Goal: Task Accomplishment & Management: Manage account settings

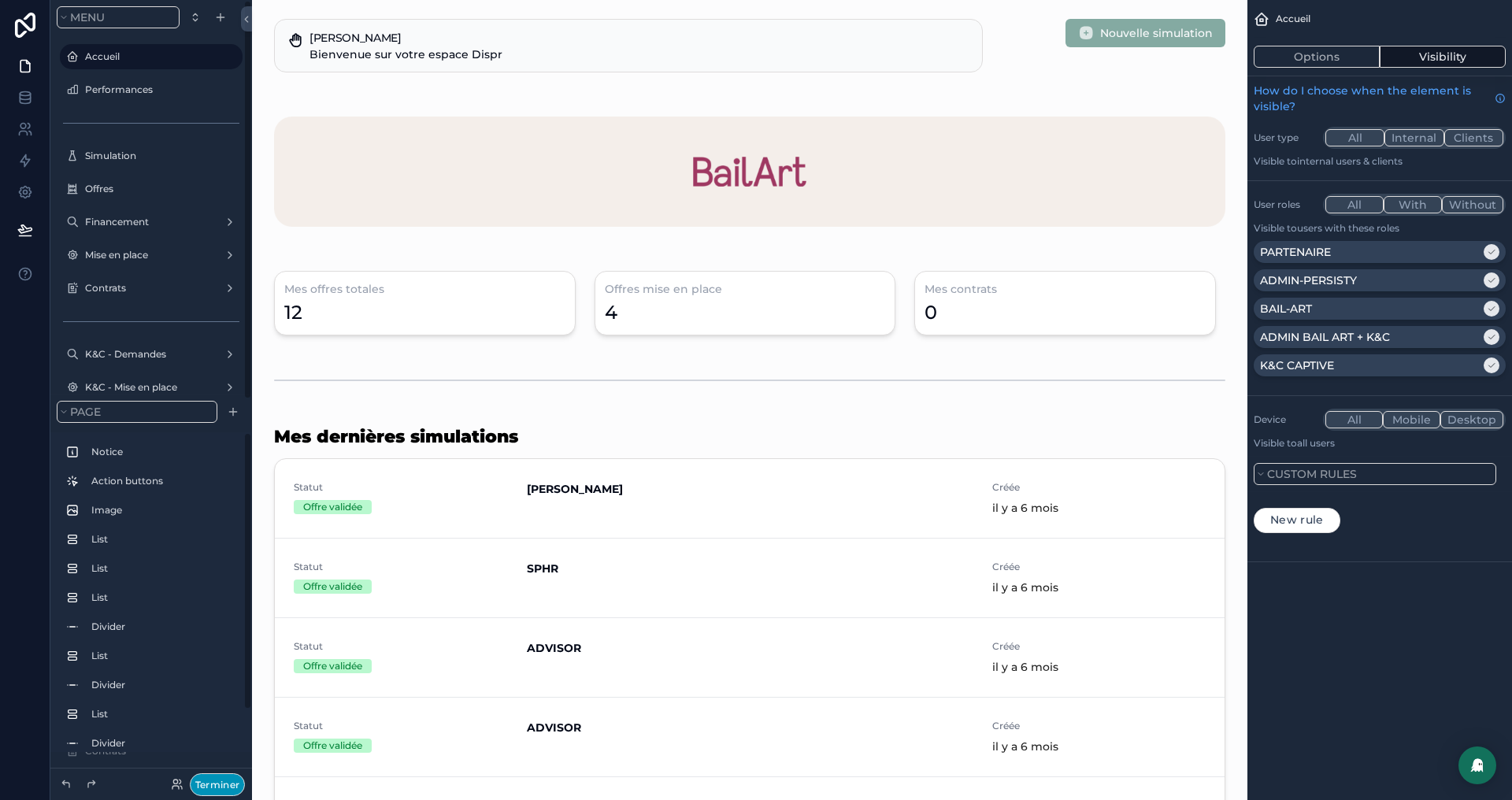
click at [207, 784] on button "Terminer" at bounding box center [217, 784] width 55 height 23
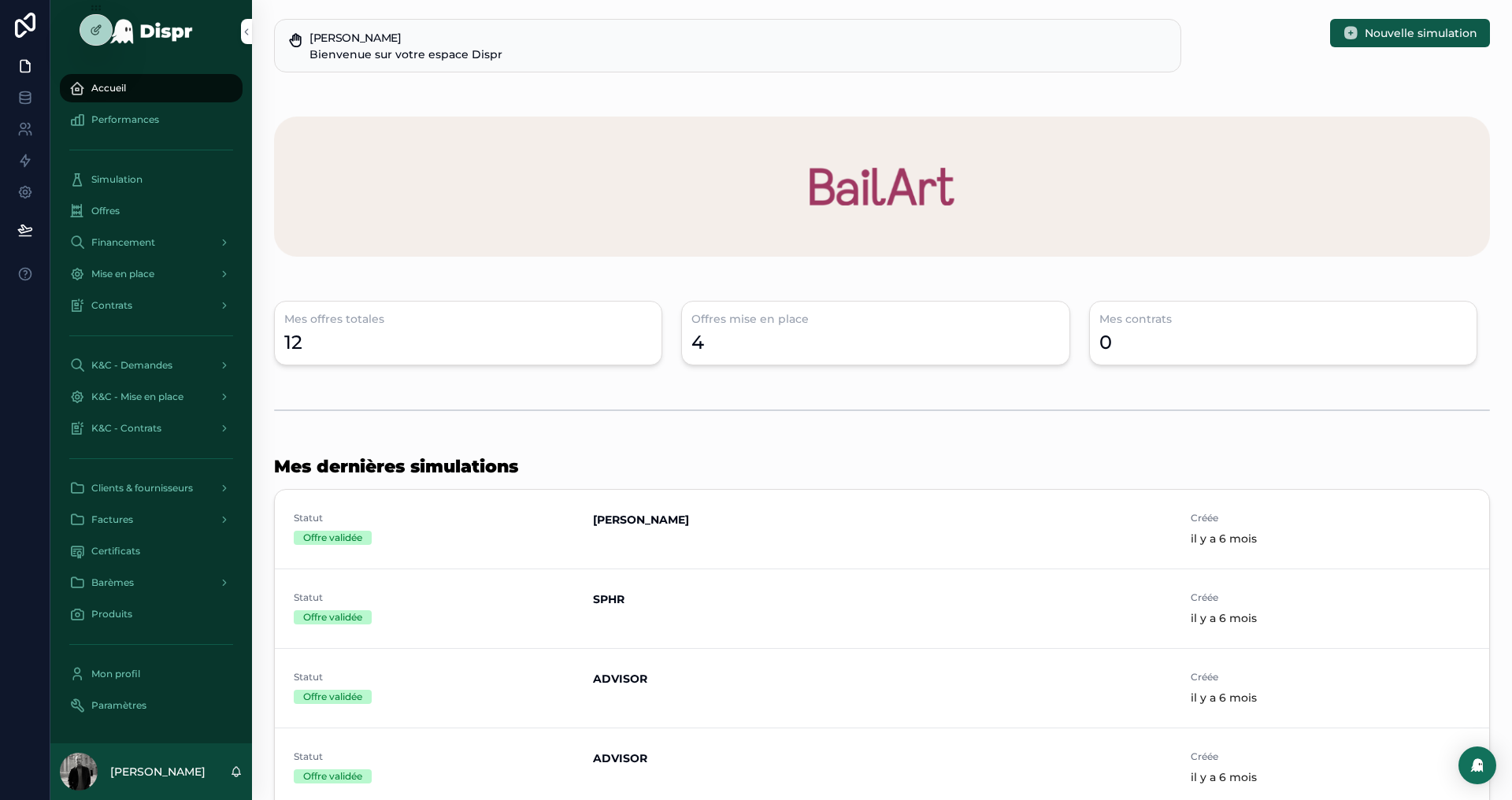
click at [0, 0] on icon at bounding box center [0, 0] width 0 height 0
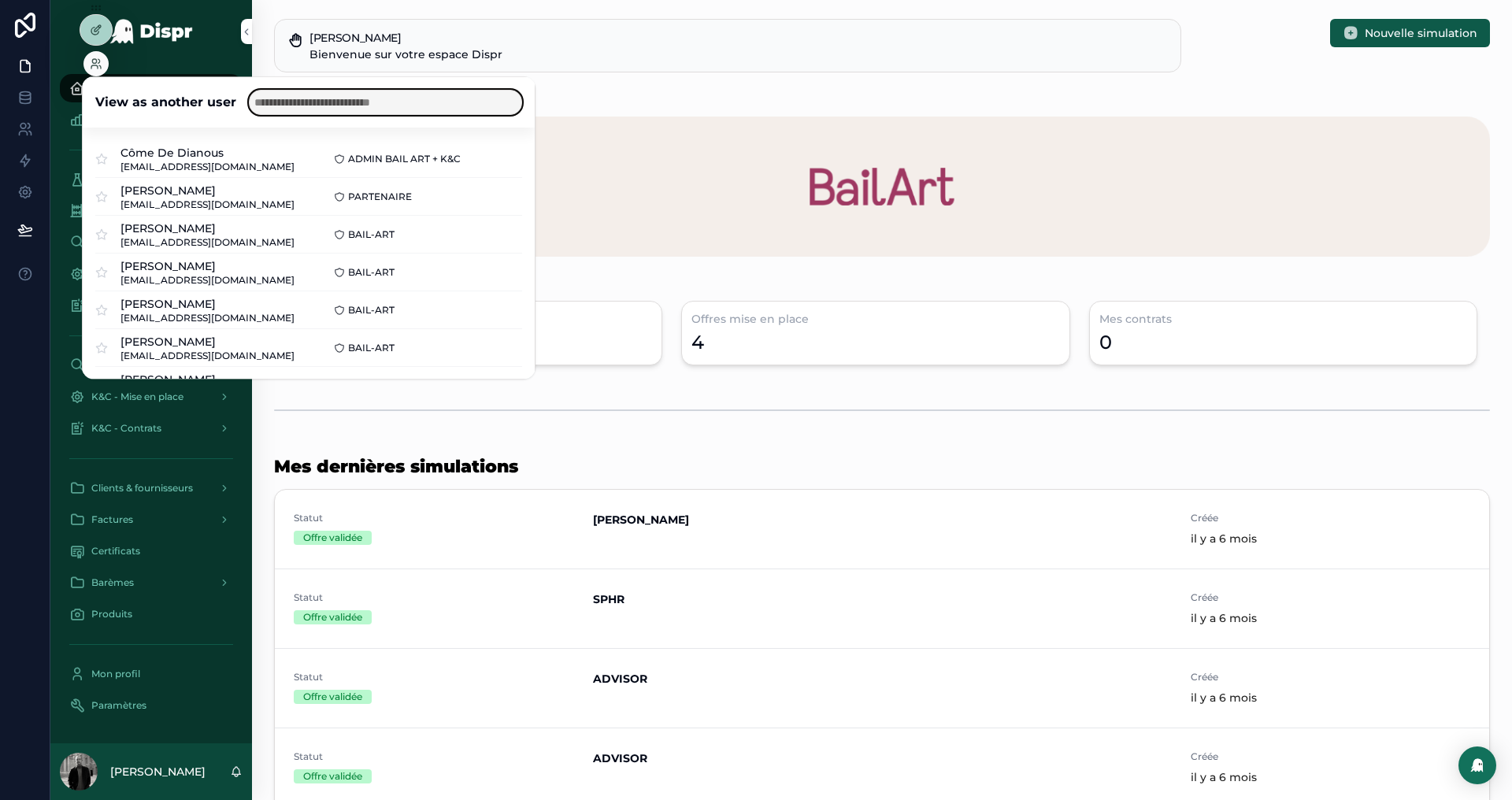
click at [295, 104] on input "text" at bounding box center [386, 103] width 273 height 26
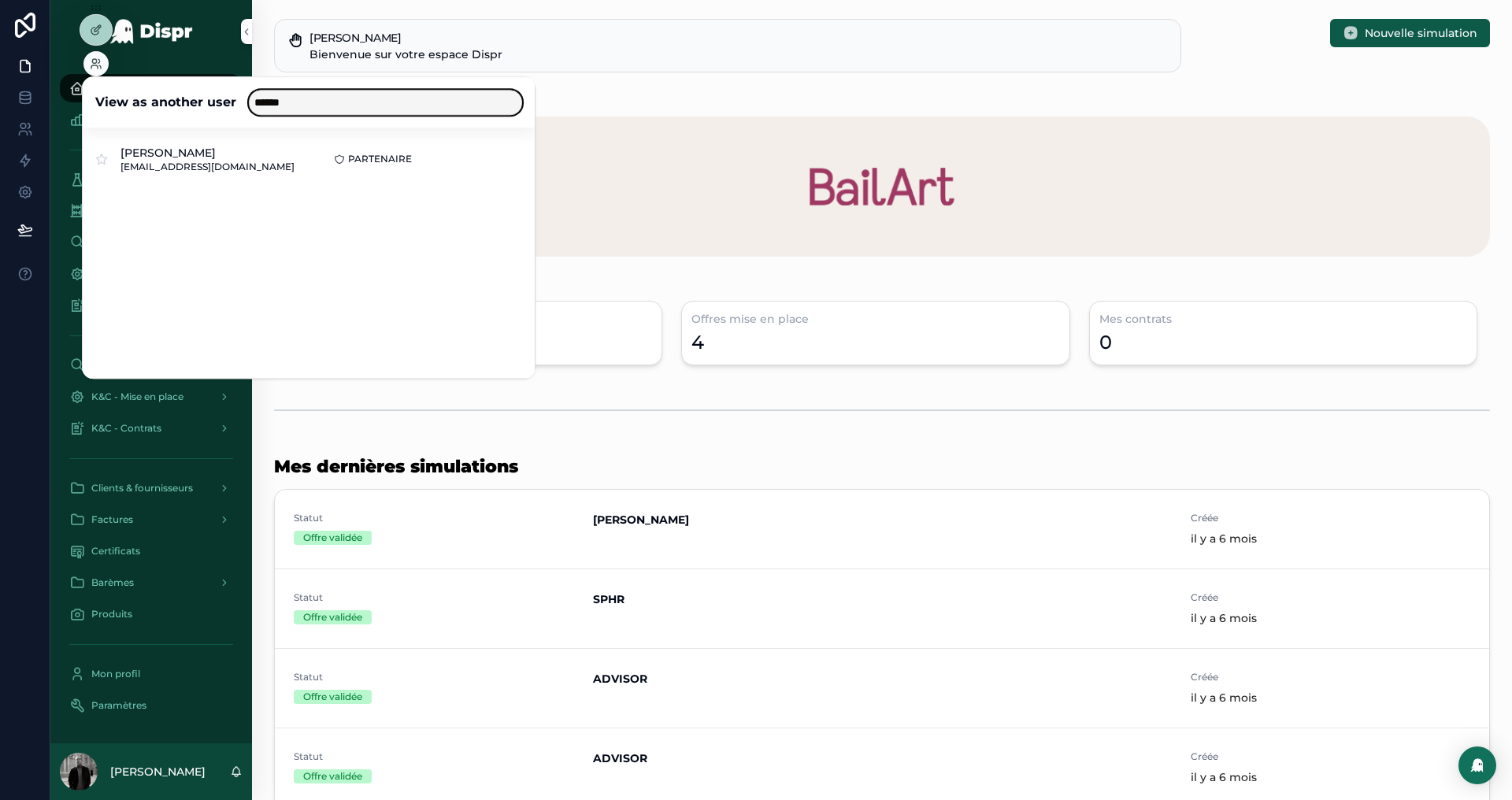
type input "******"
click at [0, 0] on button "Select" at bounding box center [0, 0] width 0 height 0
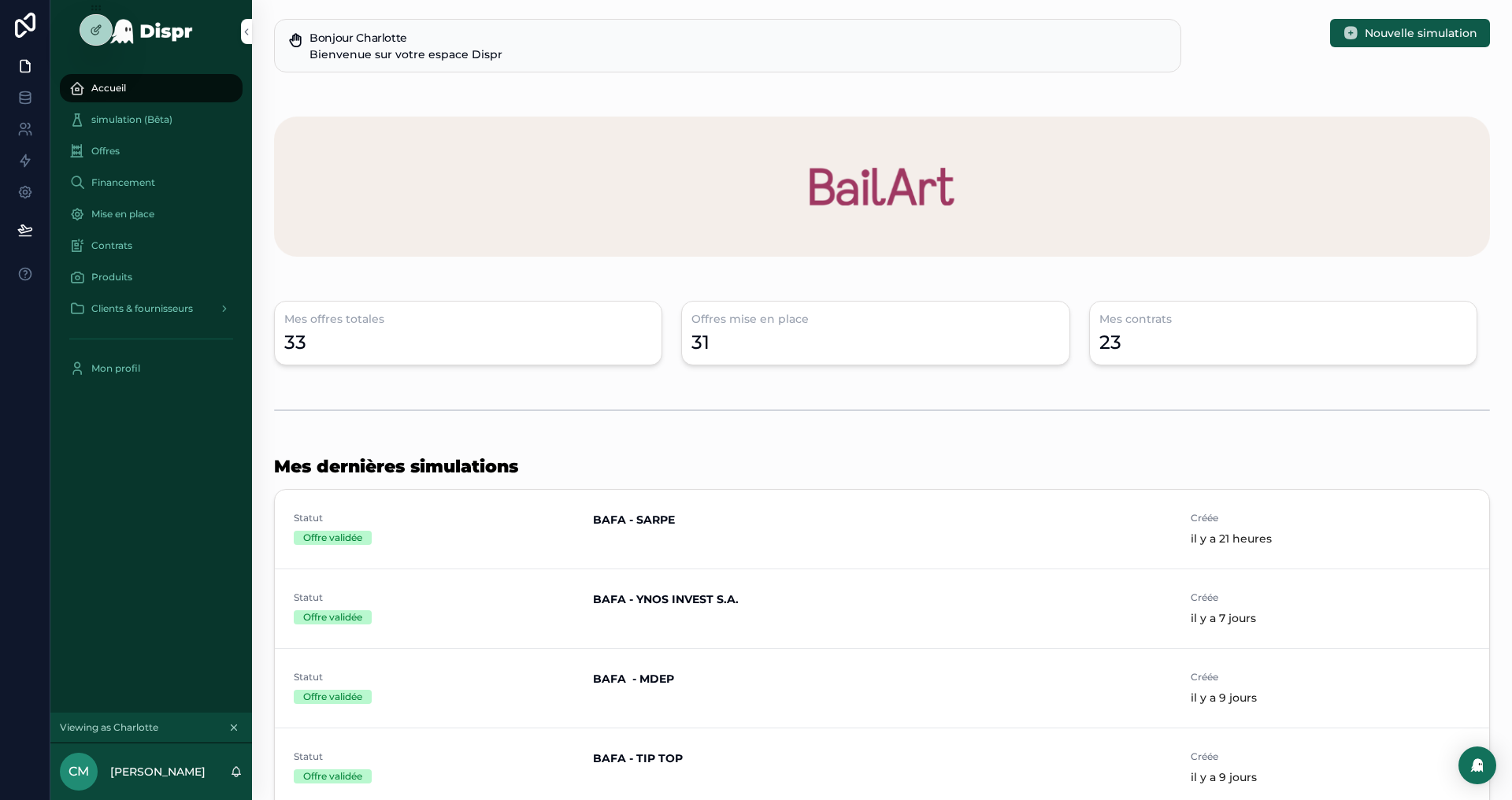
click at [150, 181] on span "Financement" at bounding box center [124, 183] width 64 height 13
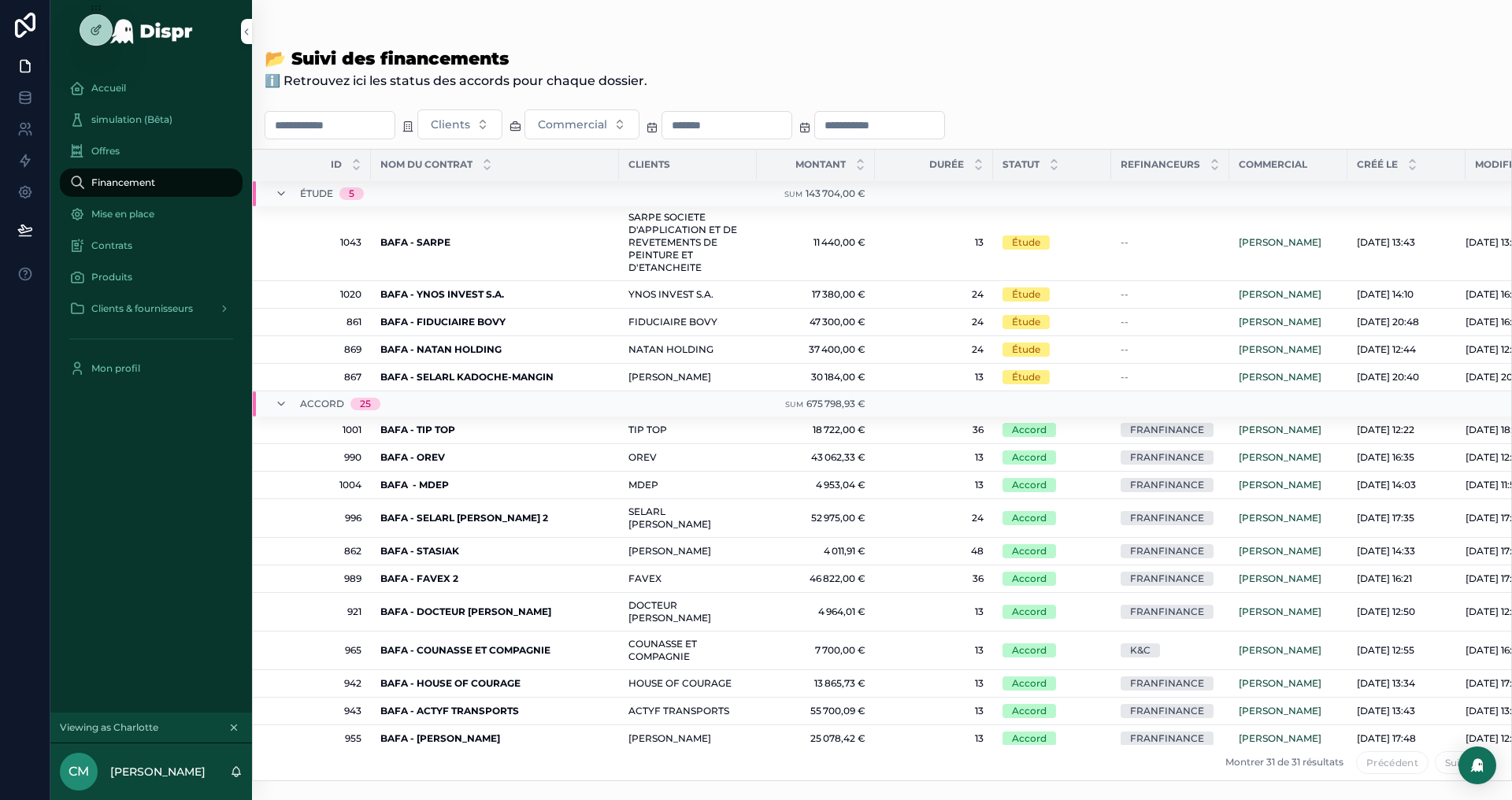
click at [462, 464] on div "BAFA - OREV BAFA - OREV" at bounding box center [495, 458] width 229 height 13
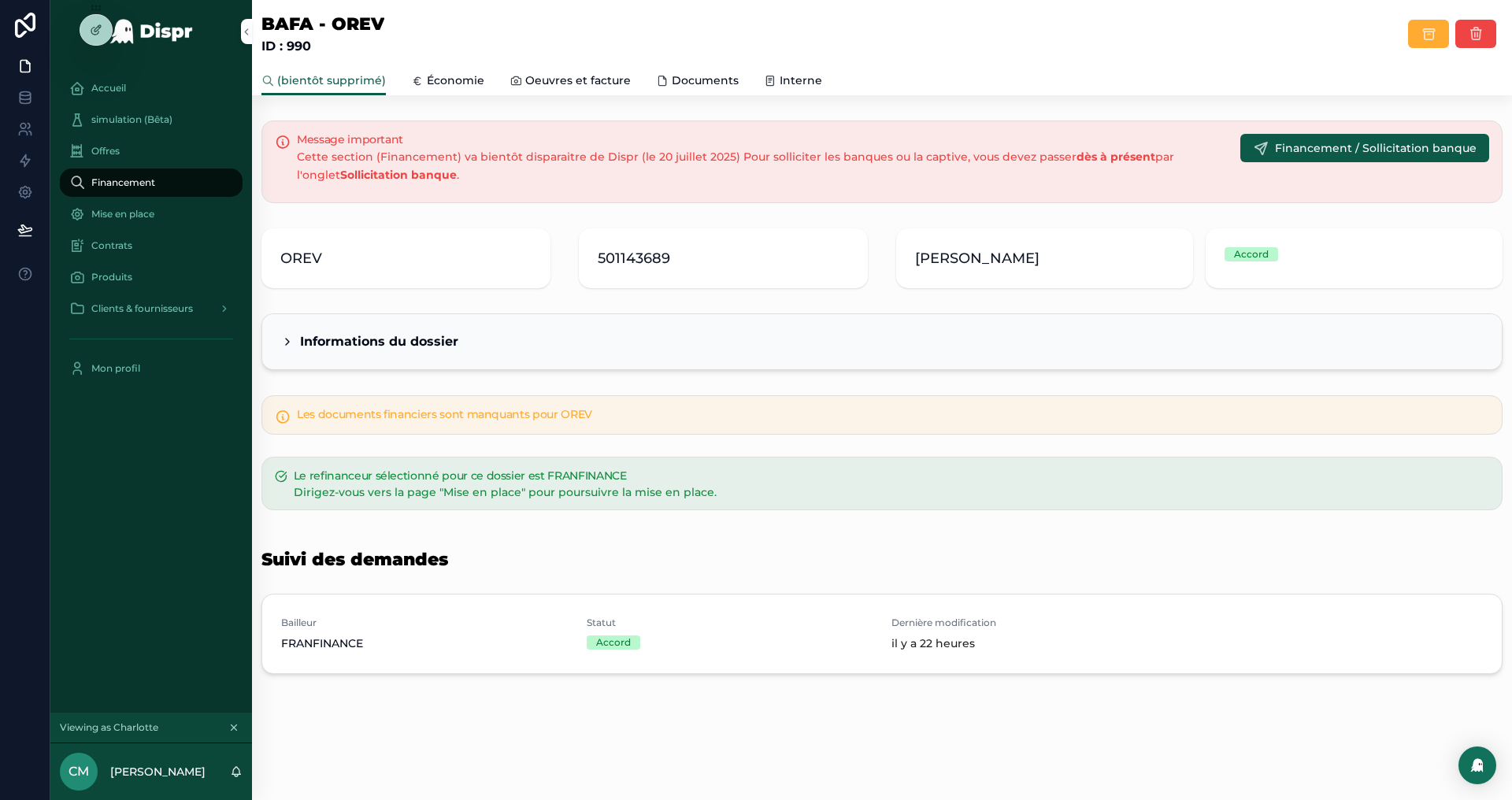
click at [1192, 642] on div "Bailleur FRANFINANCE Statut Accord Dernière modification il y a 22 heures" at bounding box center [882, 634] width 1202 height 35
click at [102, 37] on div at bounding box center [96, 29] width 31 height 30
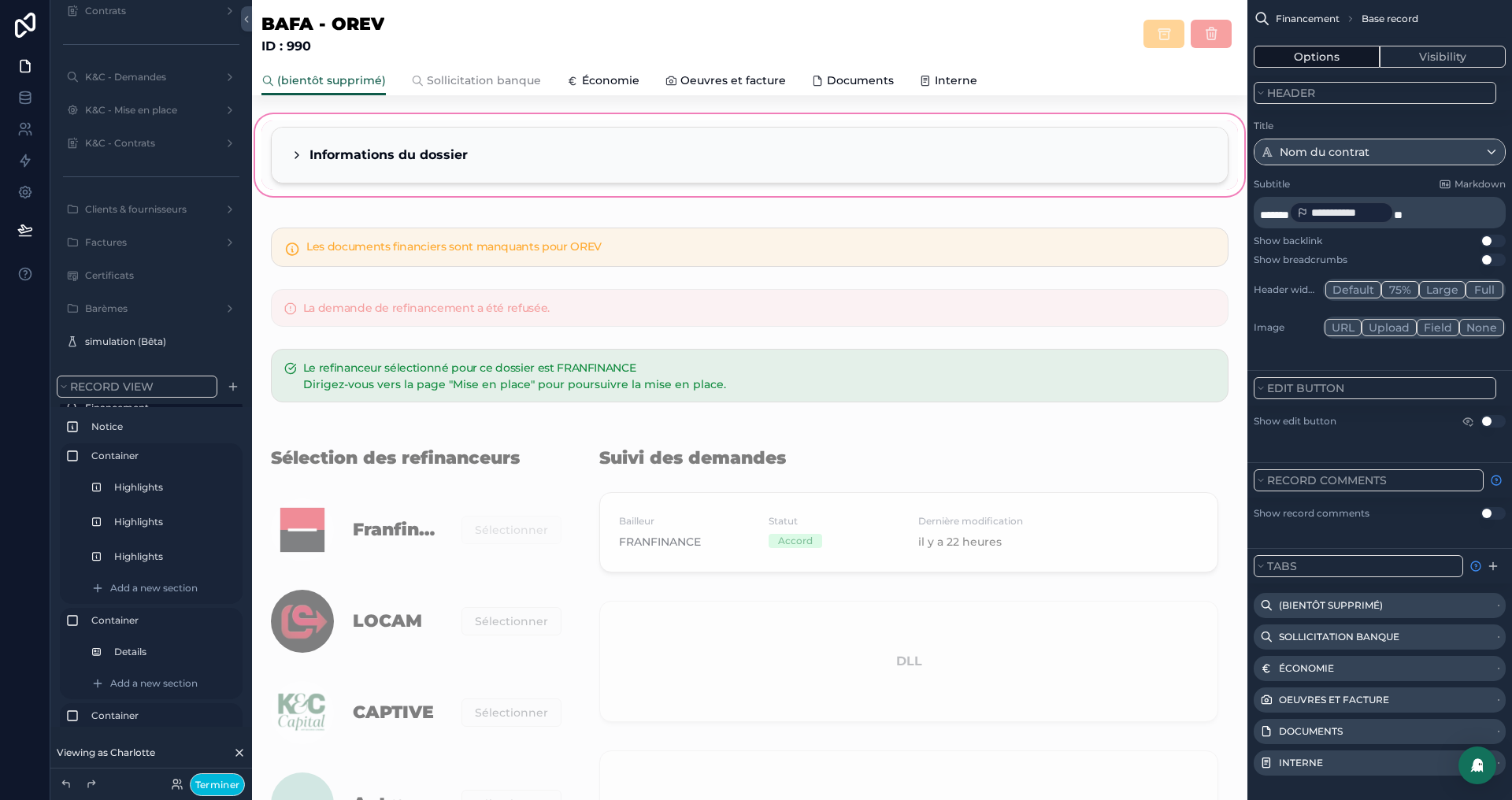
scroll to position [244, 0]
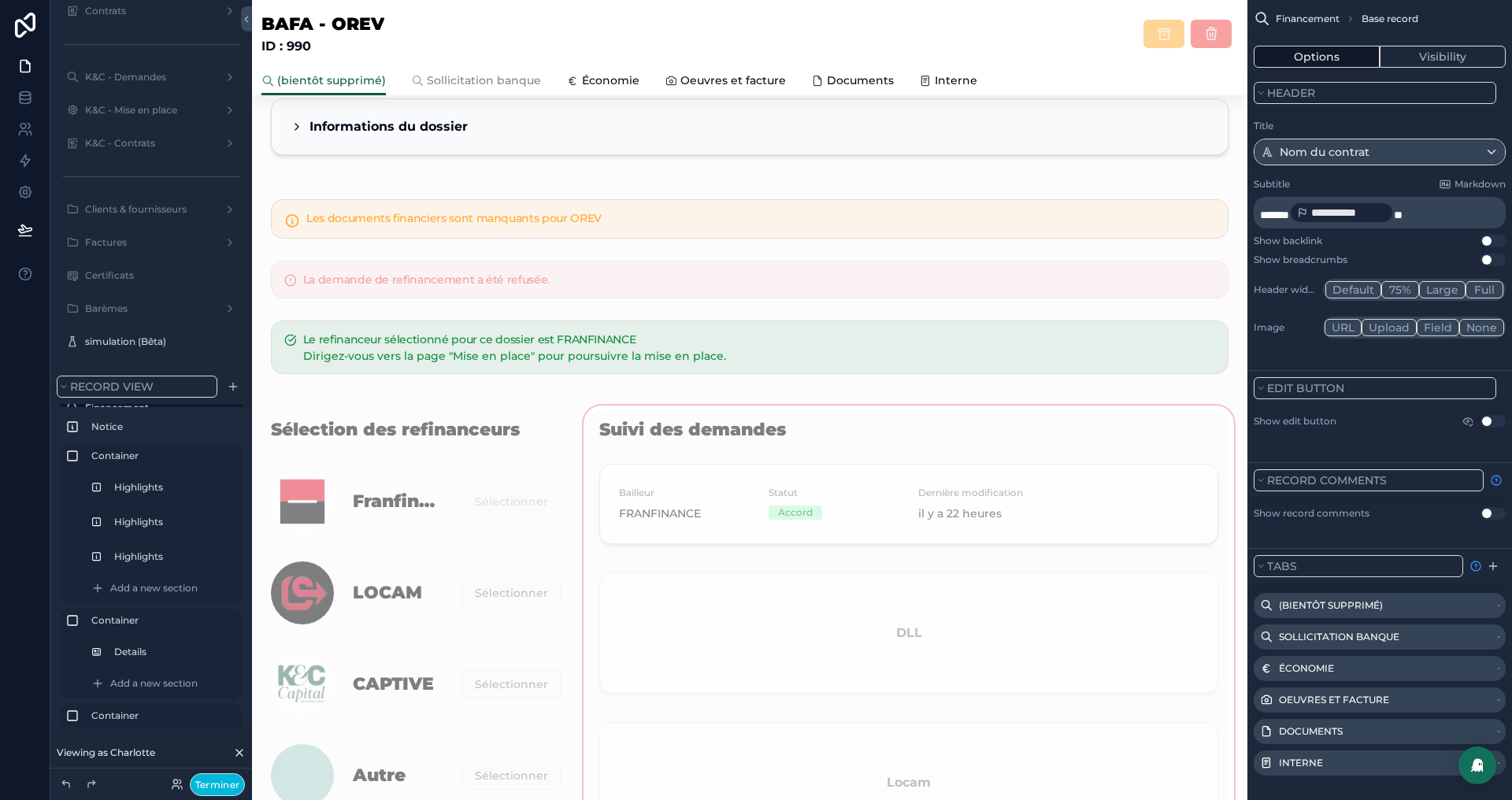
click at [923, 519] on div "scrollable content" at bounding box center [909, 709] width 657 height 614
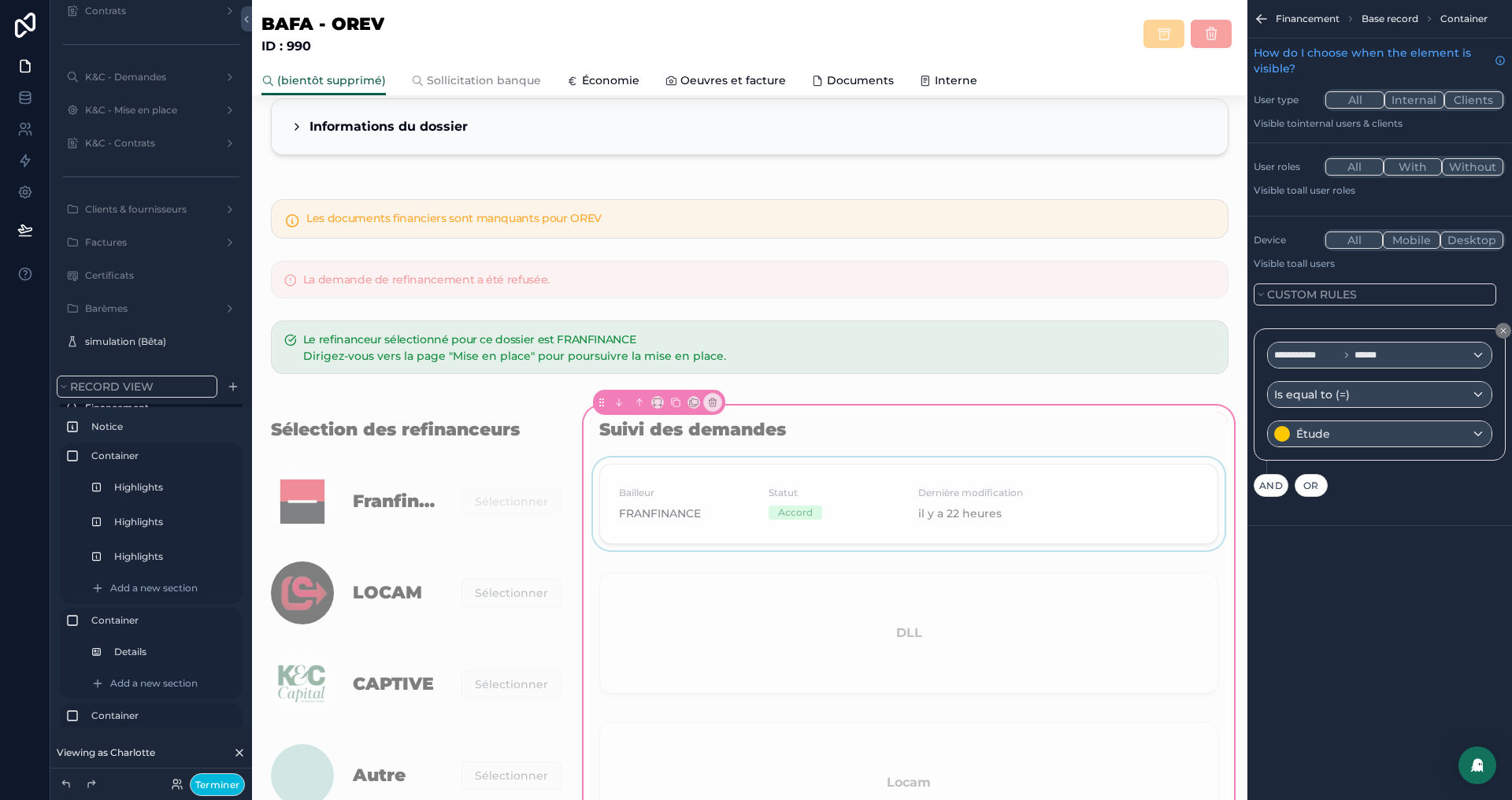
click at [1011, 500] on div "scrollable content" at bounding box center [909, 507] width 638 height 99
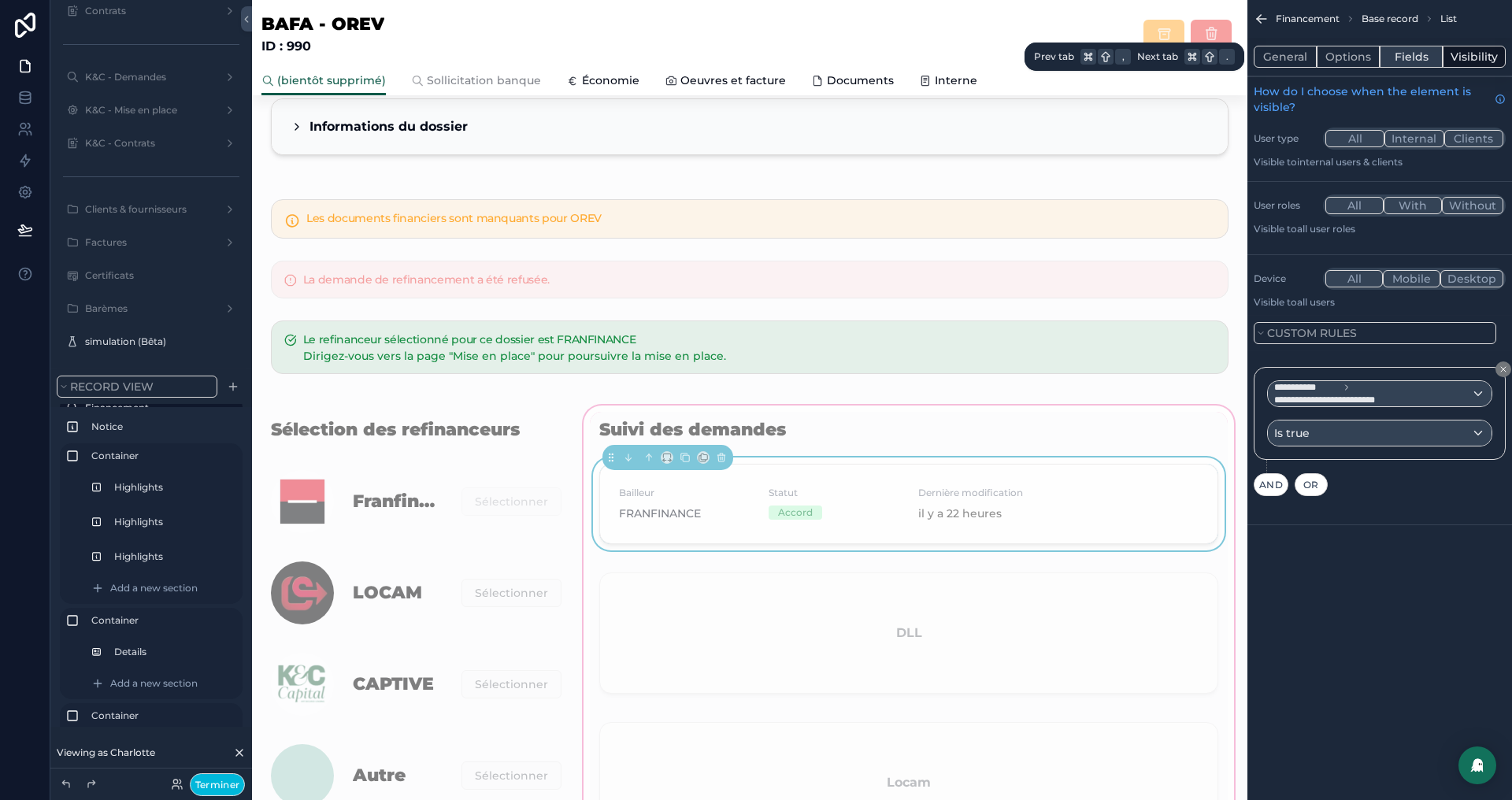
click at [1407, 57] on button "Fields" at bounding box center [1411, 57] width 63 height 22
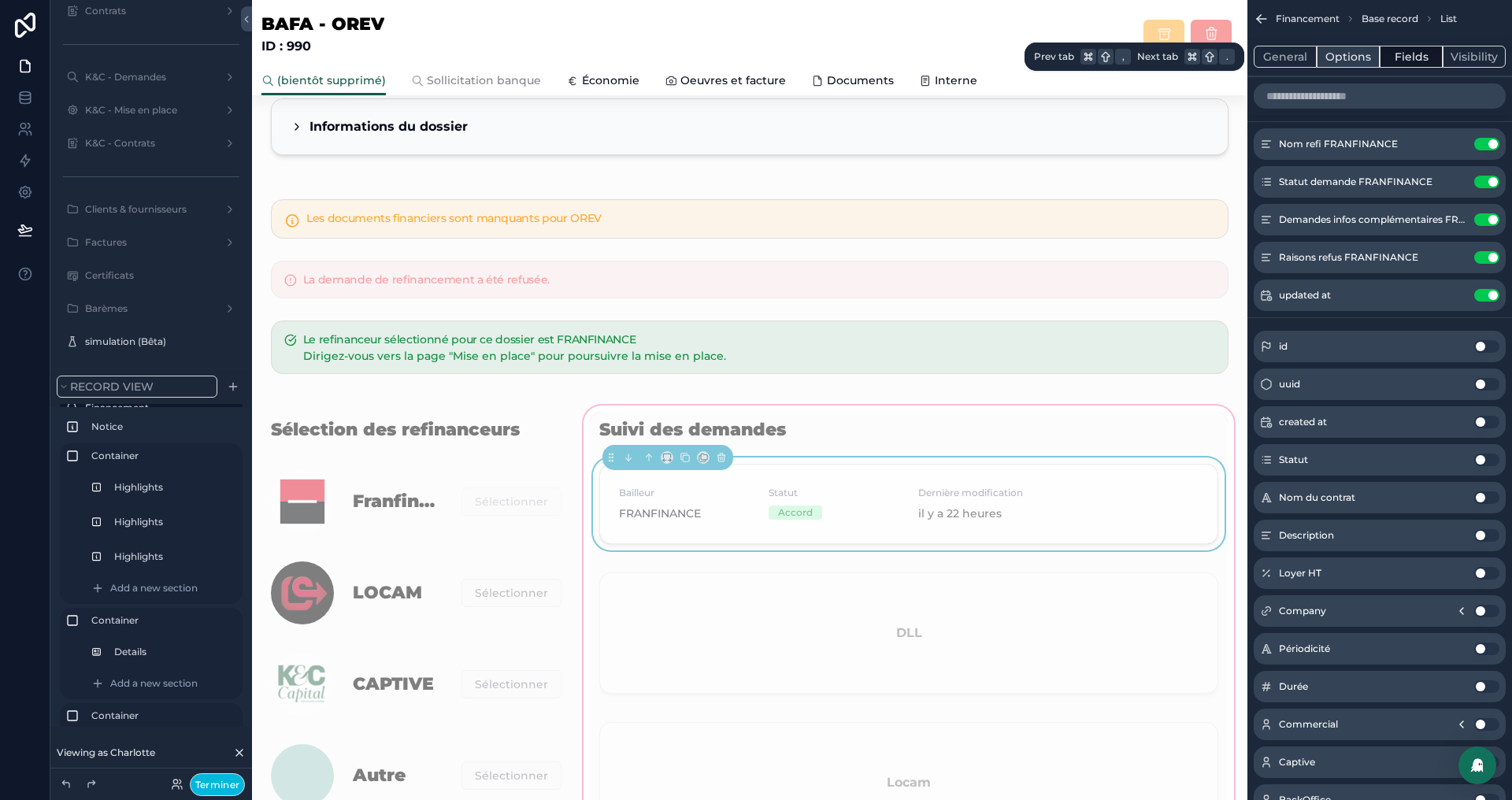
click at [1336, 49] on button "Options" at bounding box center [1348, 57] width 63 height 22
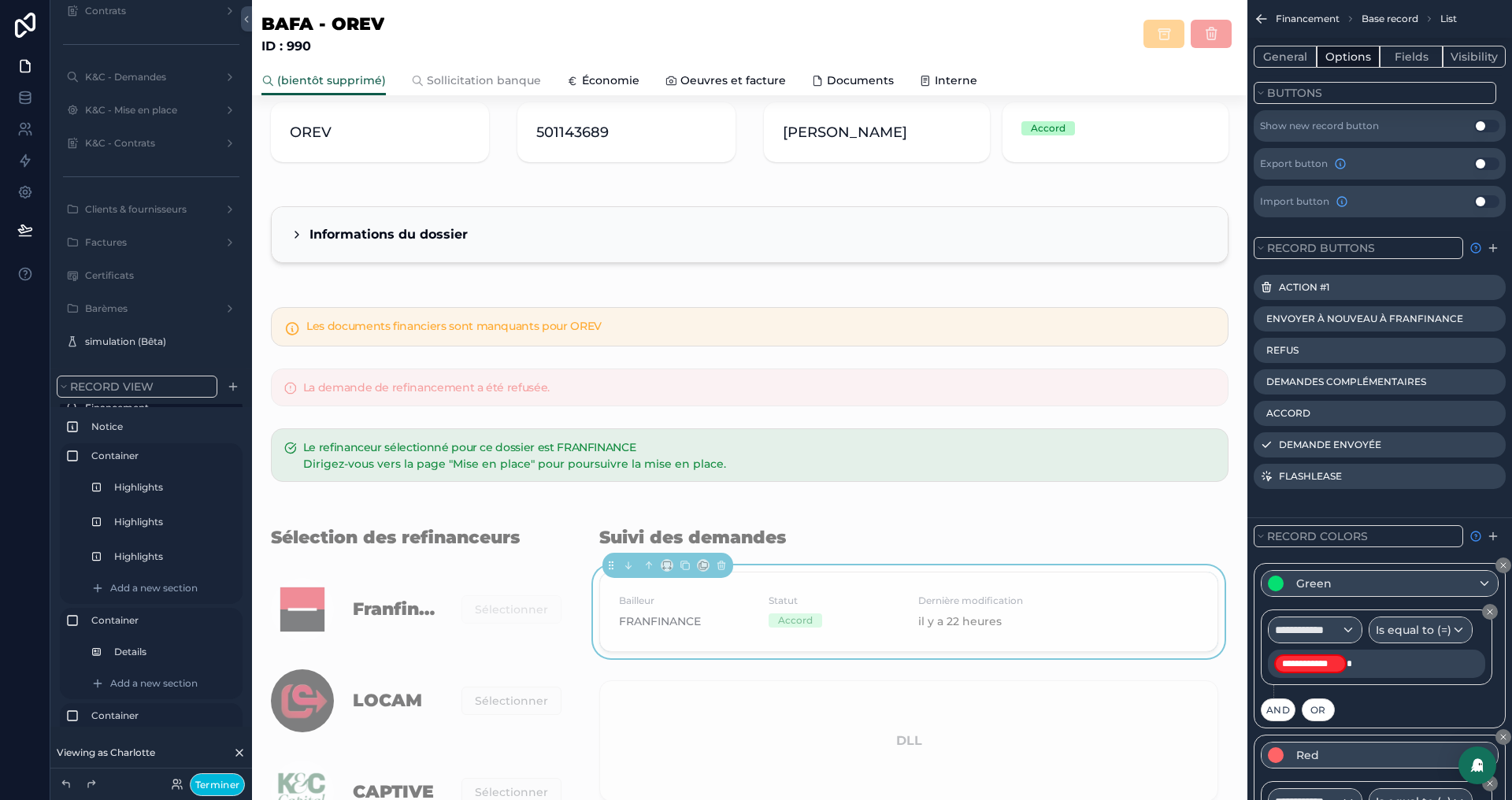
scroll to position [137, 0]
click at [224, 782] on button "Terminer" at bounding box center [217, 784] width 55 height 23
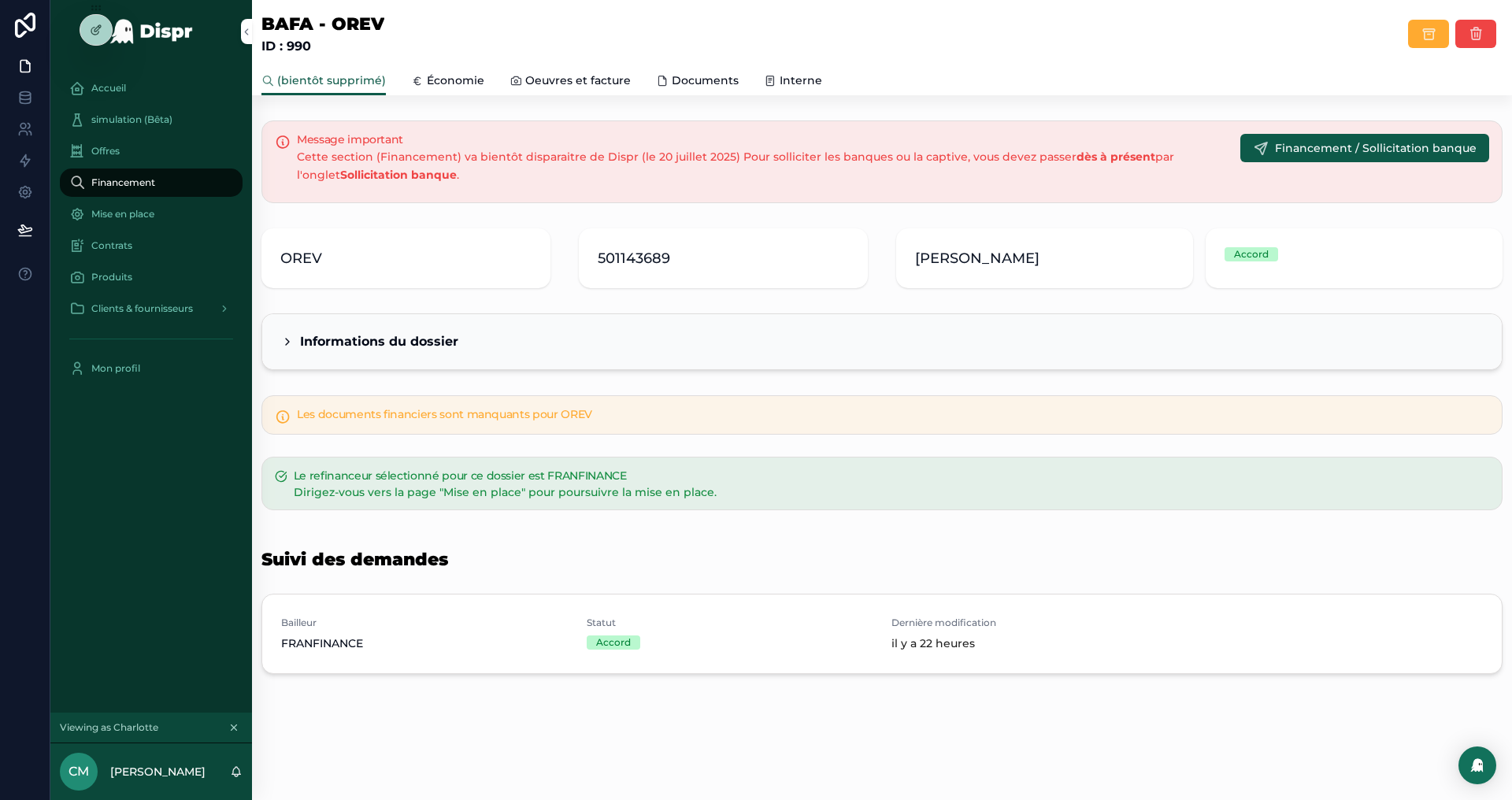
click at [788, 72] on span "Interne" at bounding box center [801, 80] width 42 height 16
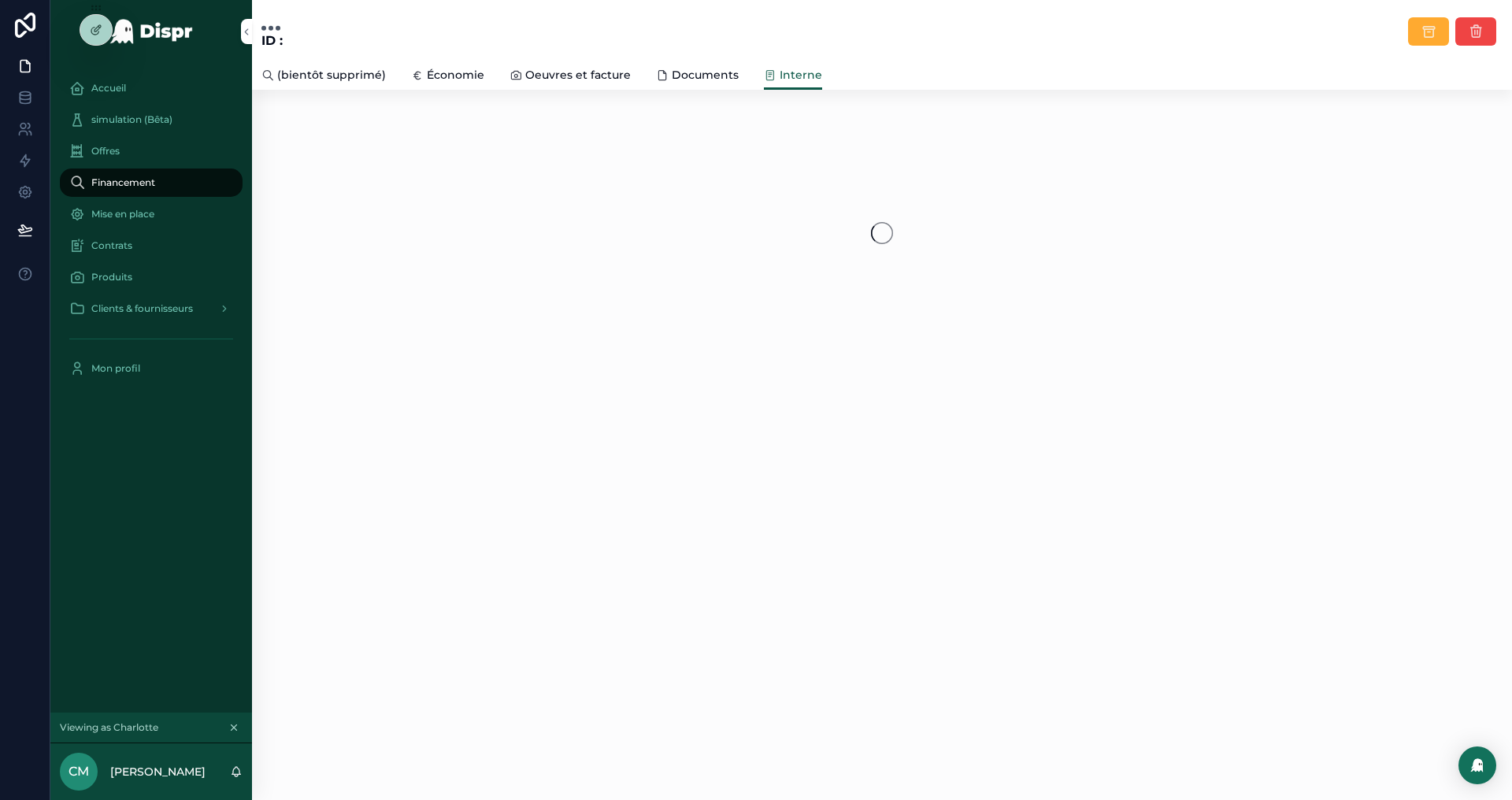
click at [295, 76] on span "(bientôt supprimé)" at bounding box center [332, 74] width 109 height 16
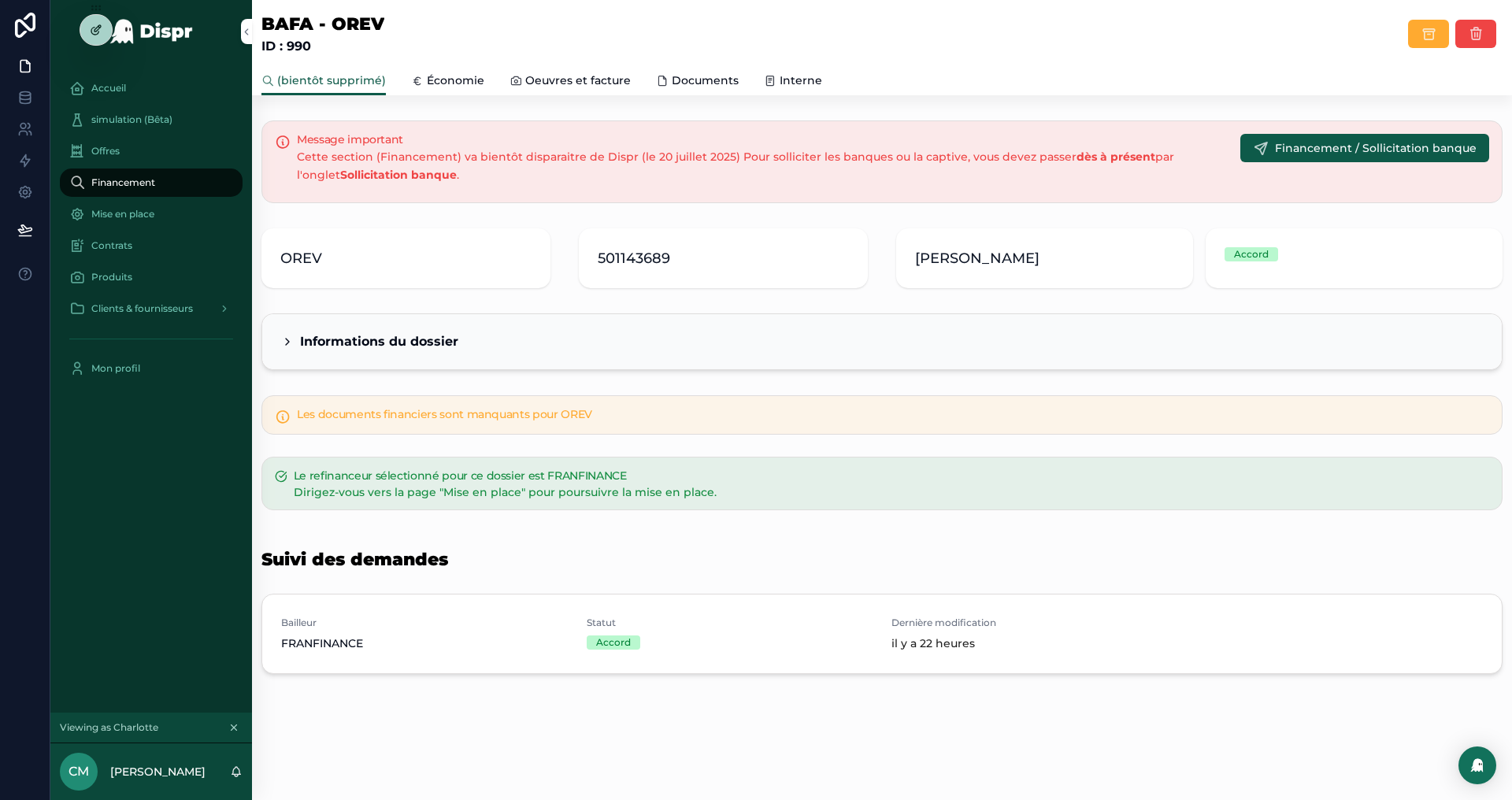
click at [99, 35] on icon at bounding box center [96, 30] width 13 height 13
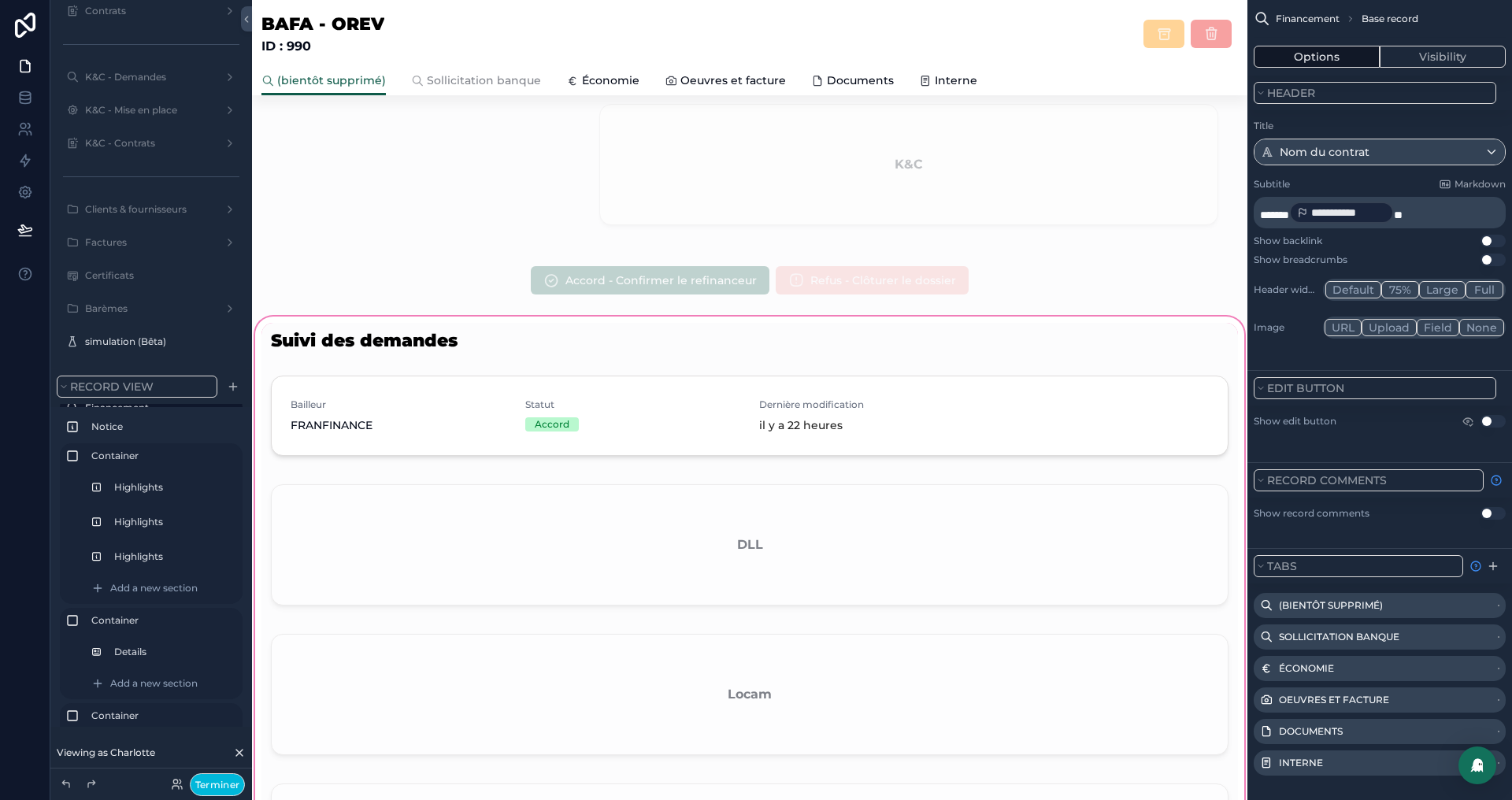
scroll to position [872, 0]
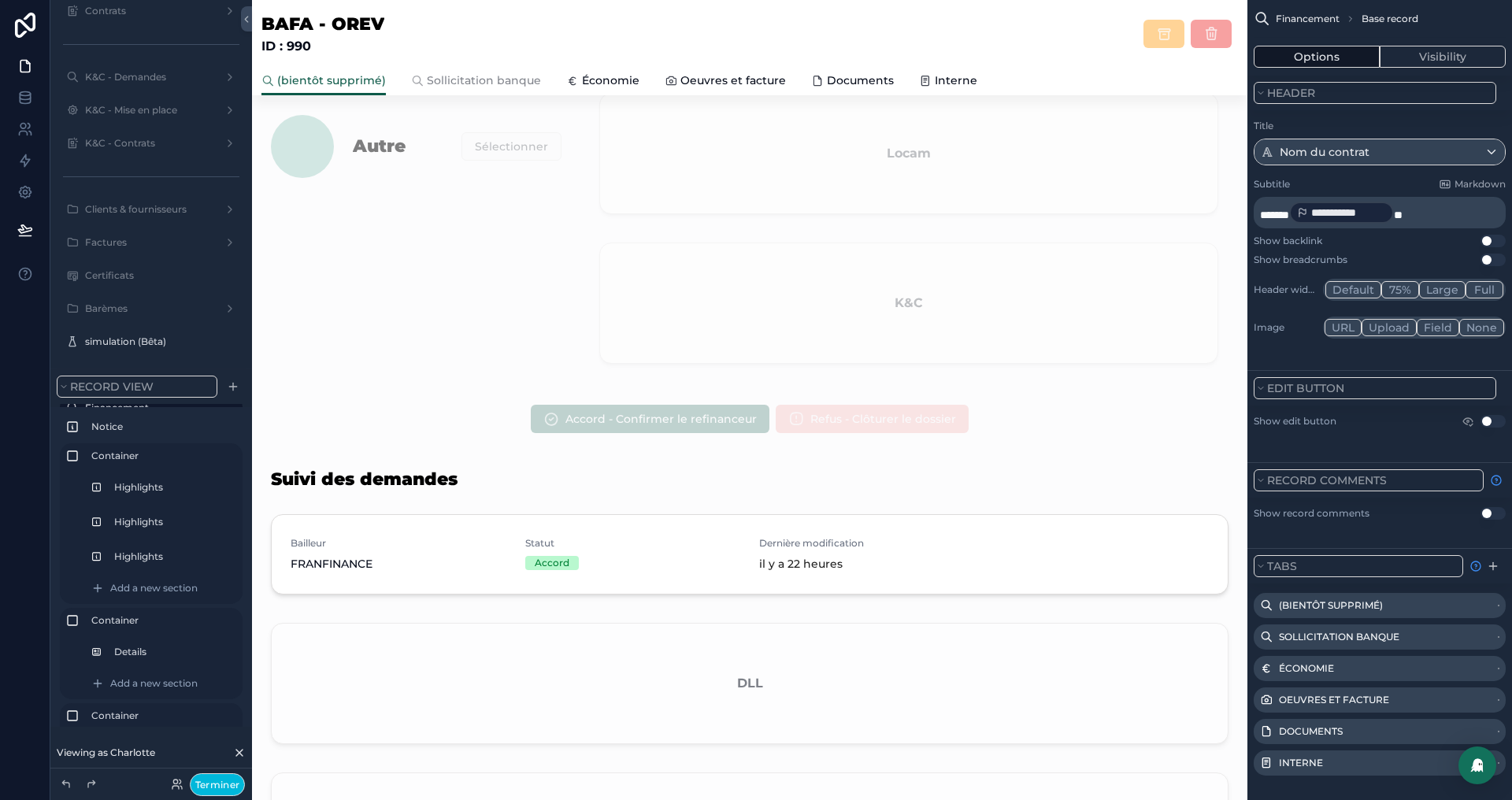
click at [500, 392] on div "Message important Cette section (Financement) va bientôt disparaitre de Dispr (…" at bounding box center [750, 153] width 996 height 1825
click at [564, 405] on div "scrollable content" at bounding box center [750, 419] width 996 height 41
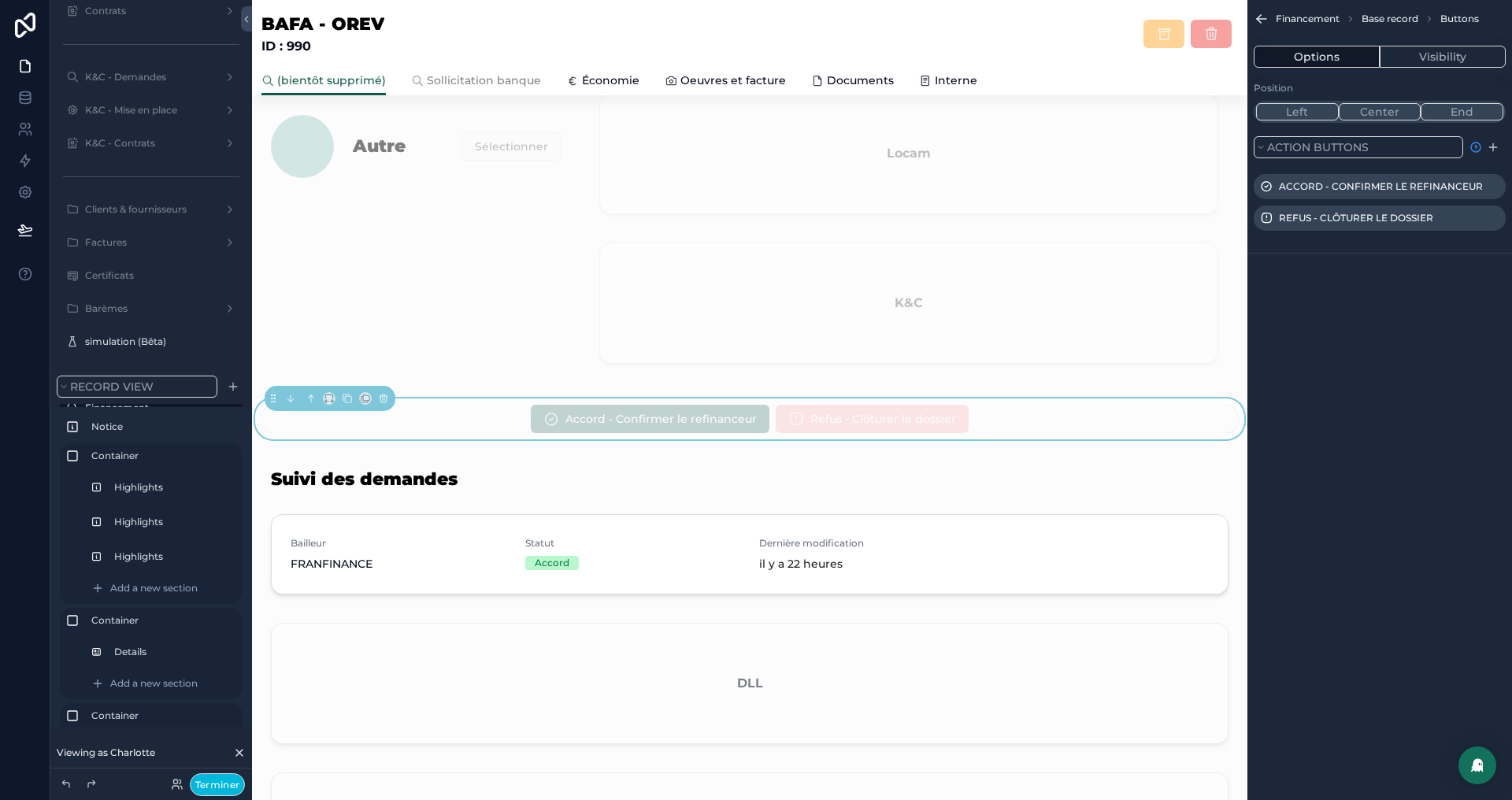
click at [0, 0] on icon "scrollable content" at bounding box center [0, 0] width 0 height 0
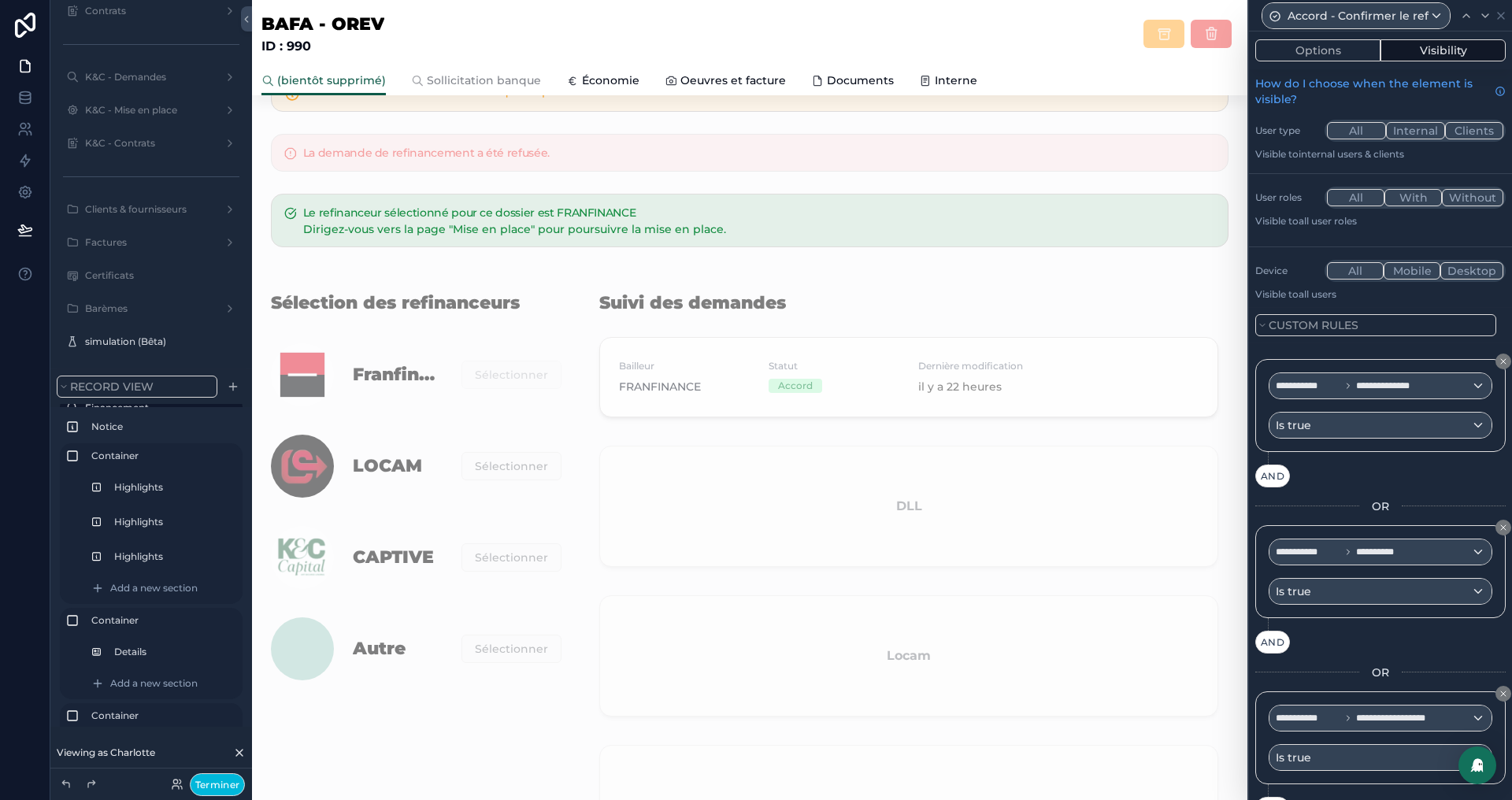
scroll to position [369, 0]
click at [704, 373] on div "scrollable content" at bounding box center [909, 584] width 657 height 614
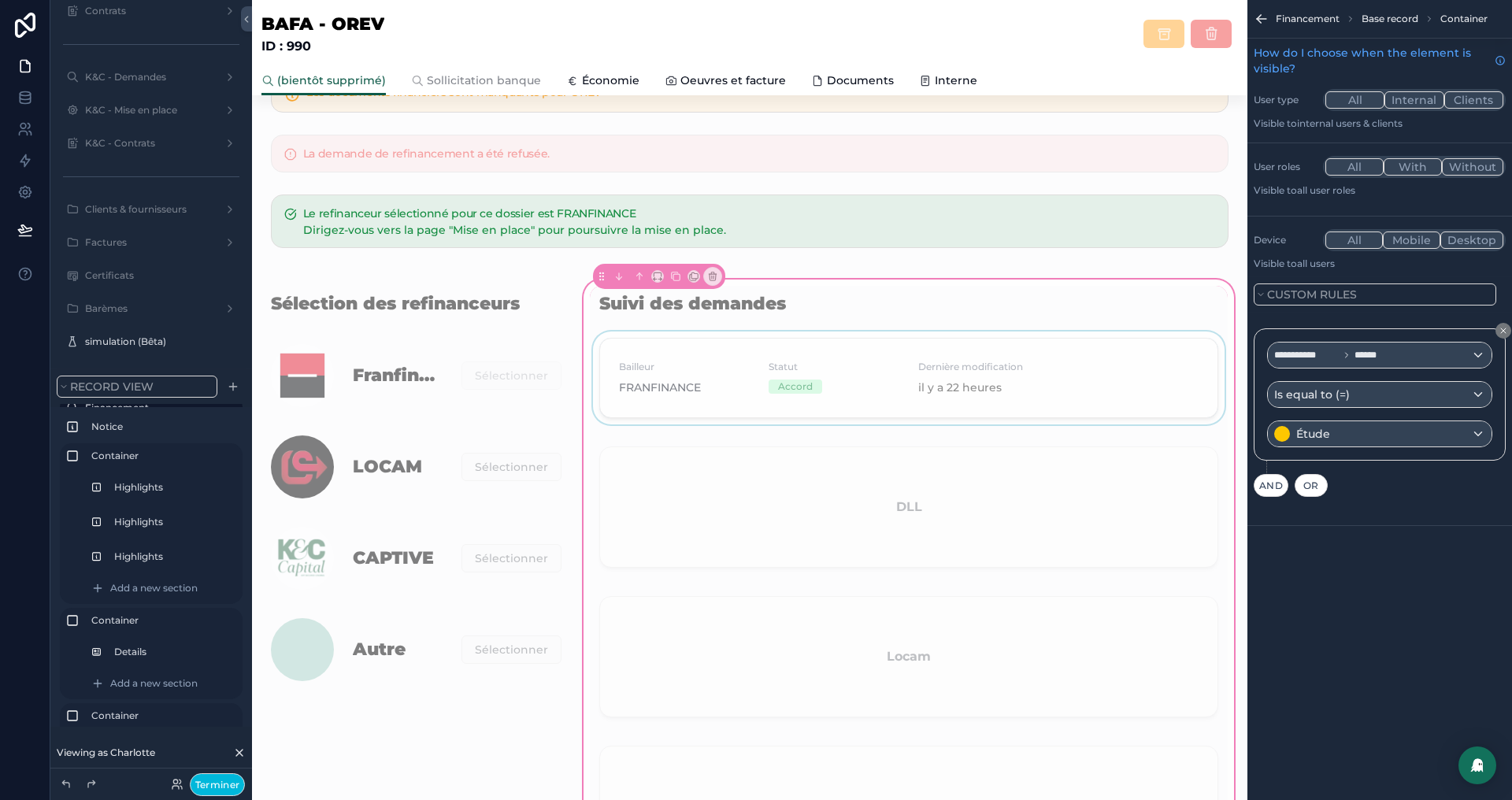
click at [836, 385] on div "scrollable content" at bounding box center [909, 381] width 638 height 99
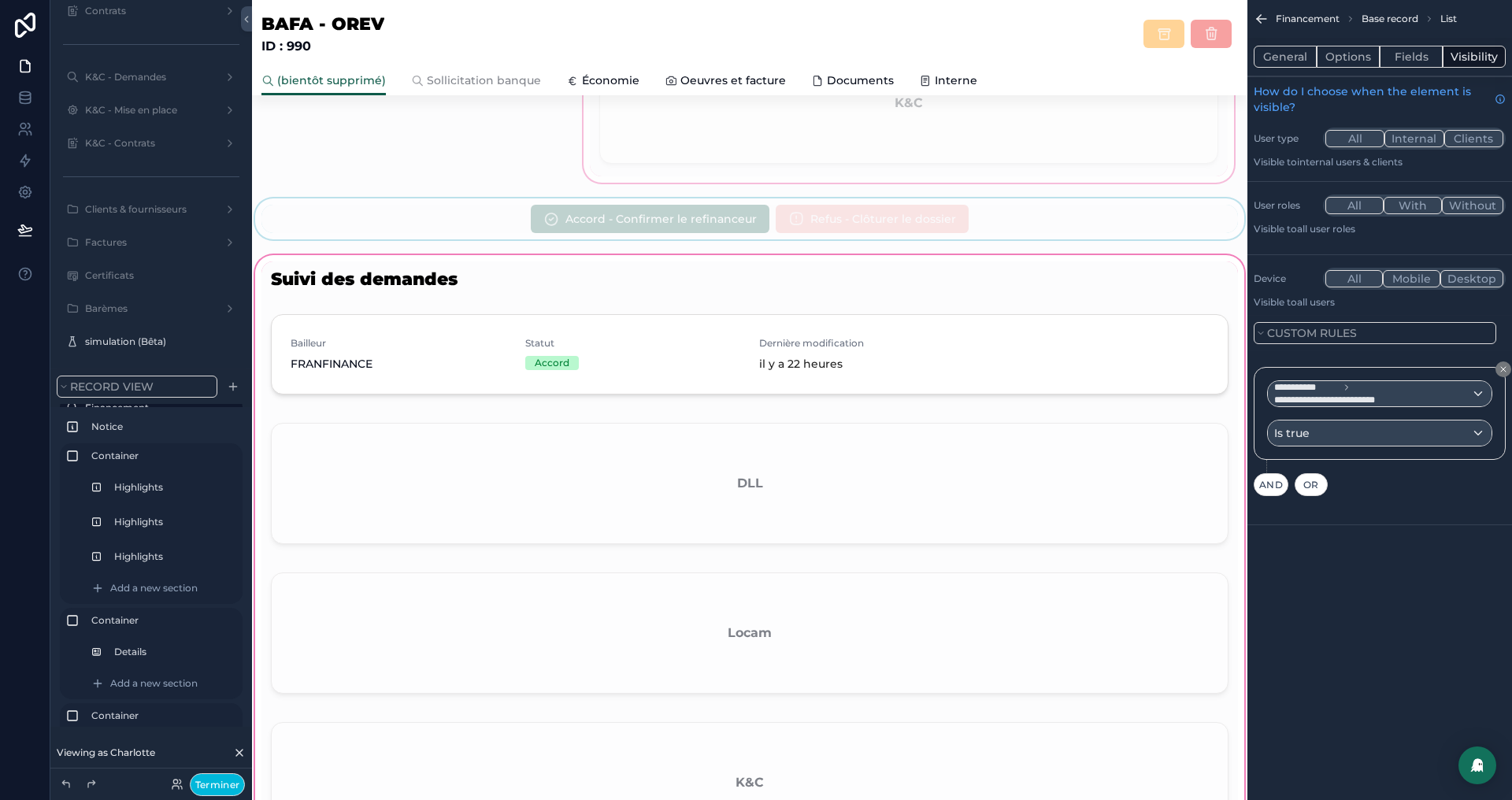
scroll to position [1081, 0]
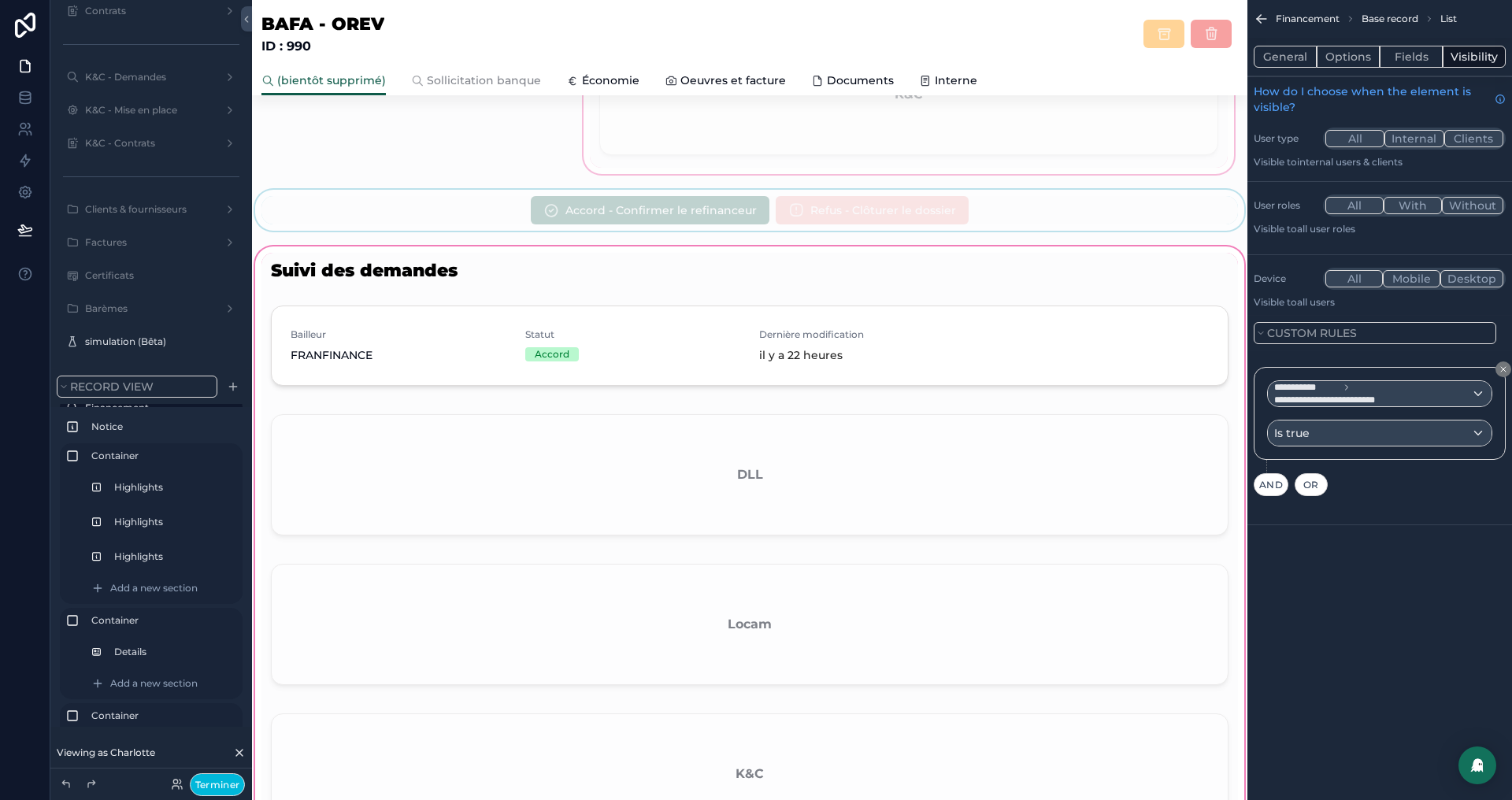
click at [671, 336] on div "scrollable content" at bounding box center [750, 551] width 996 height 614
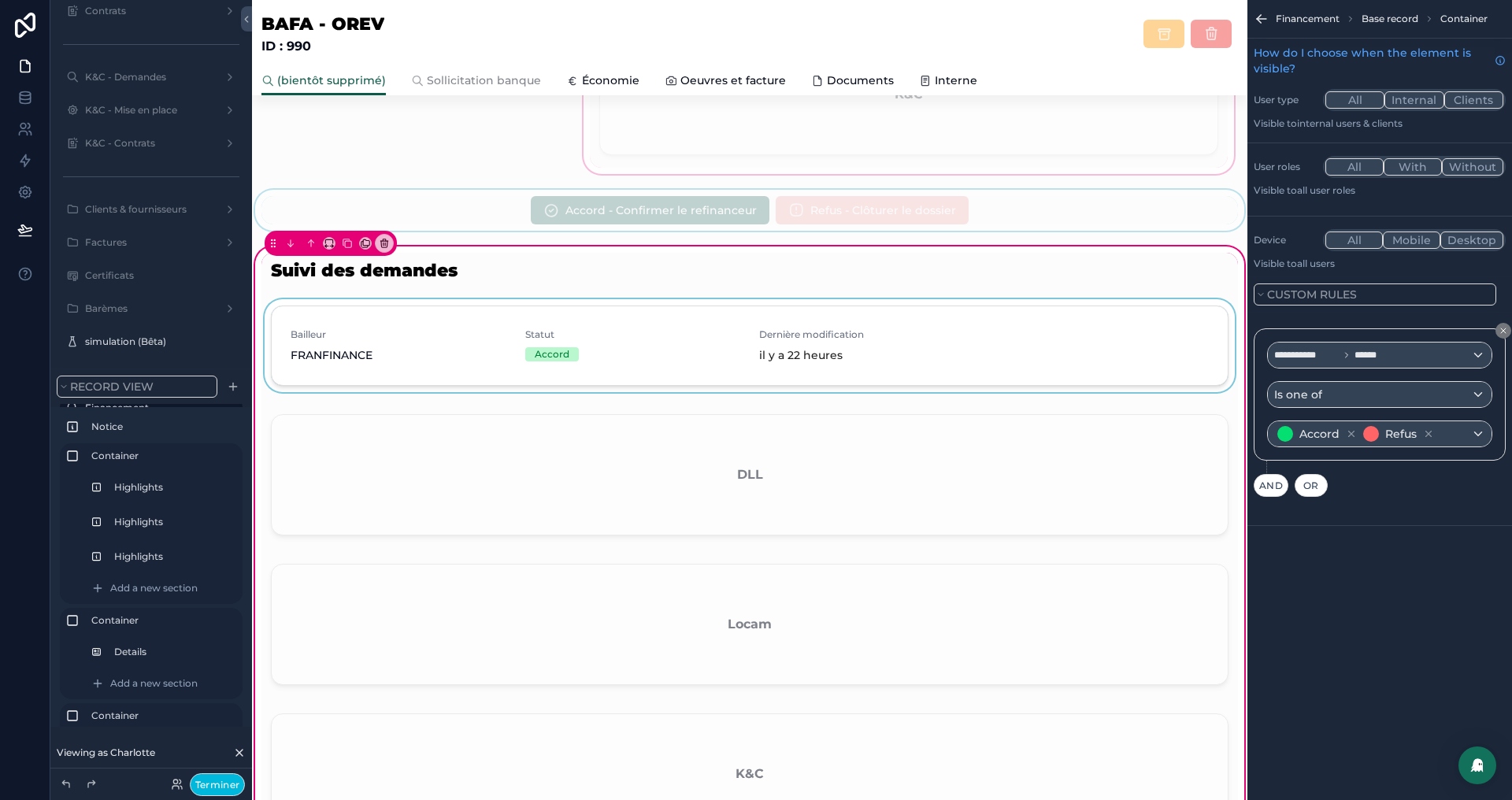
click at [1080, 341] on div "scrollable content" at bounding box center [750, 349] width 977 height 99
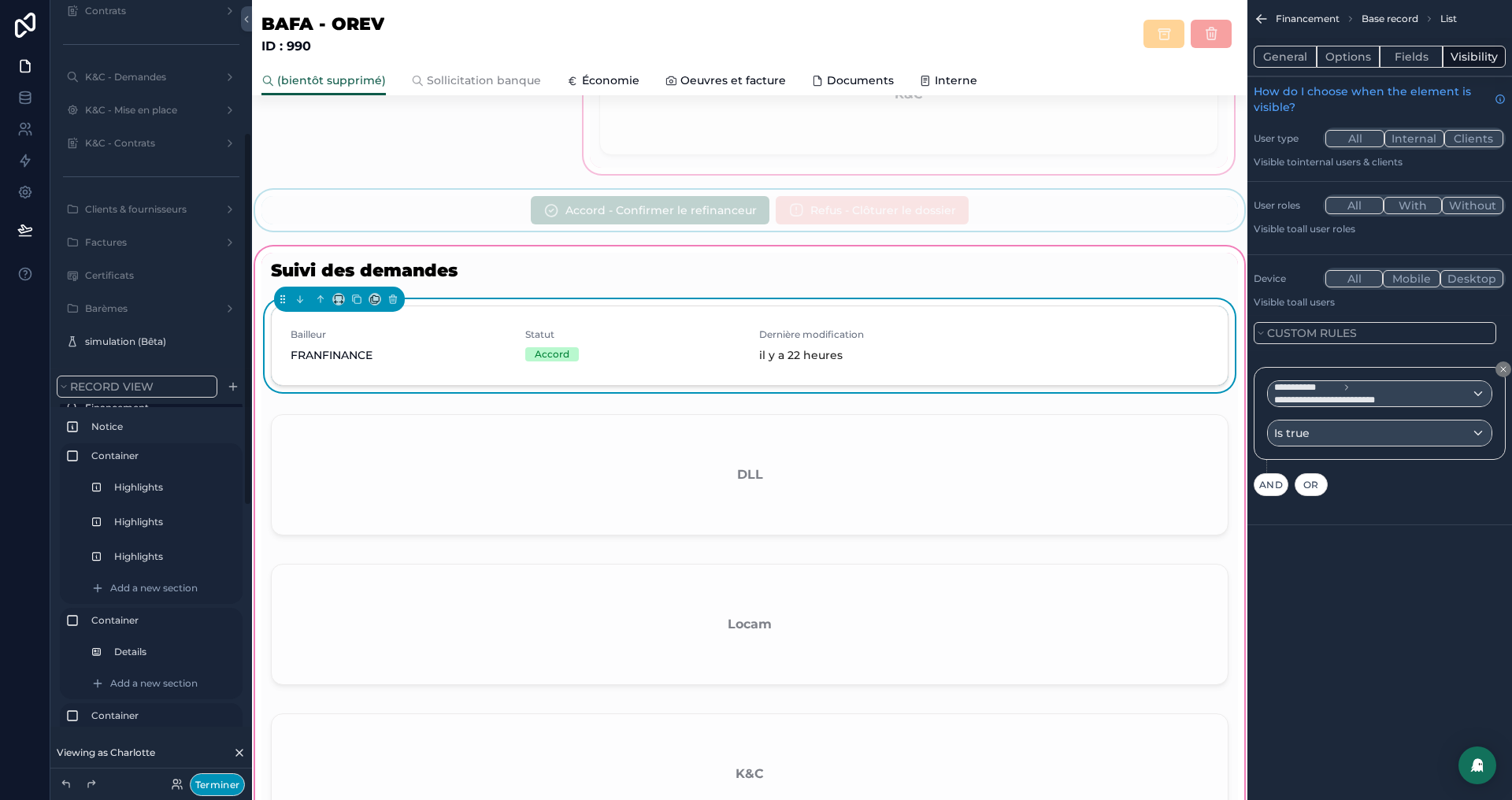
click at [221, 778] on button "Terminer" at bounding box center [217, 784] width 55 height 23
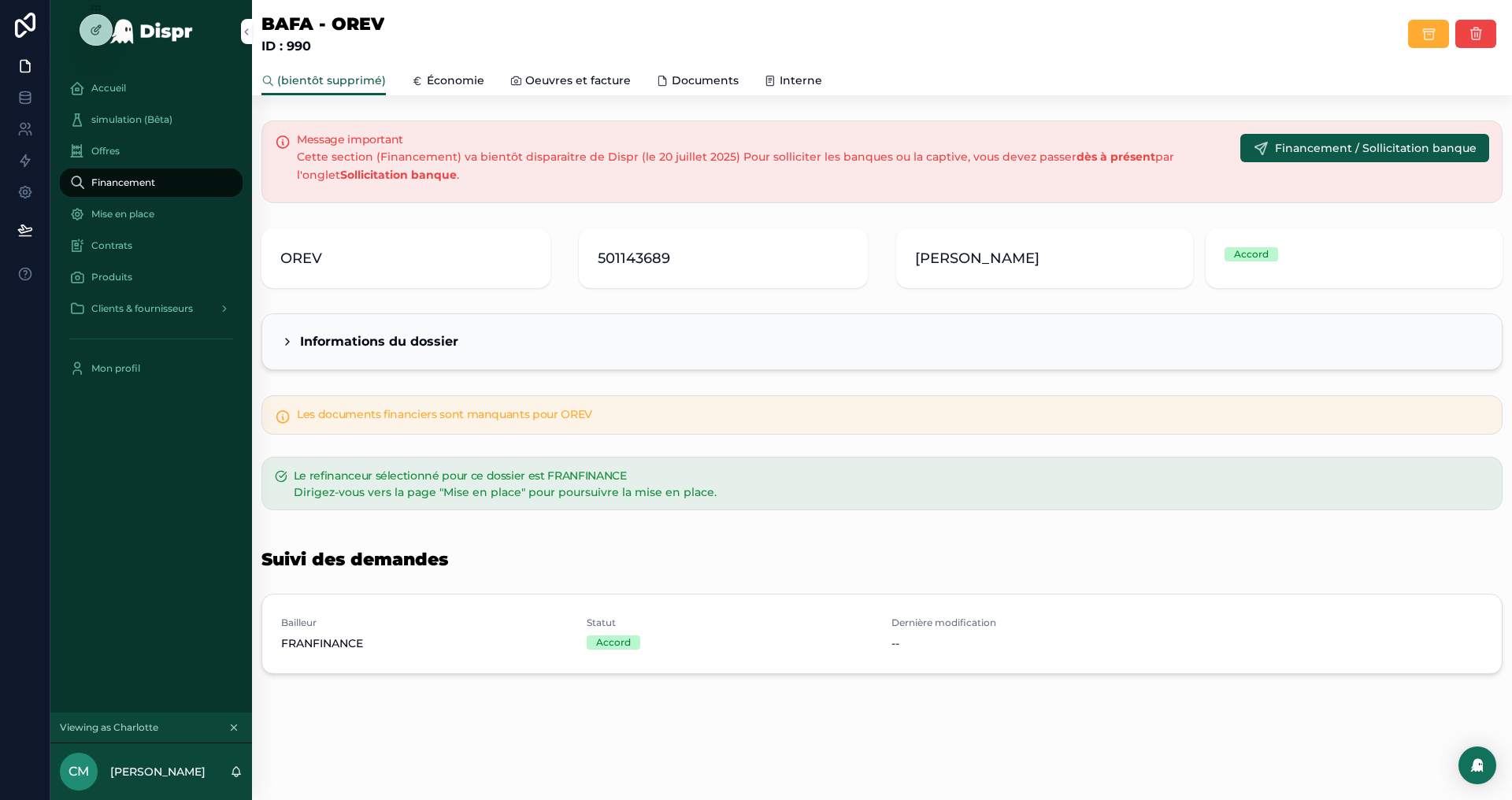
scroll to position [0, 0]
click at [96, 32] on icon at bounding box center [96, 30] width 13 height 13
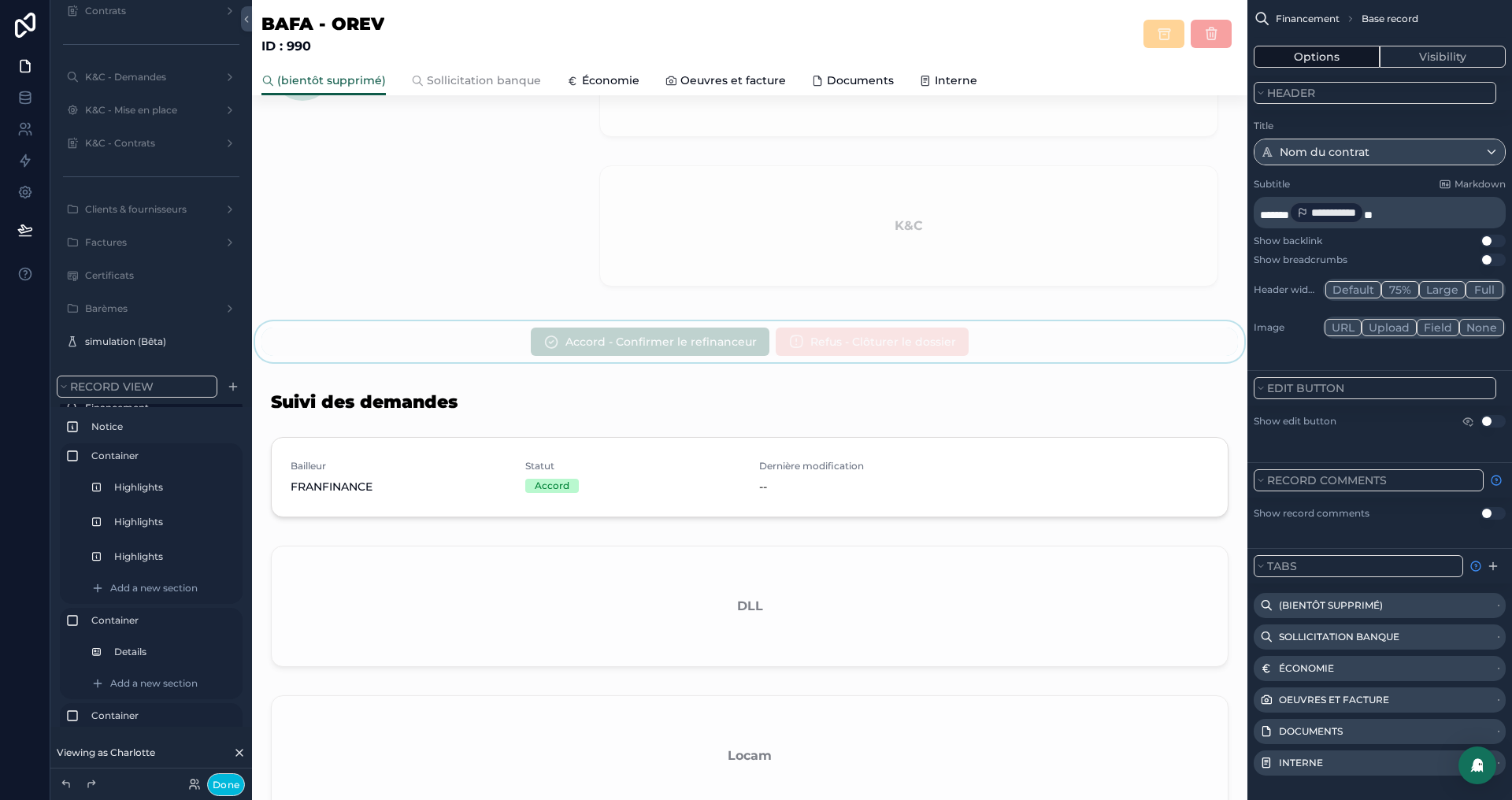
scroll to position [971, 0]
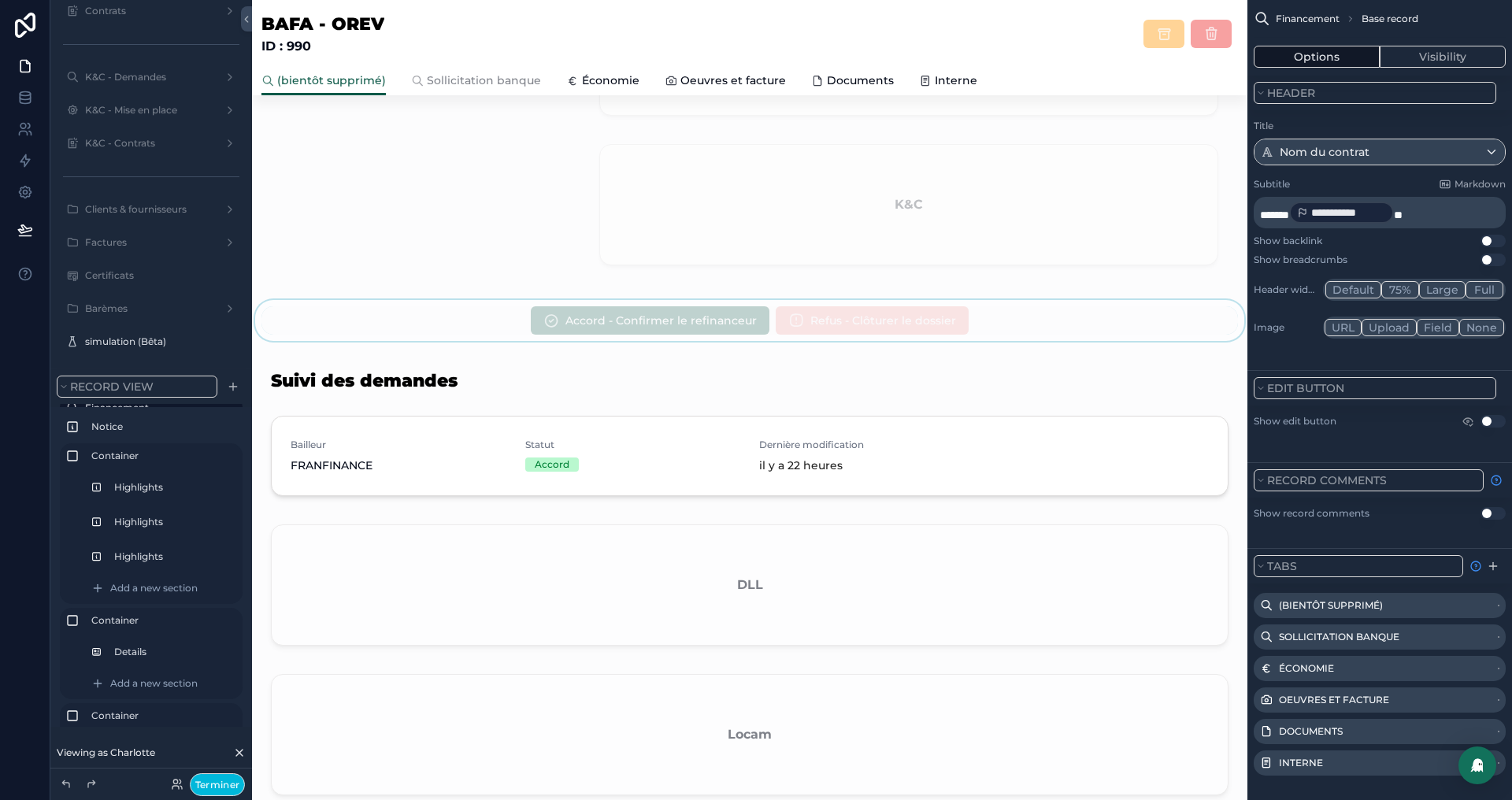
click at [597, 329] on div "scrollable content" at bounding box center [750, 321] width 996 height 41
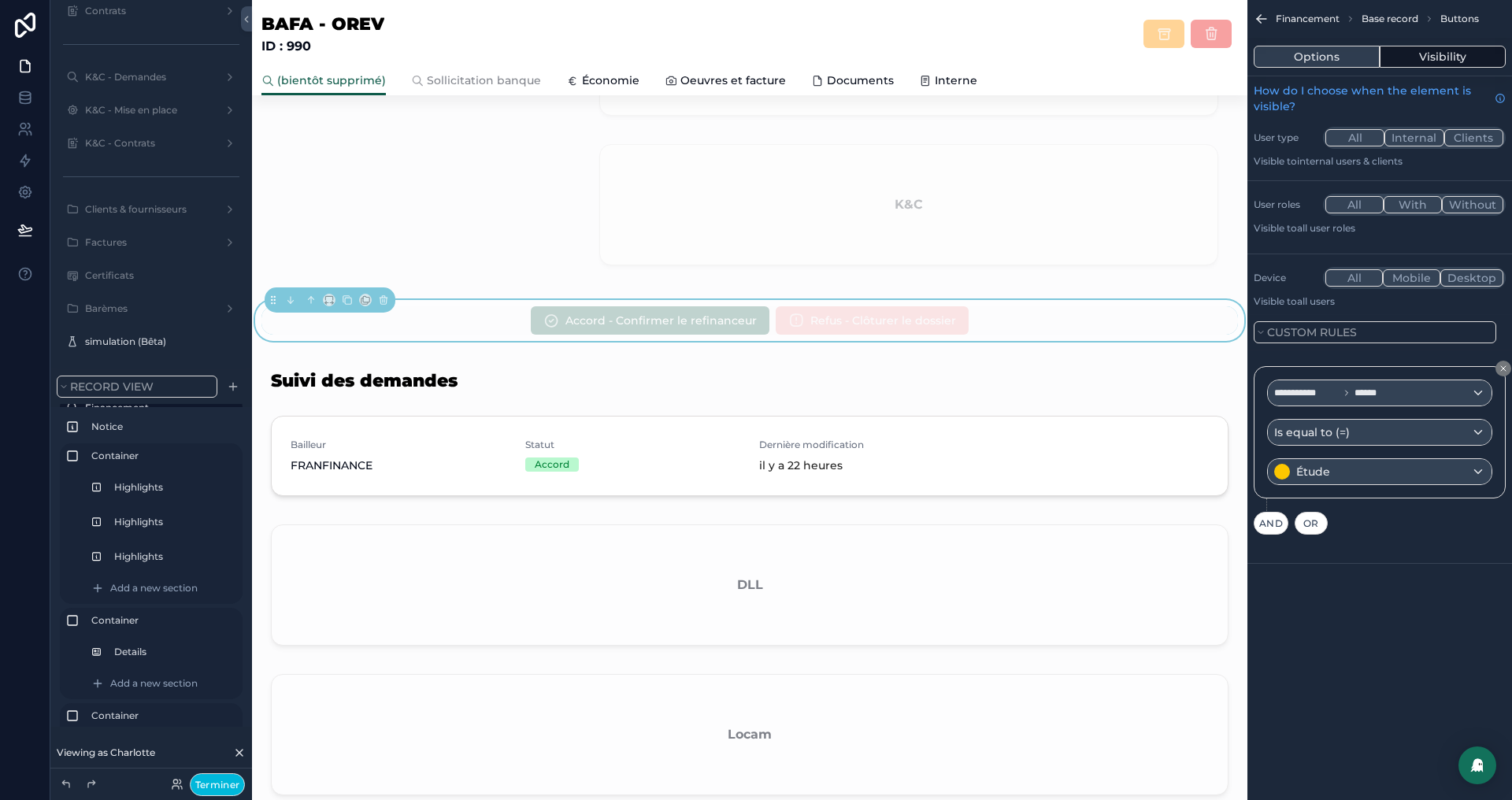
click at [1307, 55] on button "Options" at bounding box center [1318, 57] width 126 height 22
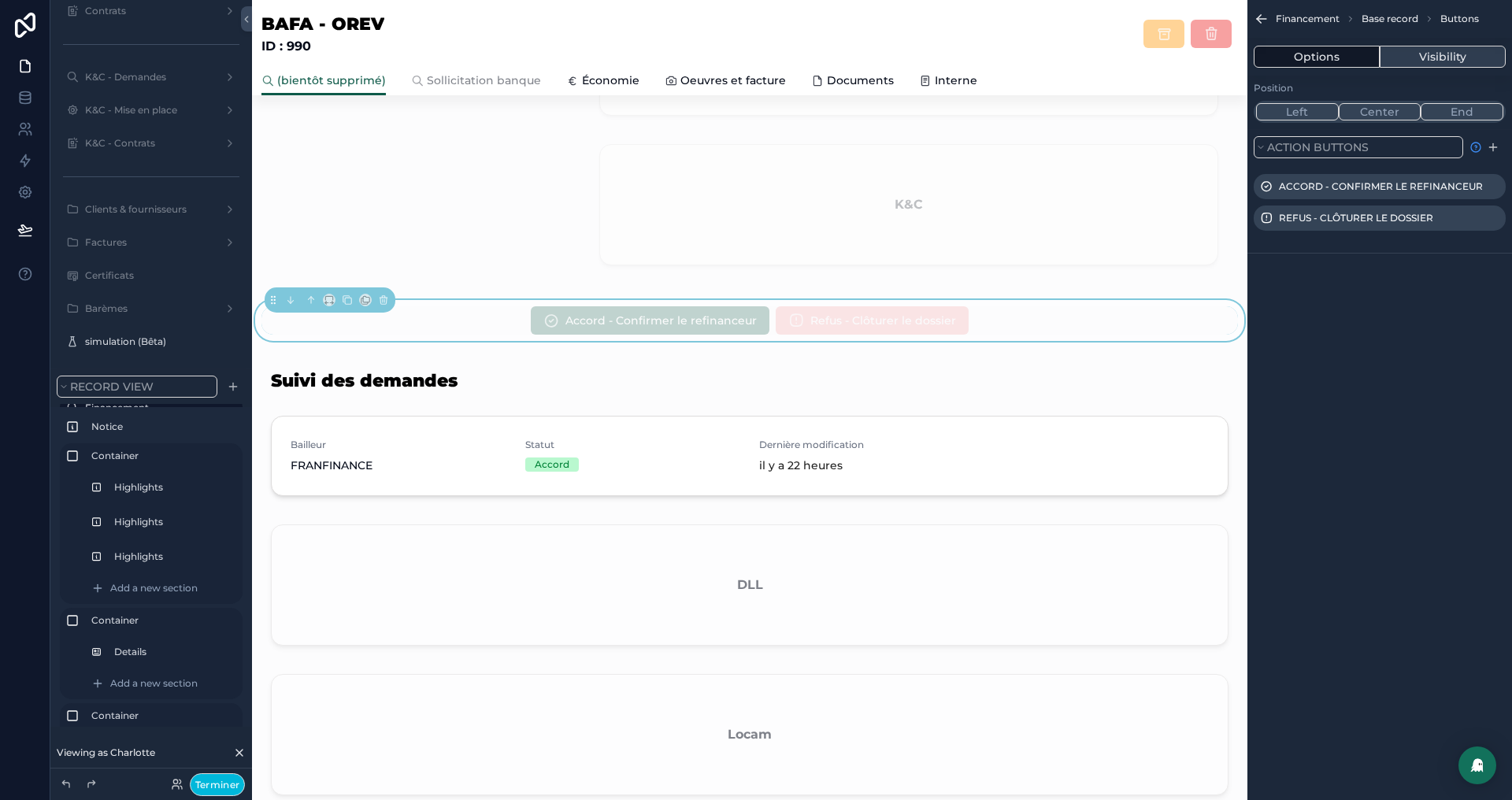
click at [1446, 55] on button "Visibility" at bounding box center [1443, 57] width 126 height 22
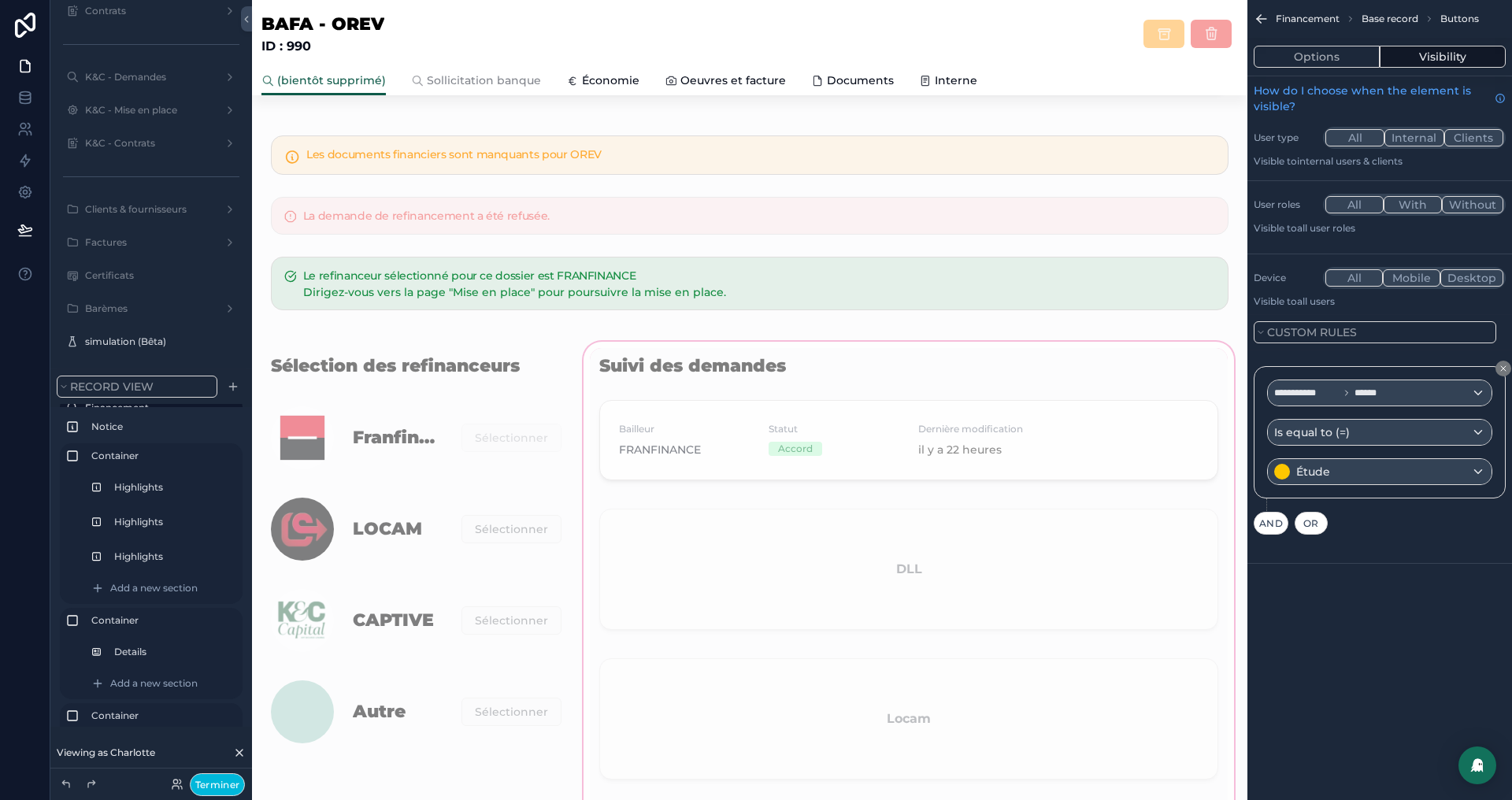
scroll to position [631, 0]
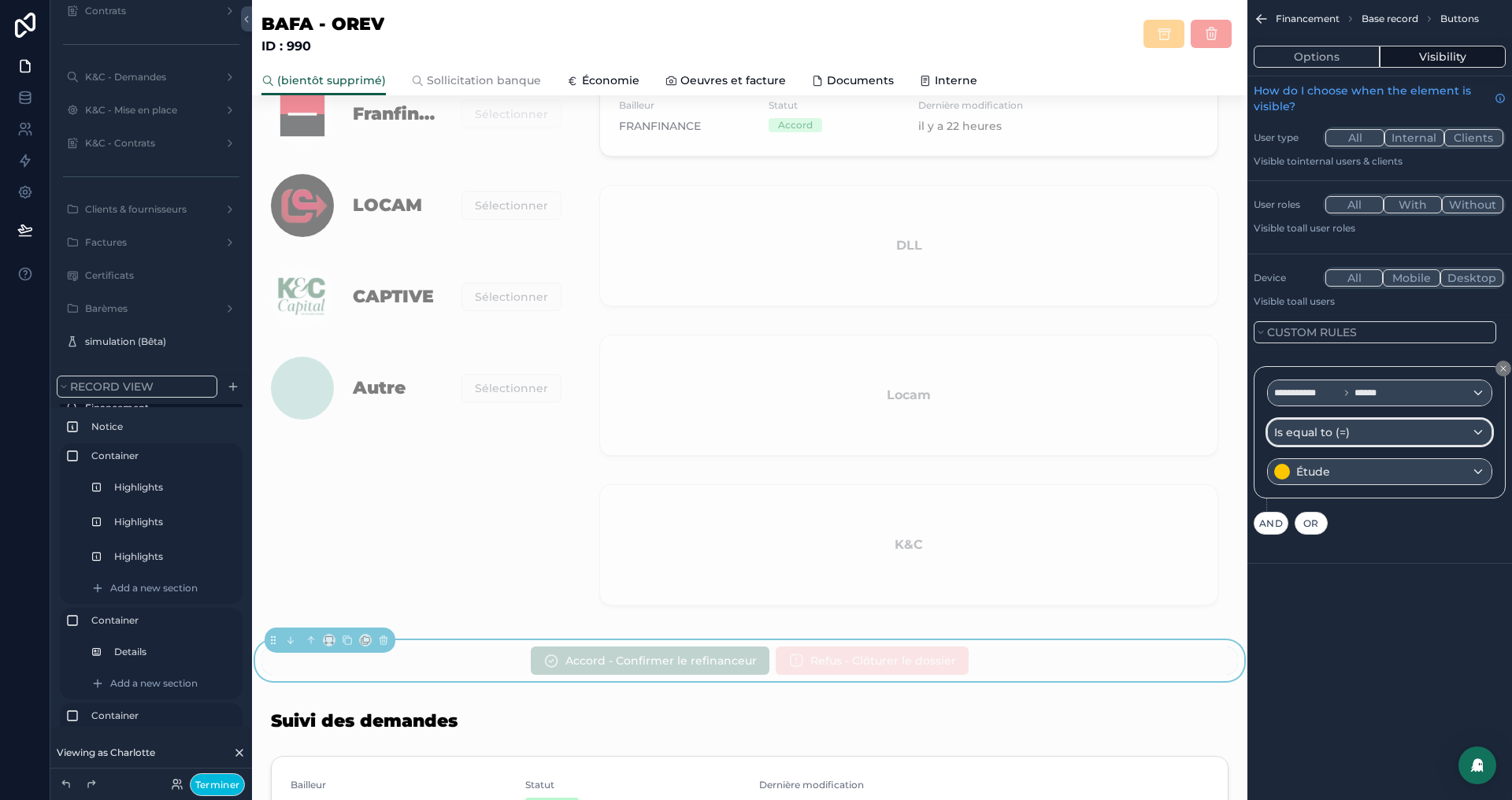
click at [1427, 431] on div "Is equal to (=)" at bounding box center [1380, 433] width 224 height 26
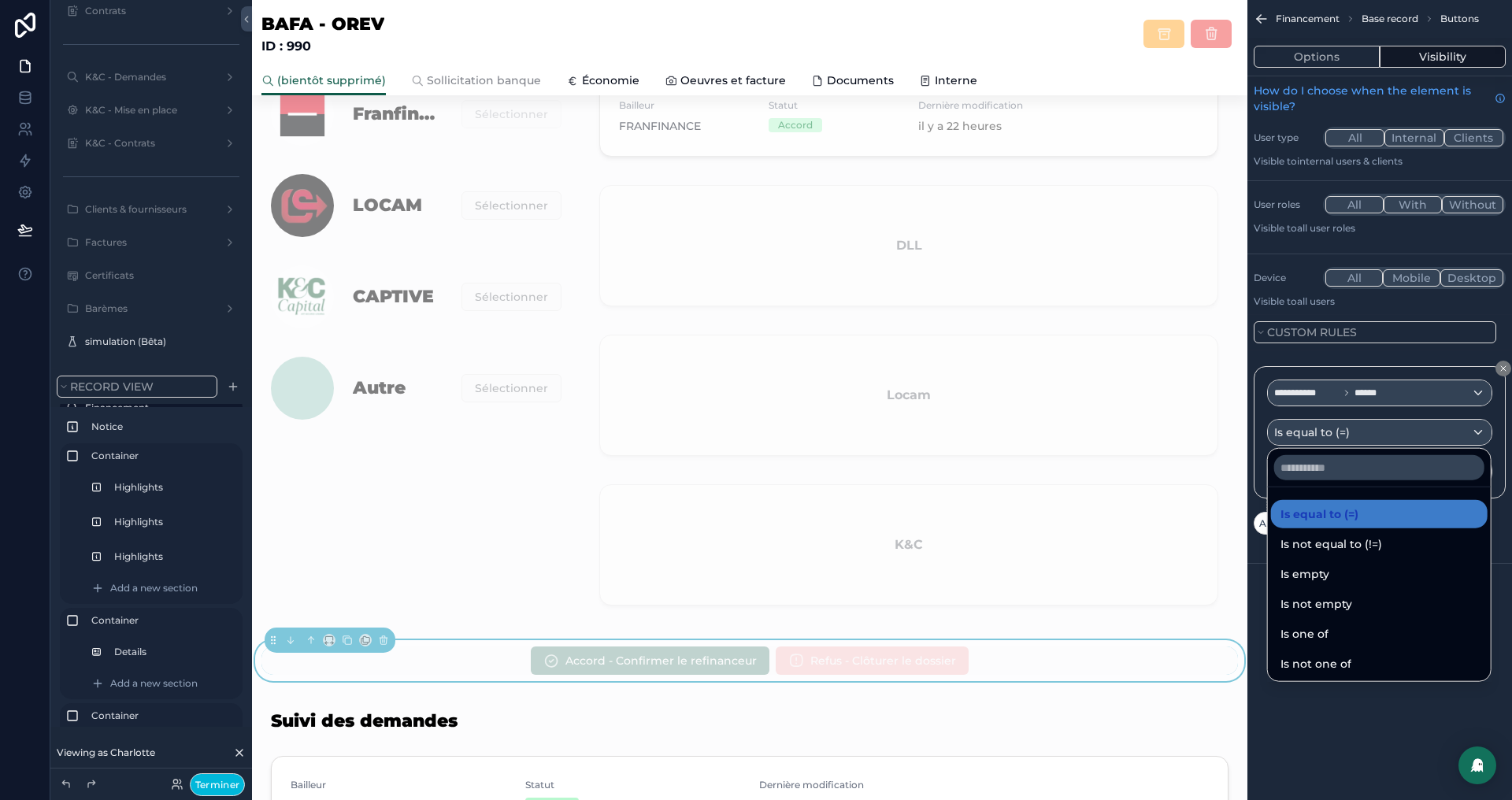
click at [1507, 364] on div "scrollable content" at bounding box center [756, 400] width 1512 height 800
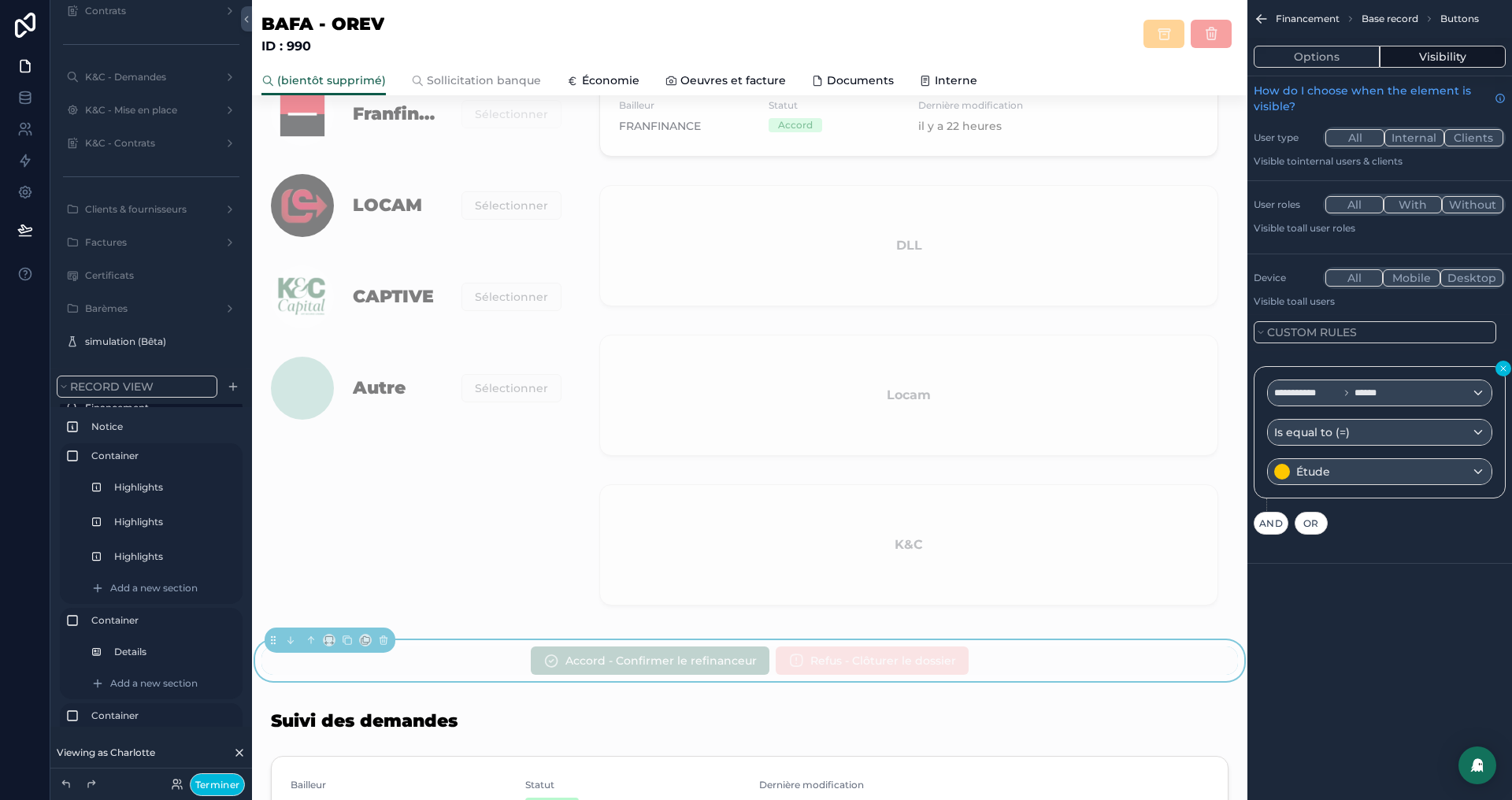
click at [1507, 368] on icon "scrollable content" at bounding box center [1504, 368] width 9 height 9
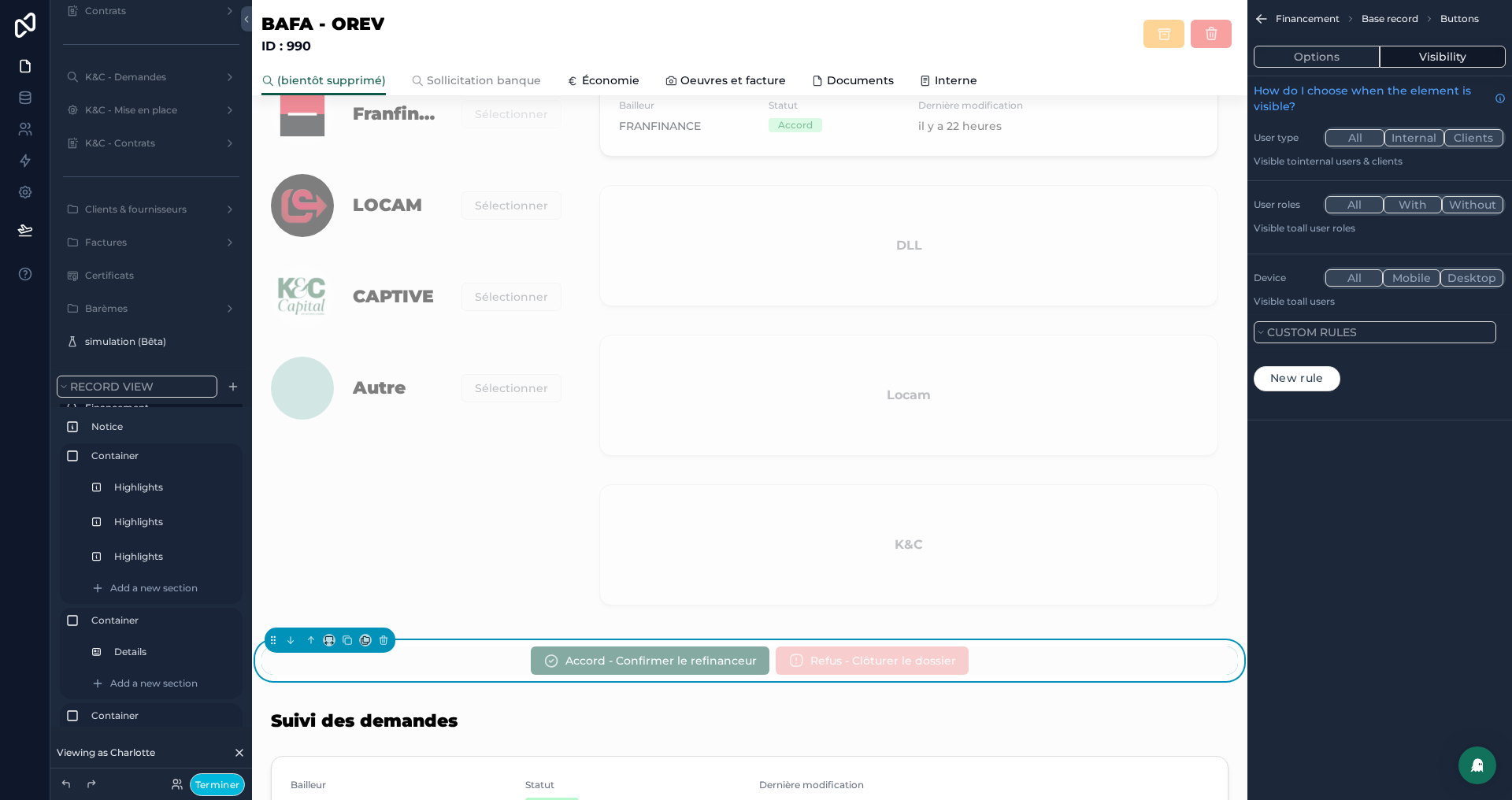
click at [1456, 53] on button "Visibility" at bounding box center [1443, 57] width 126 height 22
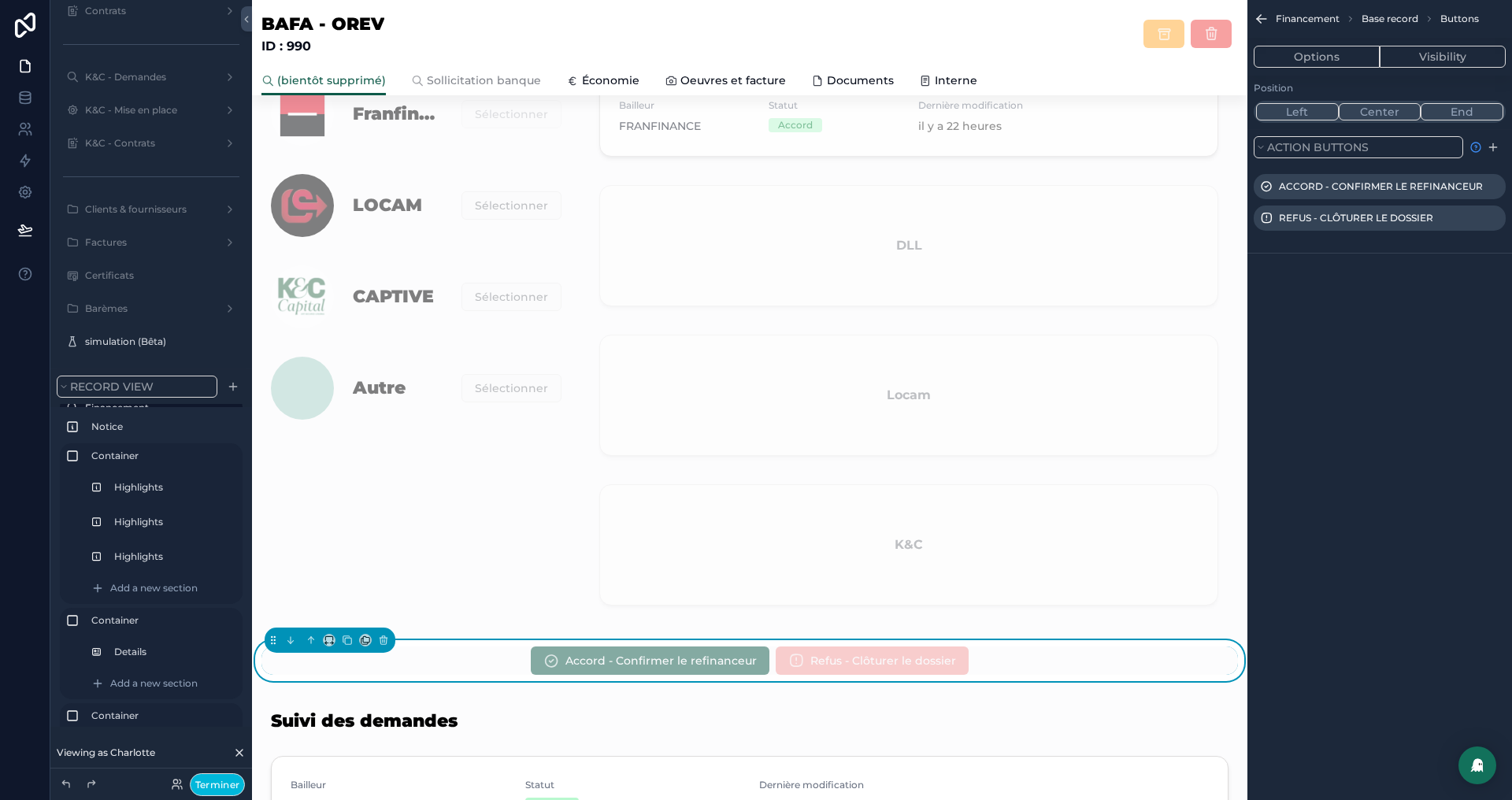
click at [0, 0] on icon "scrollable content" at bounding box center [0, 0] width 0 height 0
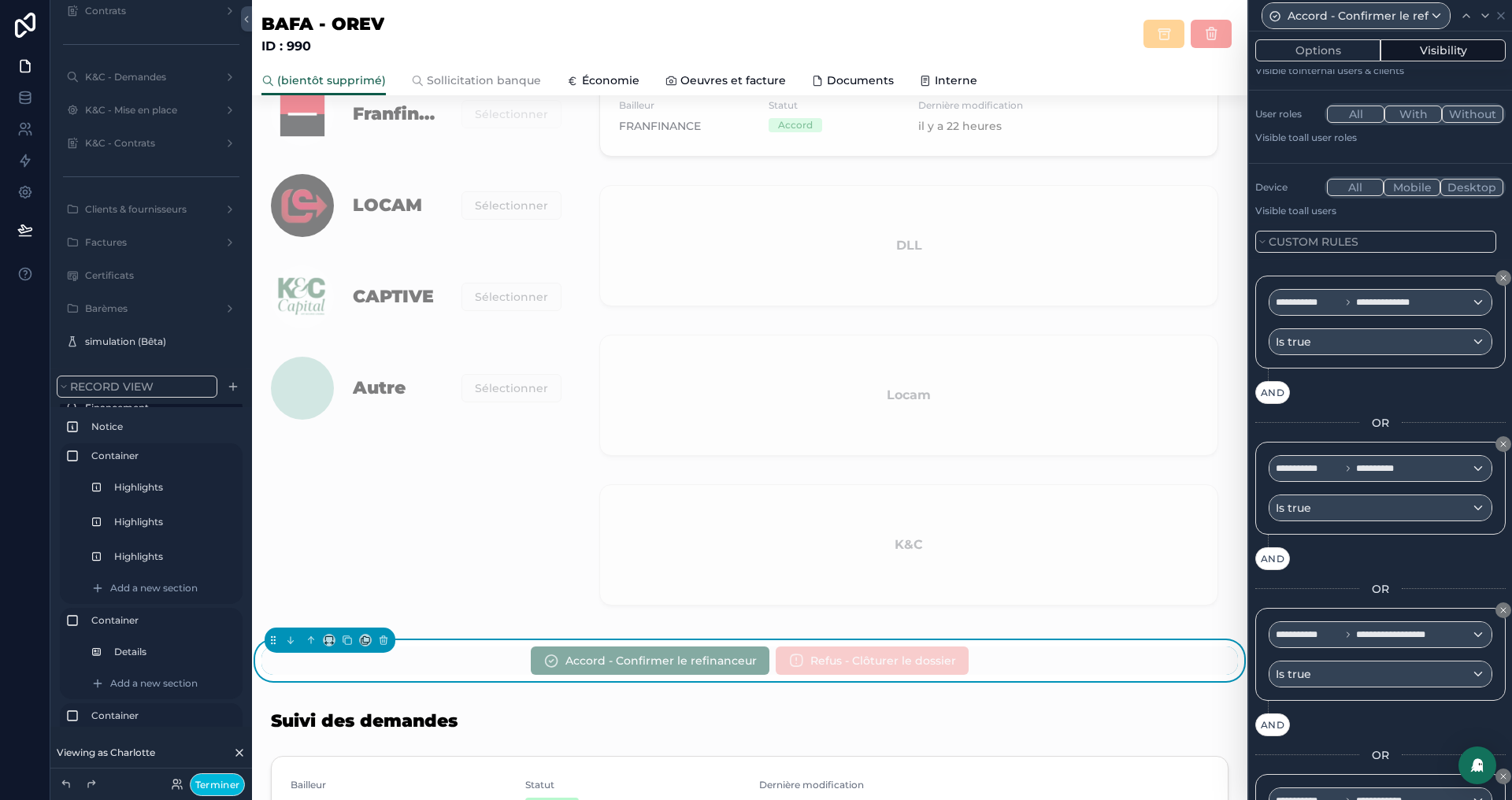
scroll to position [63, 0]
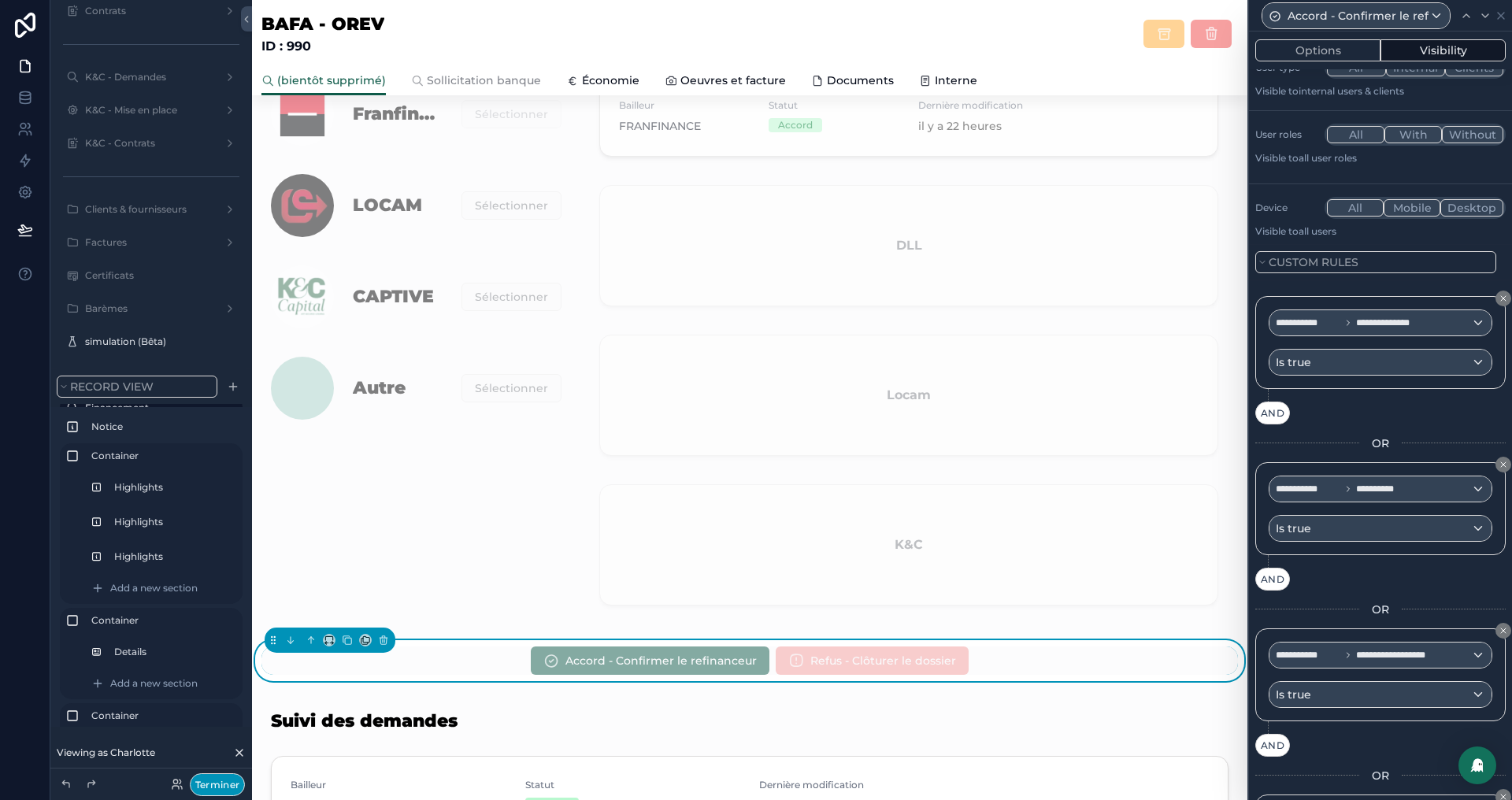
click at [224, 789] on button "Terminer" at bounding box center [217, 784] width 55 height 23
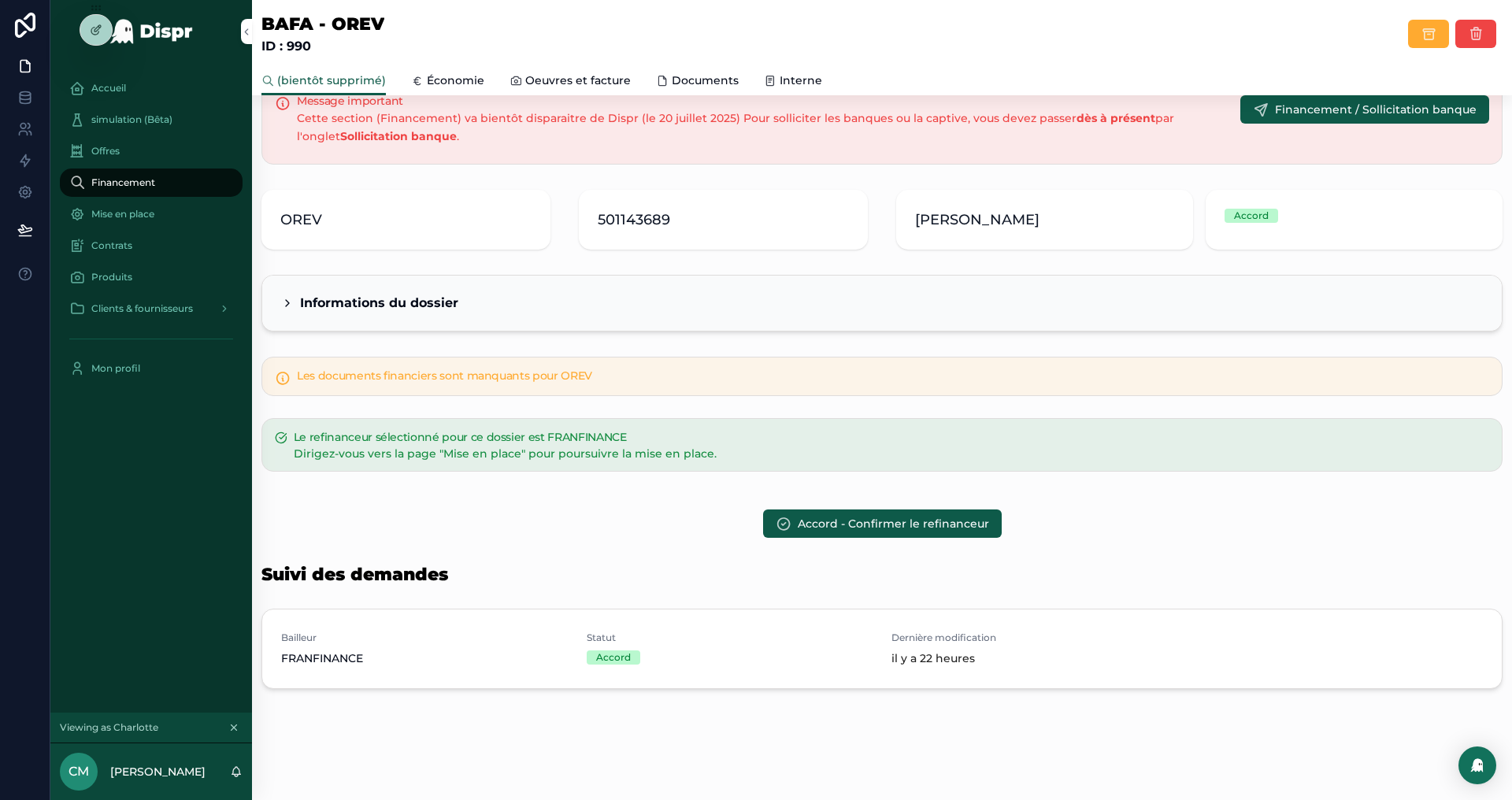
scroll to position [0, 0]
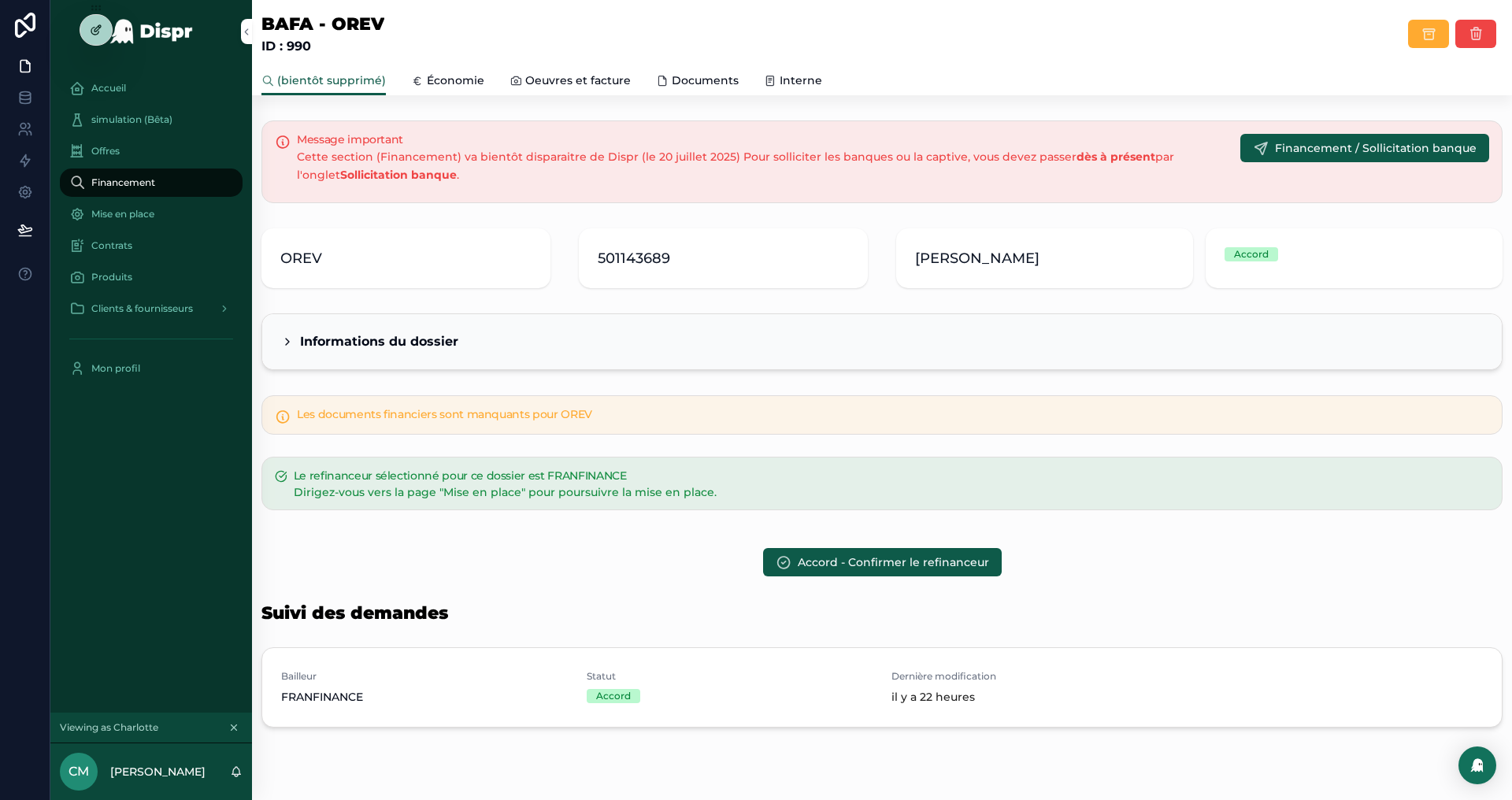
click at [94, 27] on icon at bounding box center [96, 30] width 13 height 13
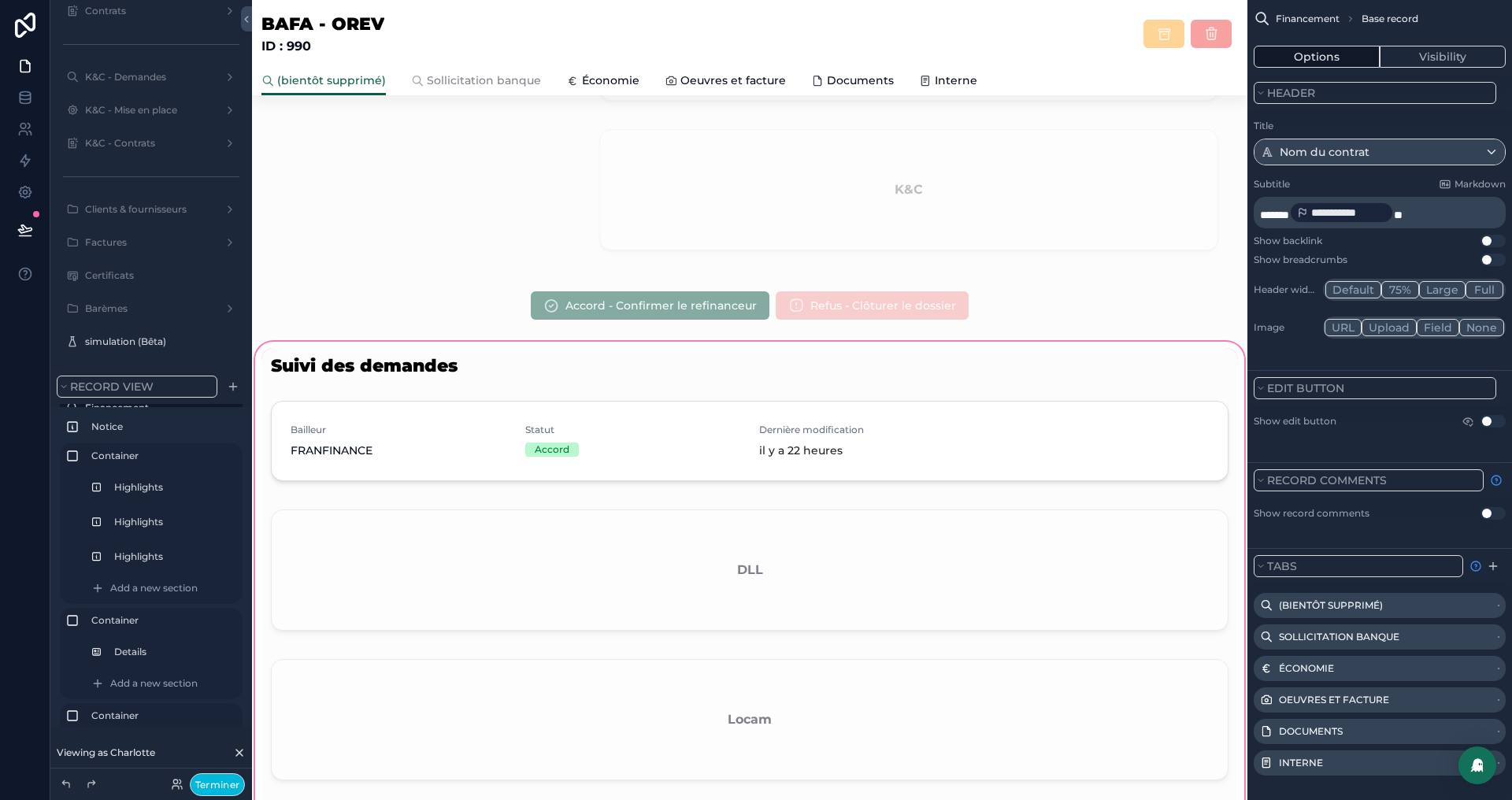
scroll to position [1072, 0]
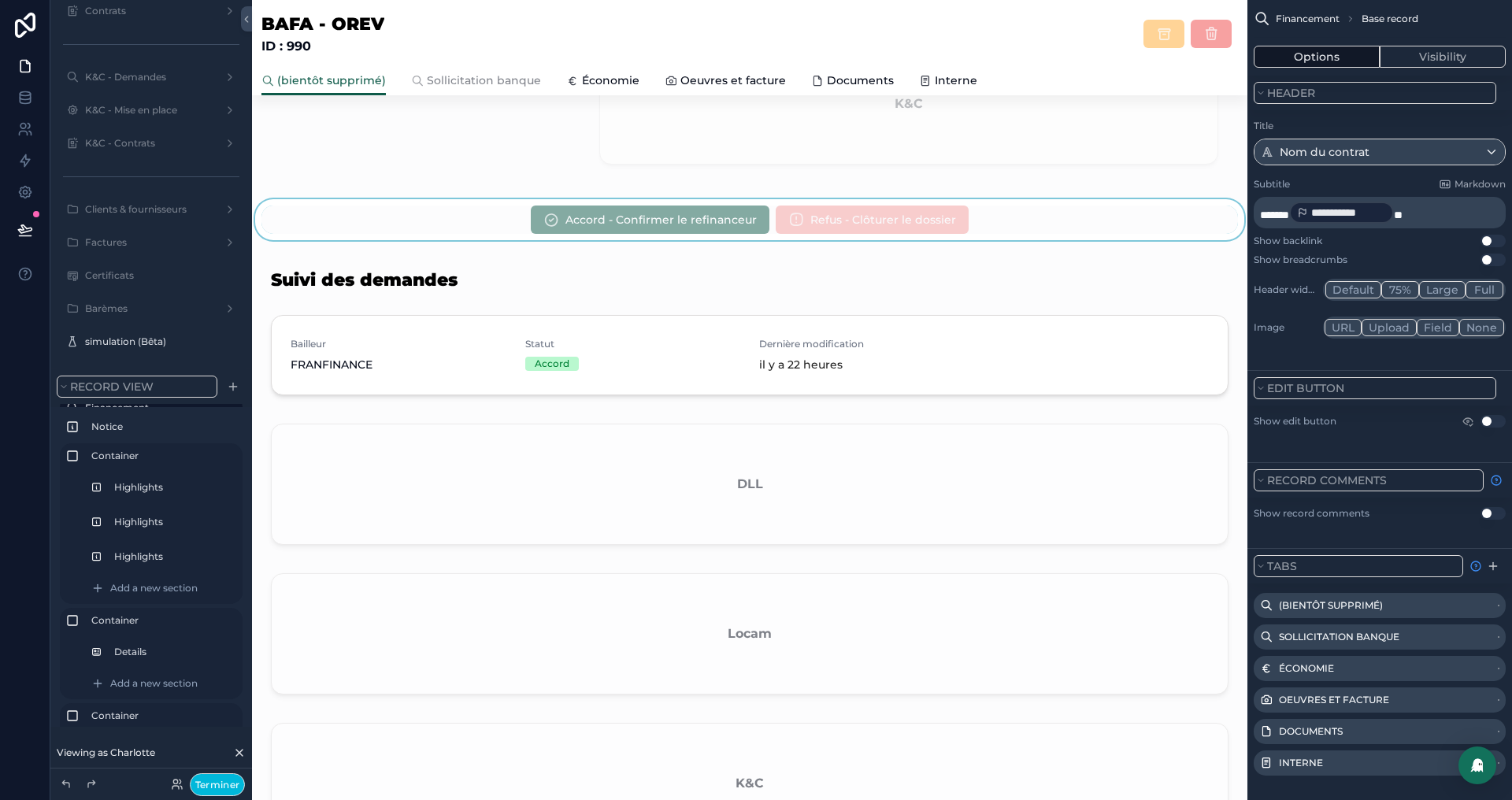
click at [513, 216] on div "scrollable content" at bounding box center [750, 219] width 996 height 41
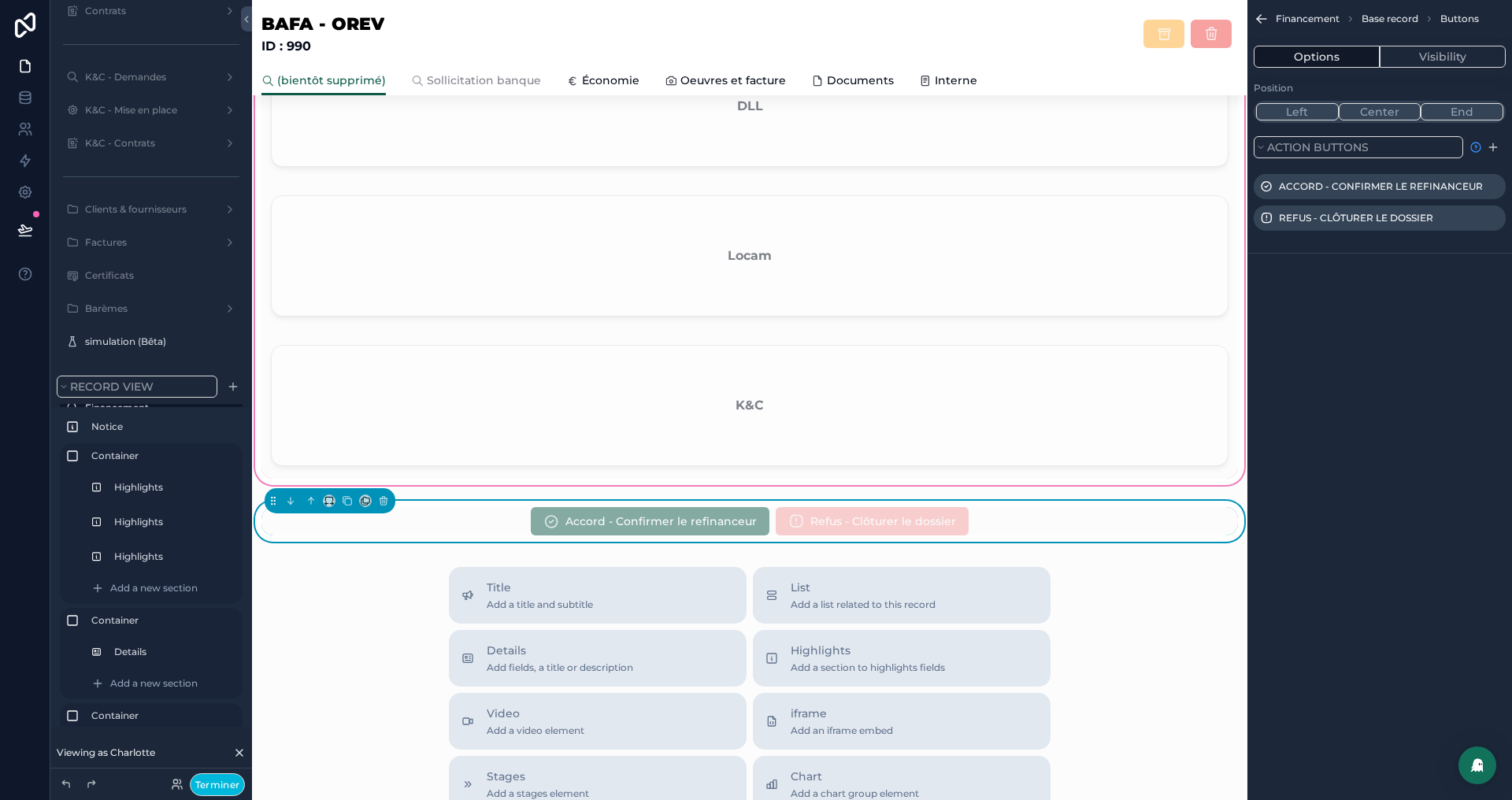
scroll to position [1422, 0]
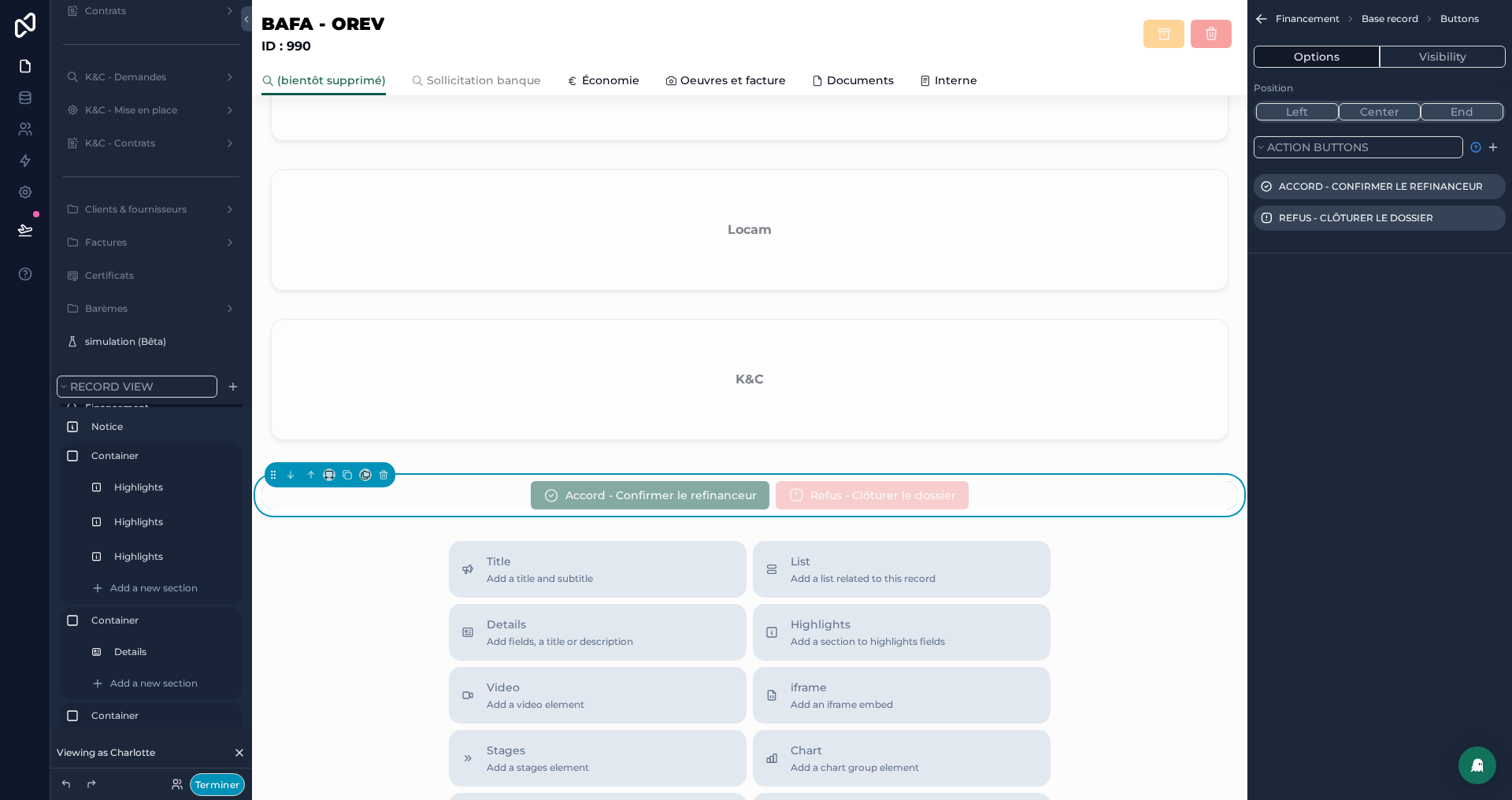
click at [225, 780] on button "Terminer" at bounding box center [217, 784] width 55 height 23
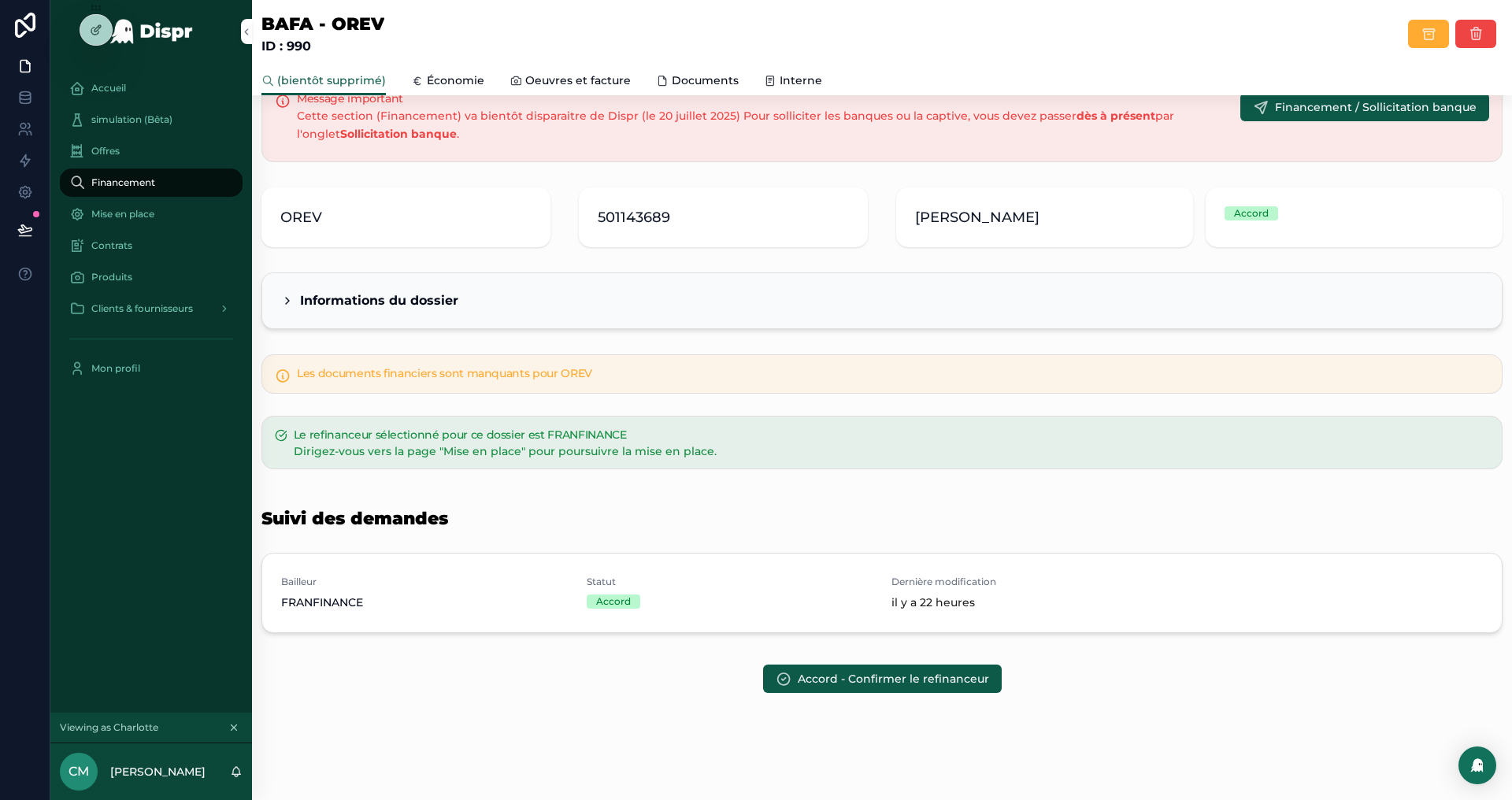
scroll to position [38, 0]
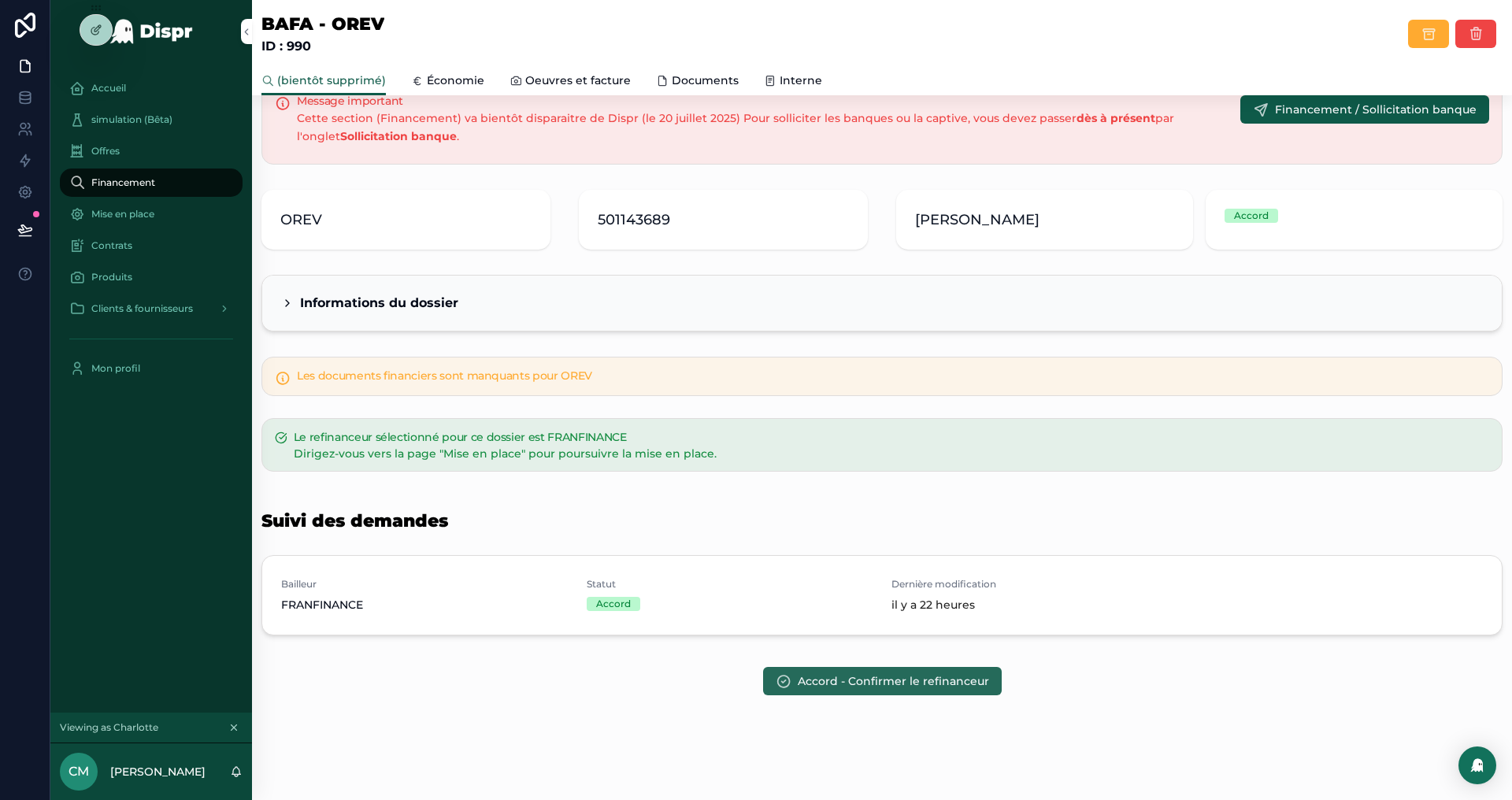
click at [935, 681] on span "Accord - Confirmer le refinanceur" at bounding box center [893, 681] width 192 height 16
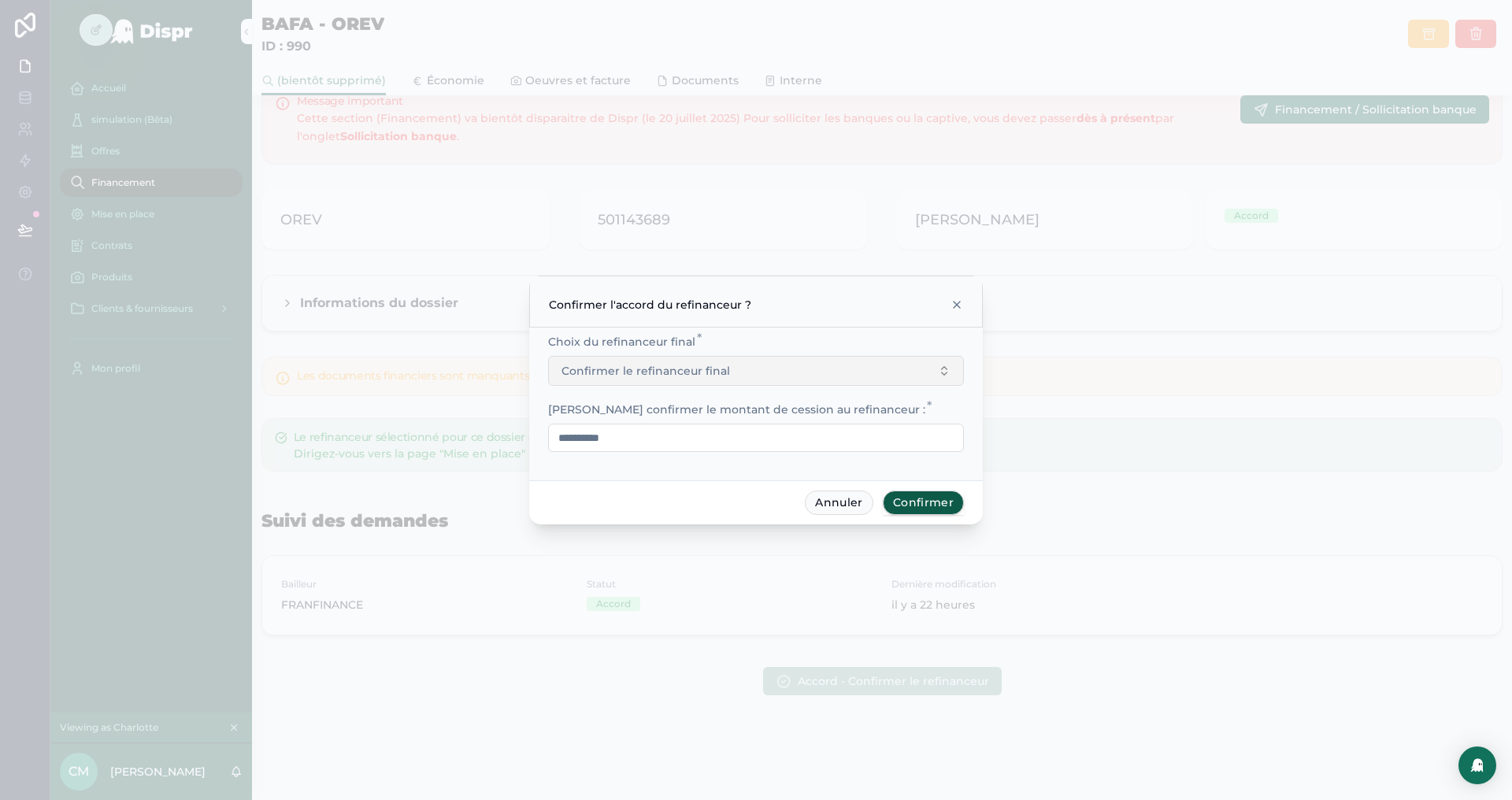
click at [707, 373] on span "Confirmer le refinanceur final" at bounding box center [646, 370] width 169 height 16
type input "**"
click at [957, 301] on icon at bounding box center [958, 305] width 13 height 13
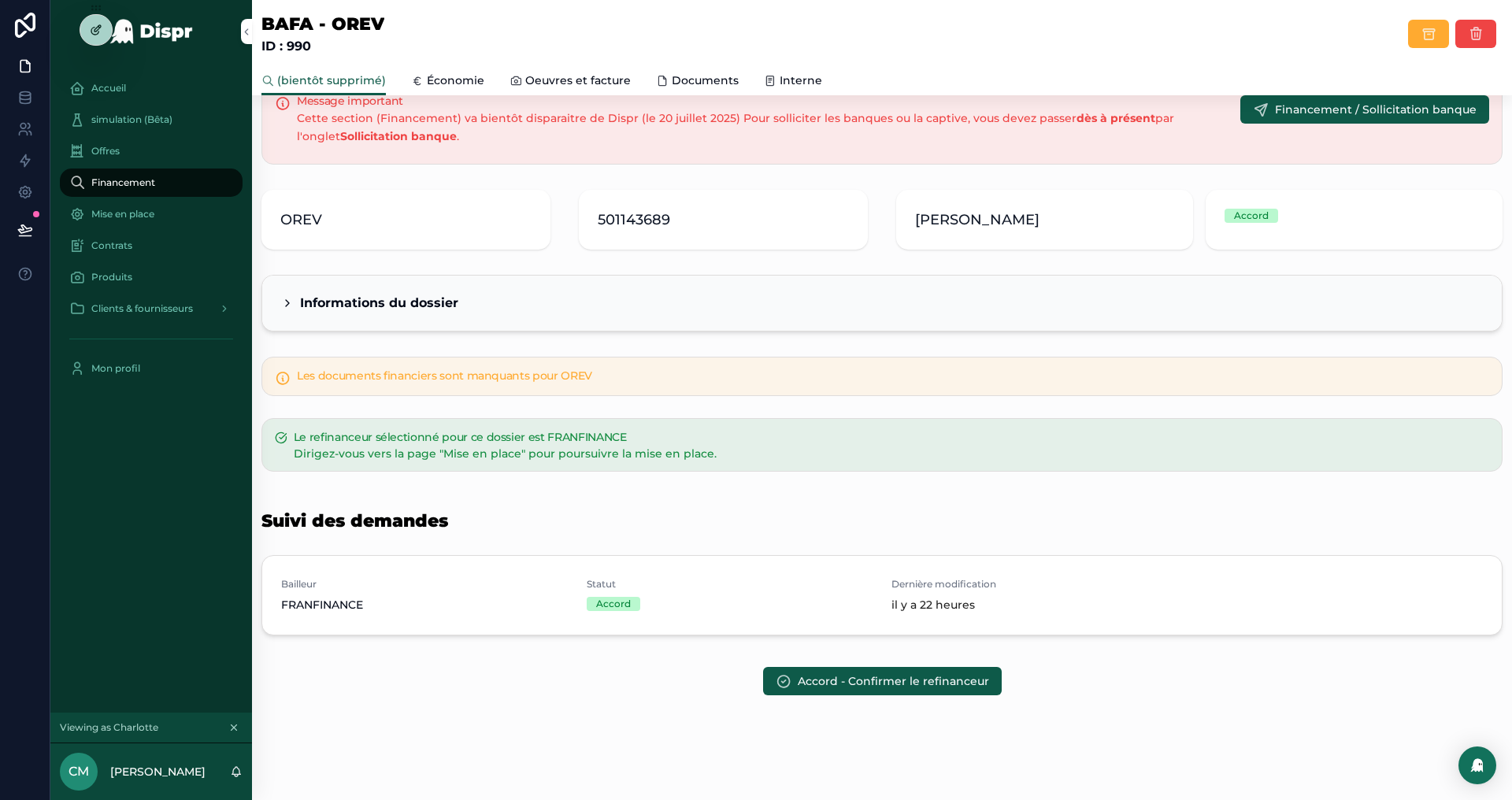
click at [93, 38] on div at bounding box center [96, 29] width 31 height 30
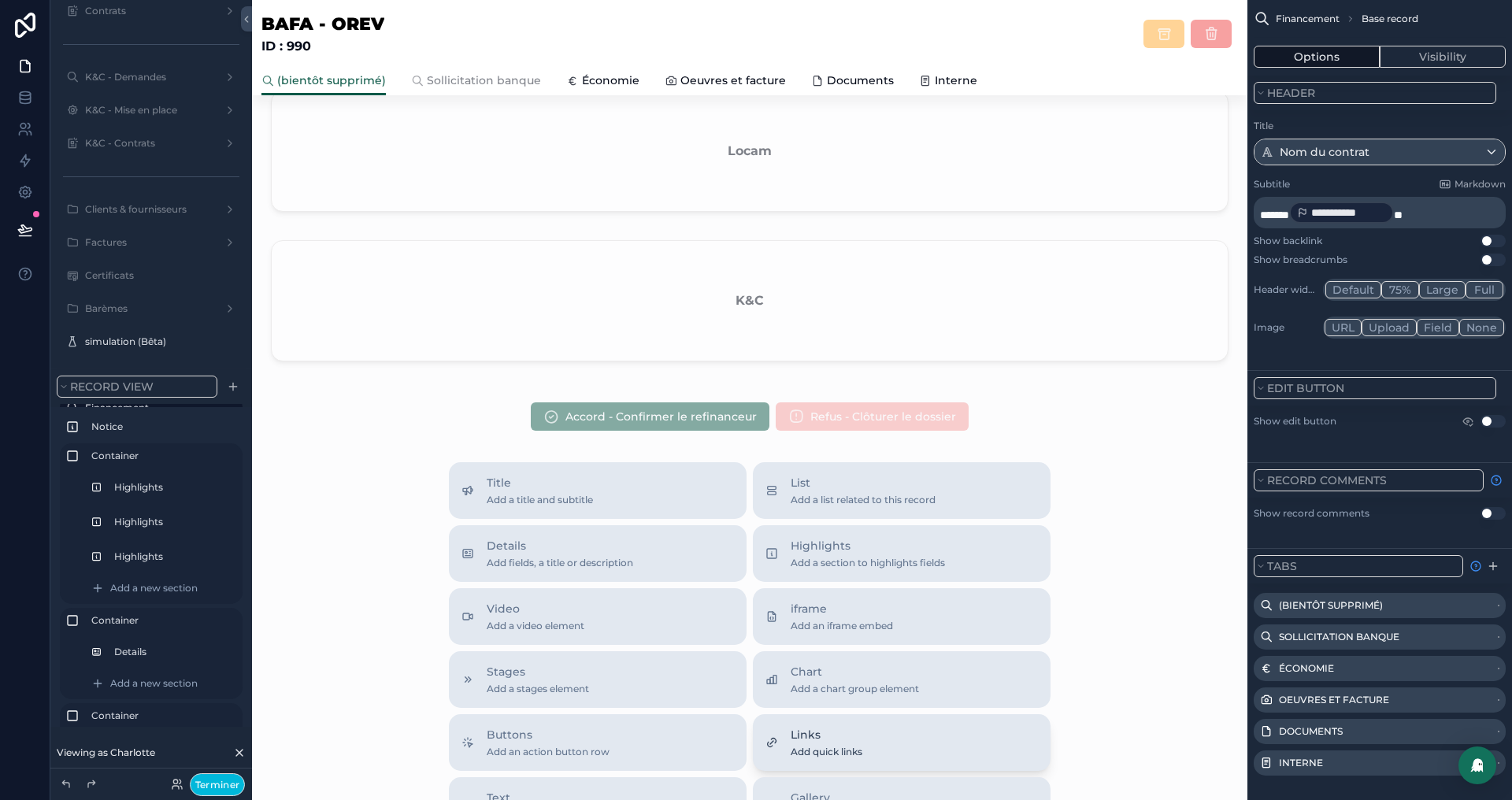
scroll to position [1697, 0]
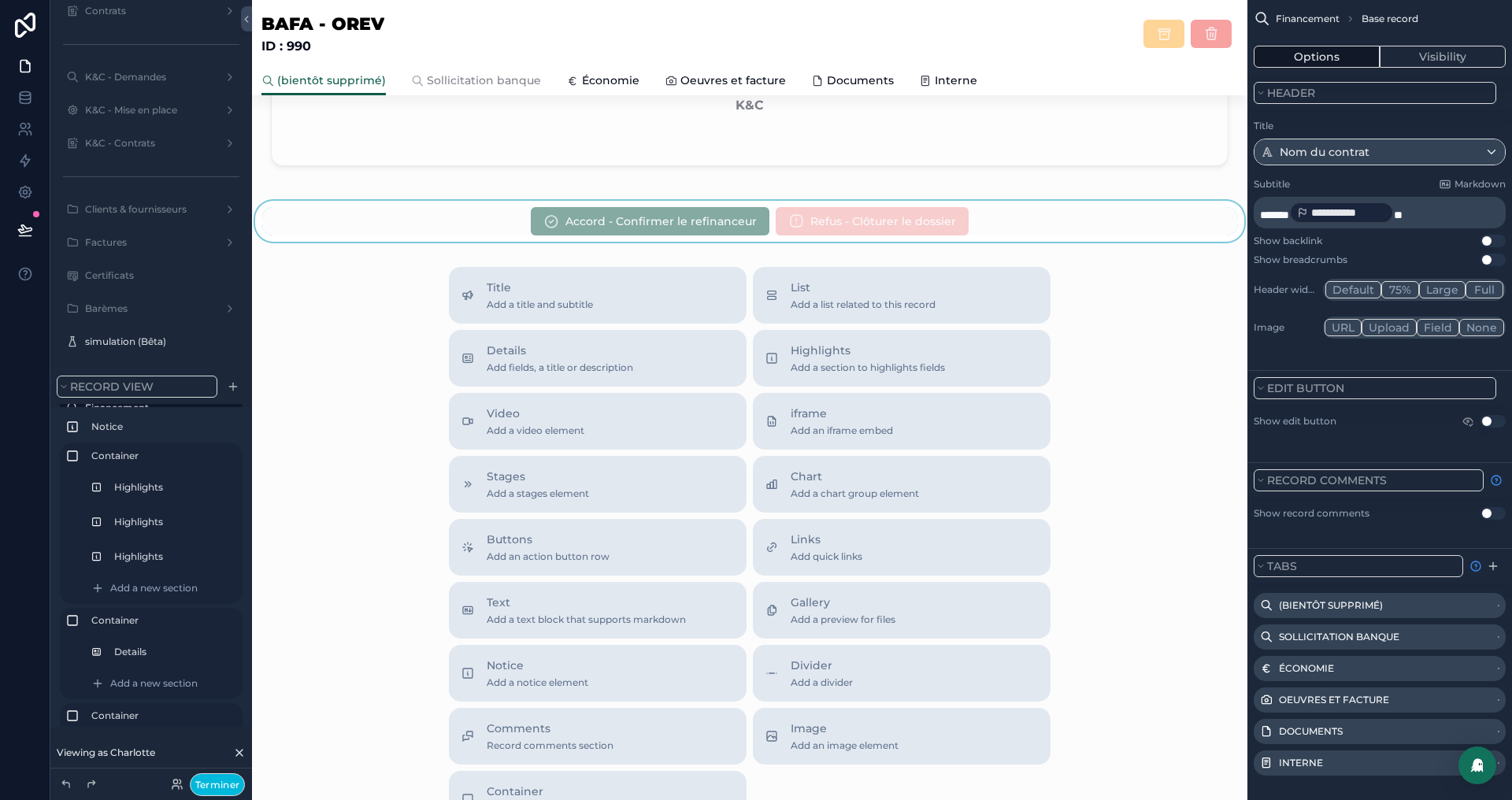
click at [466, 225] on div "scrollable content" at bounding box center [750, 221] width 996 height 41
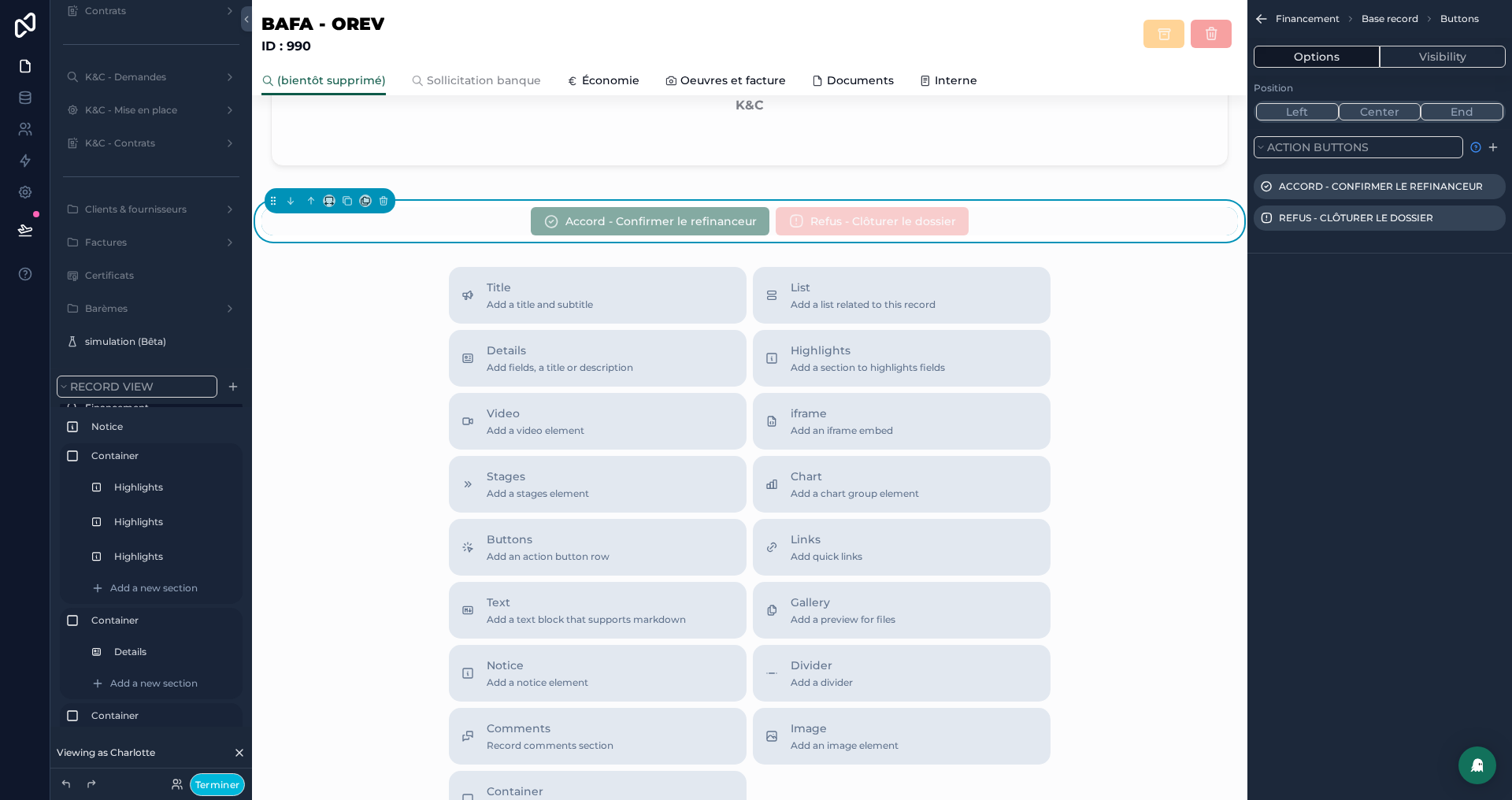
click at [0, 0] on icon "scrollable content" at bounding box center [0, 0] width 0 height 0
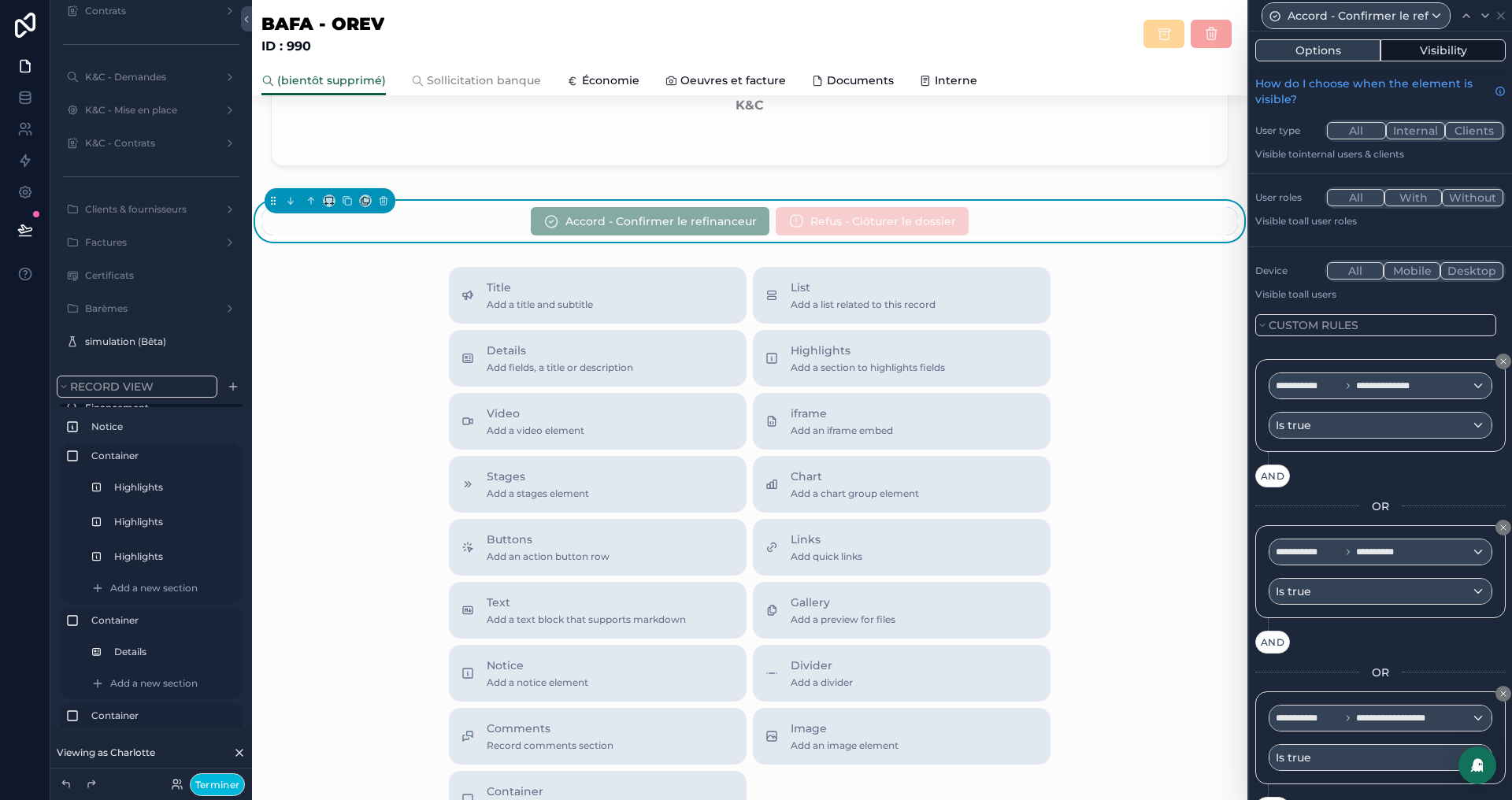
click at [1342, 55] on button "Options" at bounding box center [1318, 50] width 126 height 22
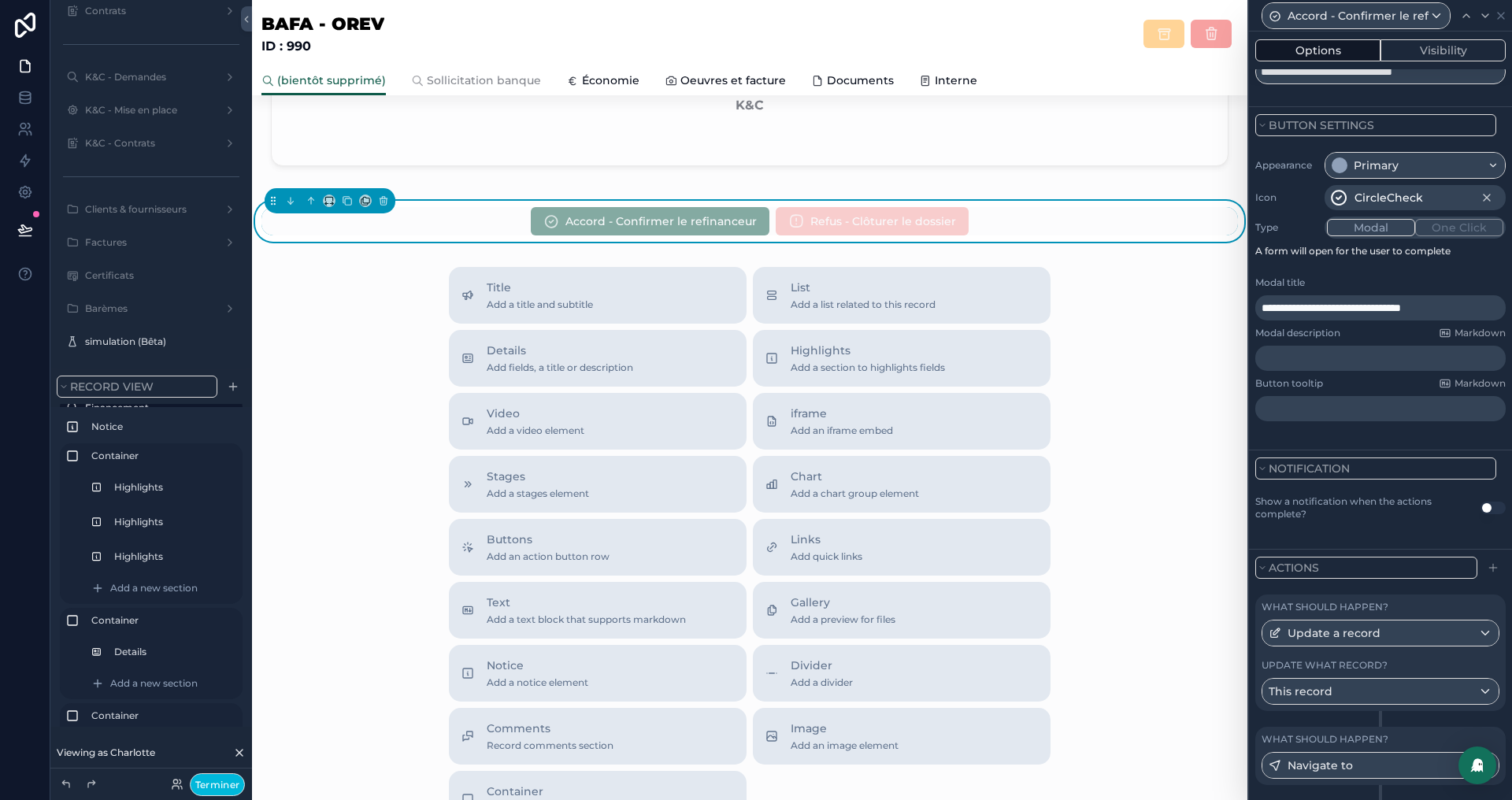
scroll to position [110, 0]
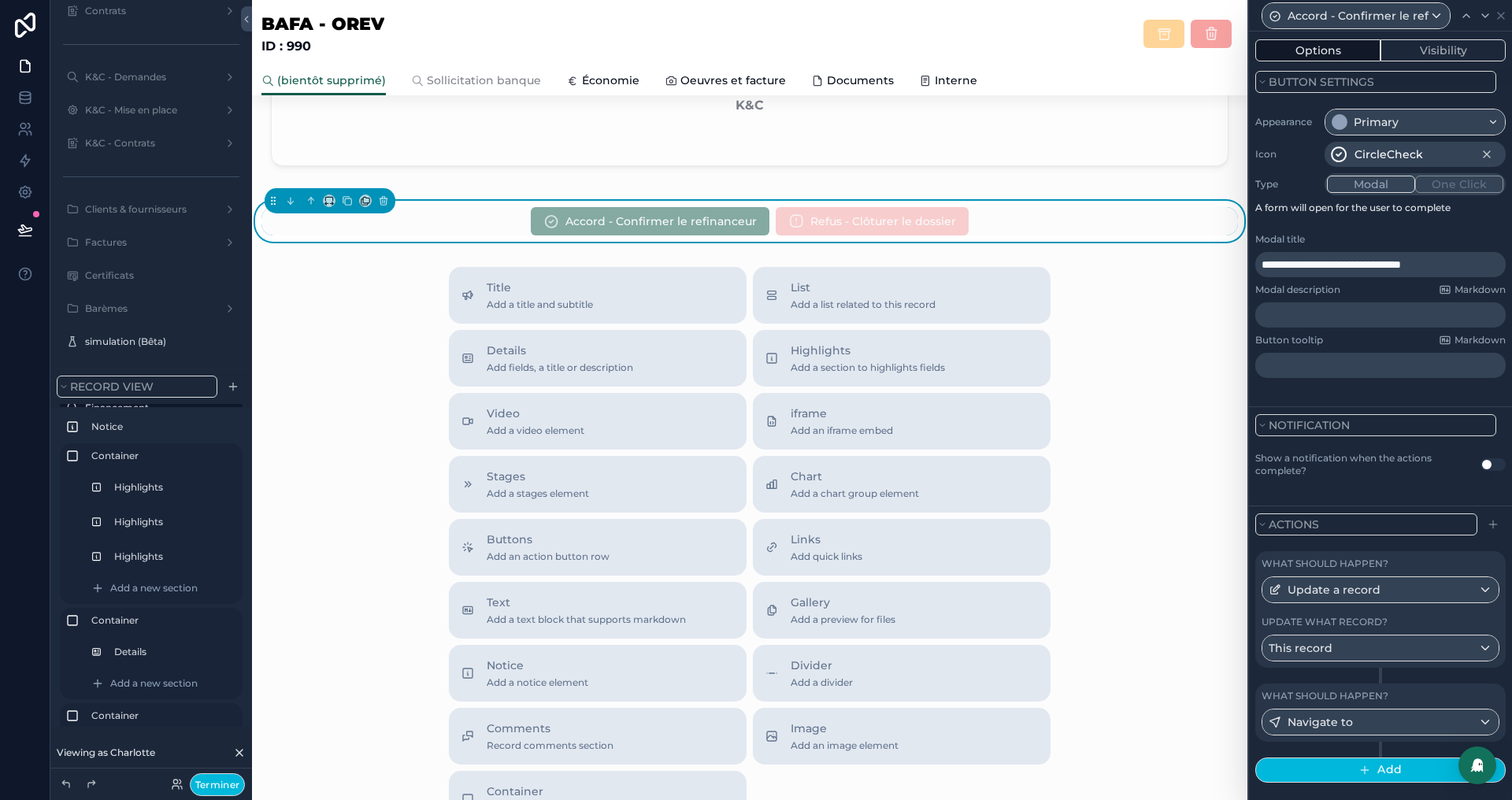
click at [1386, 616] on div "Update what record?" at bounding box center [1381, 622] width 238 height 13
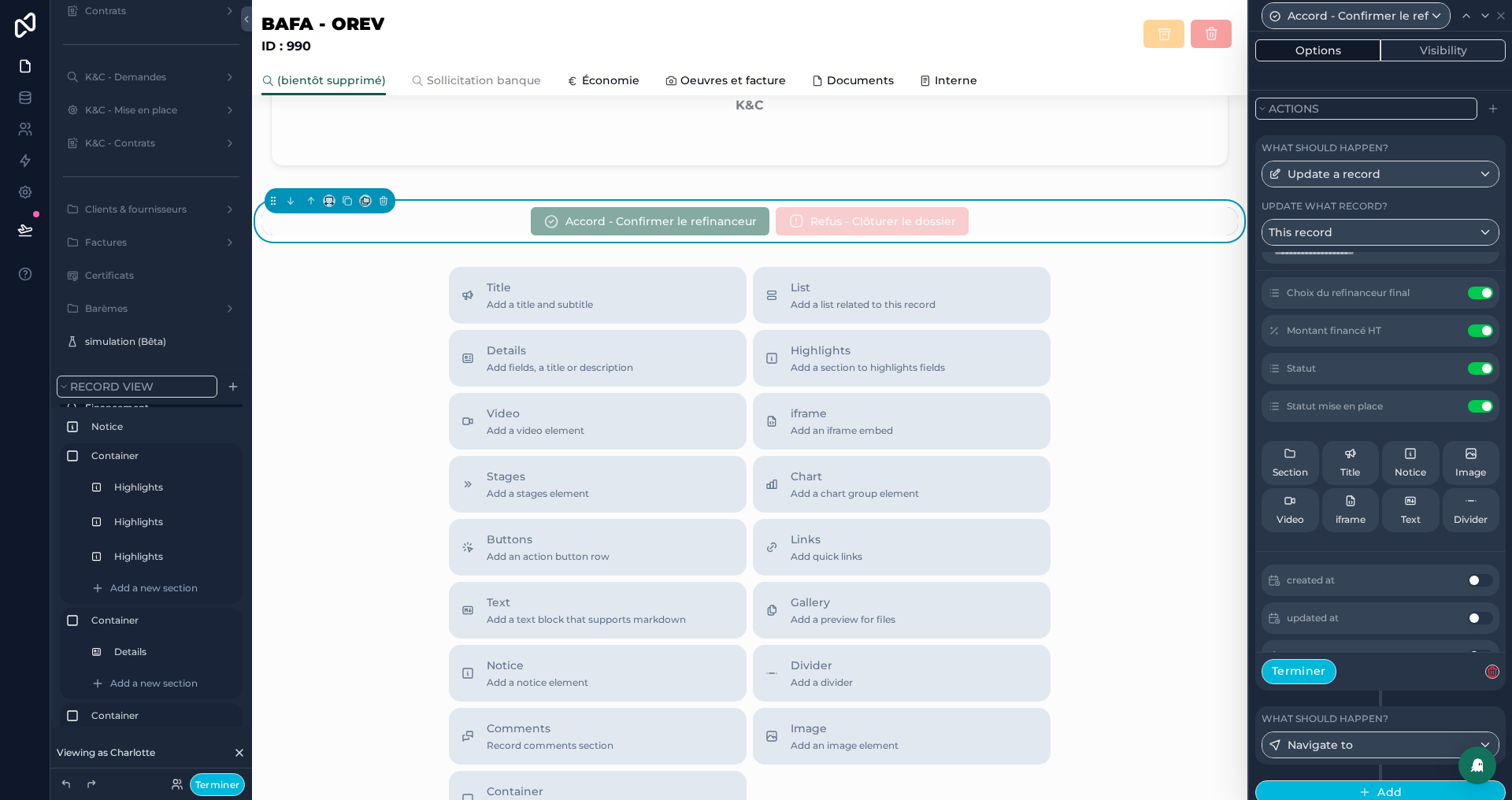
scroll to position [0, 0]
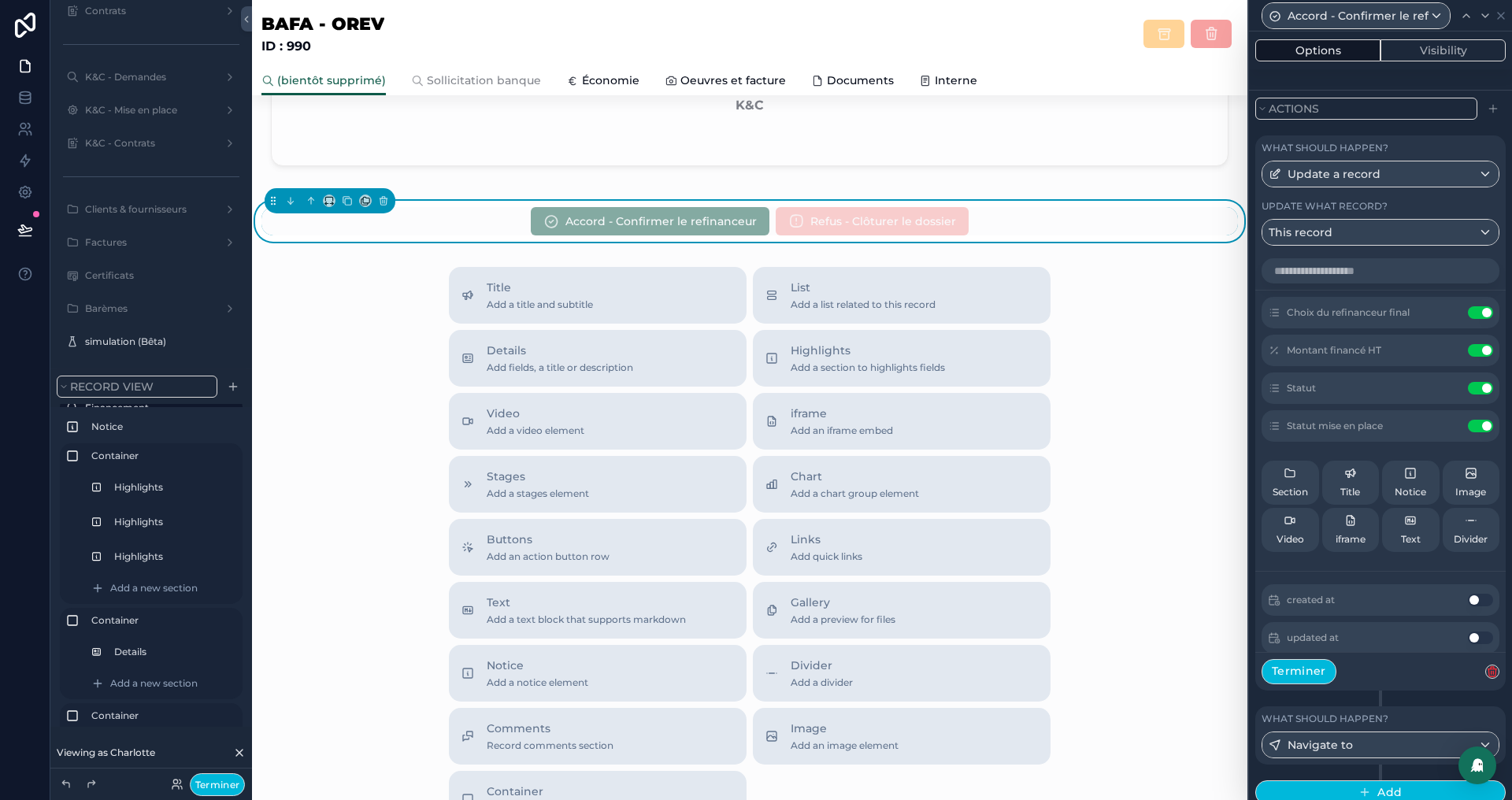
click at [0, 0] on icon at bounding box center [0, 0] width 0 height 0
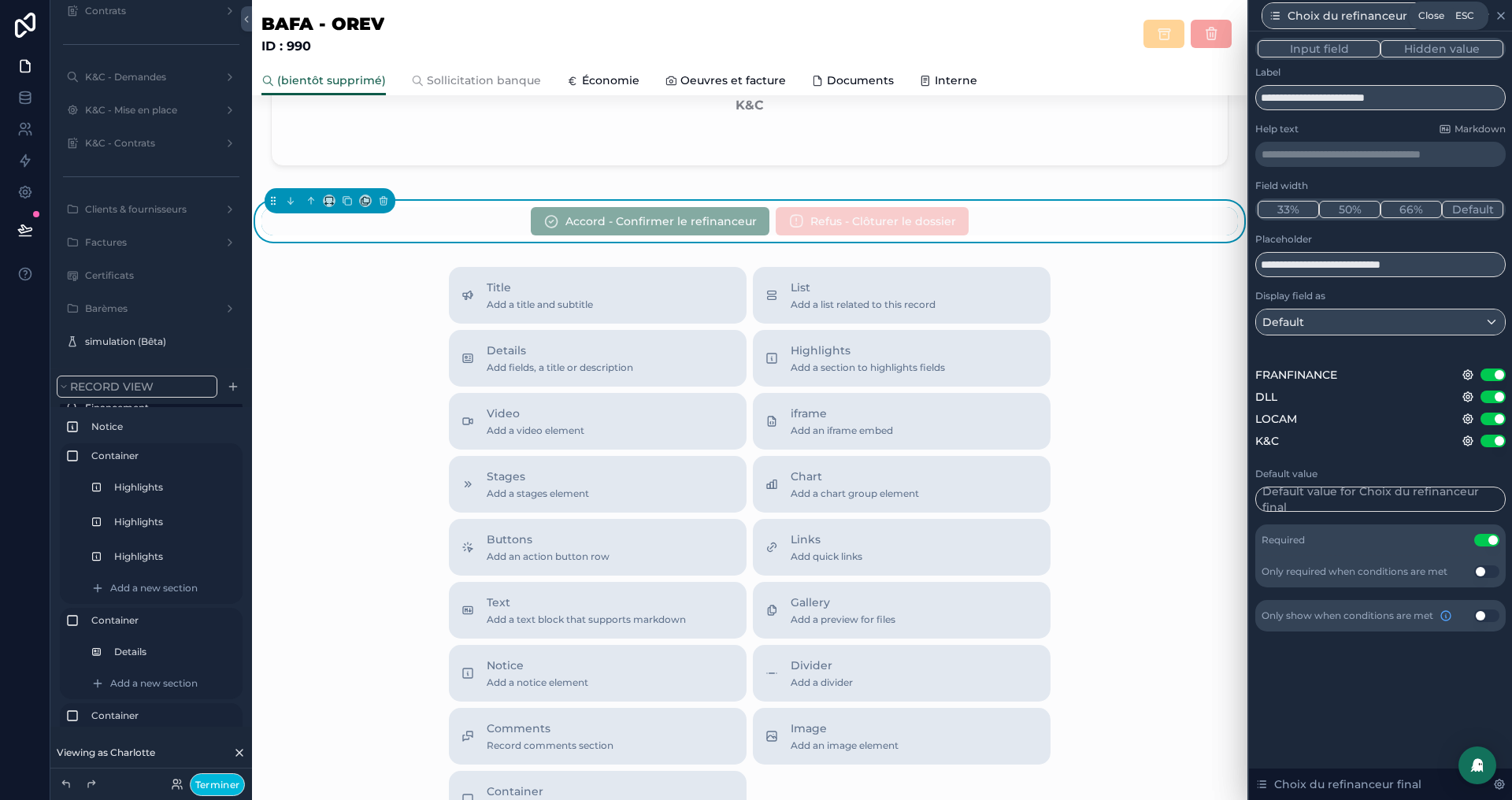
click at [1502, 18] on icon at bounding box center [1502, 16] width 13 height 13
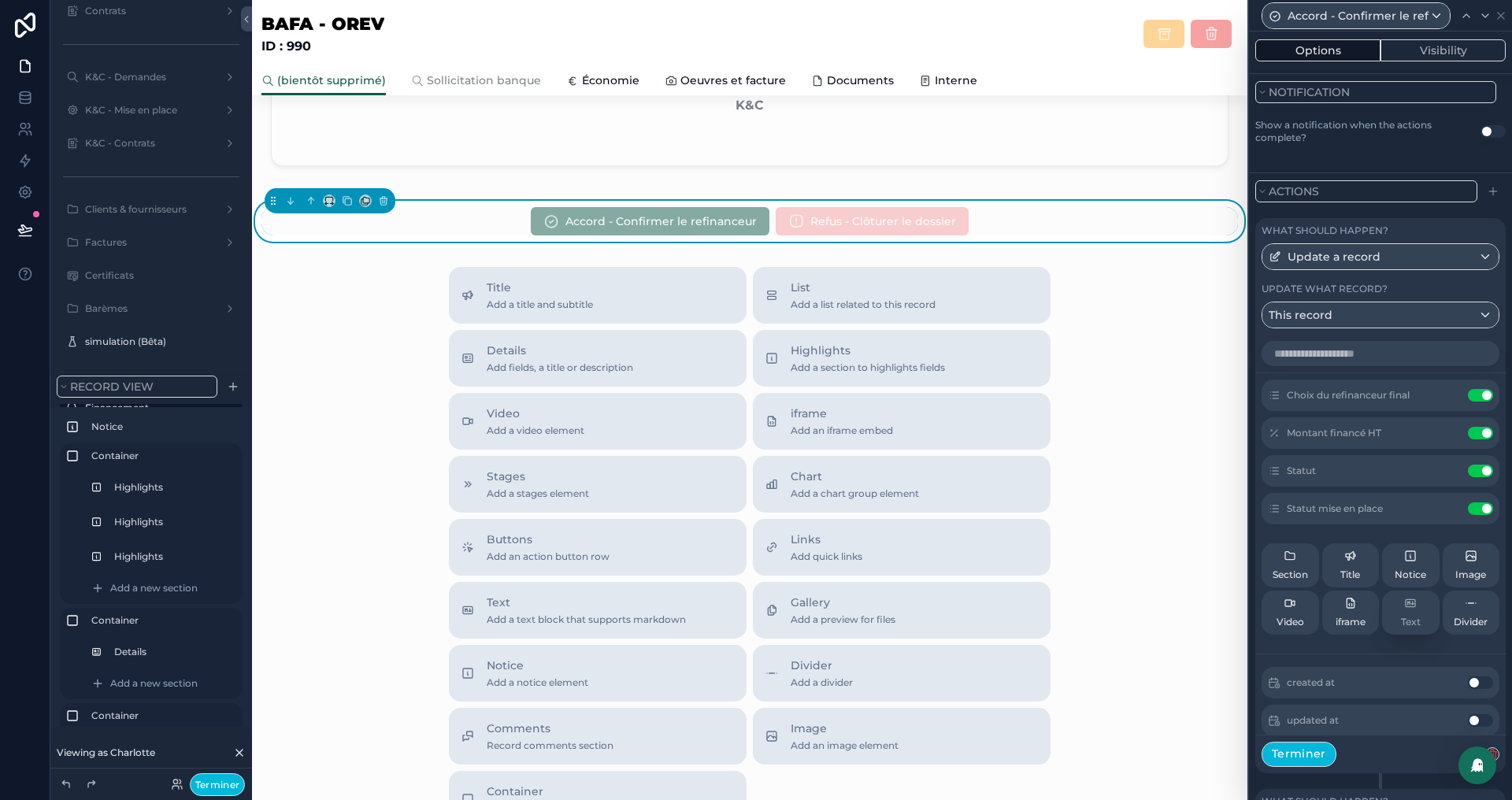
scroll to position [444, 0]
click at [1294, 752] on button "Terminer" at bounding box center [1299, 754] width 75 height 26
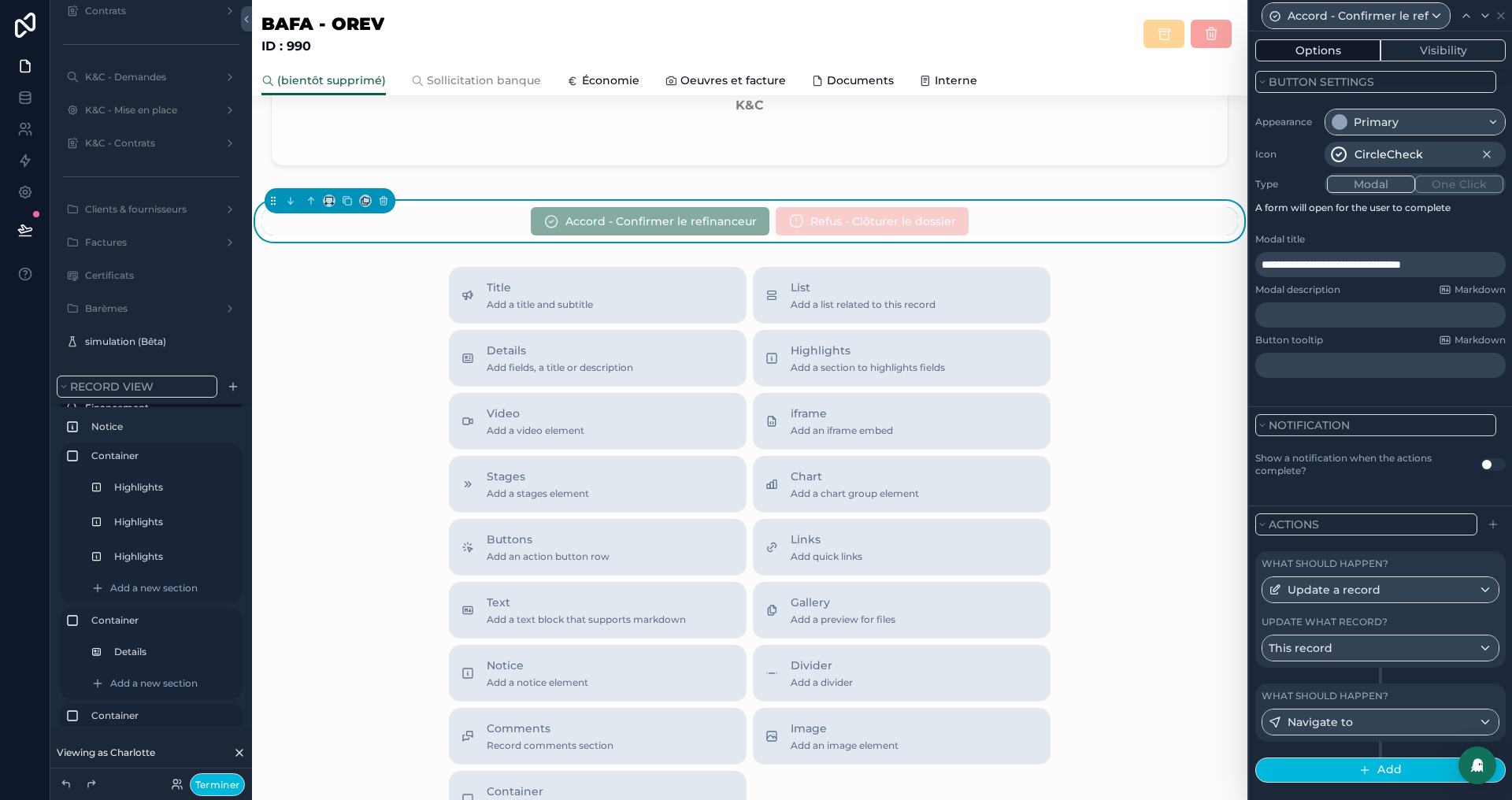
click at [1353, 621] on label "Update what record?" at bounding box center [1325, 622] width 126 height 13
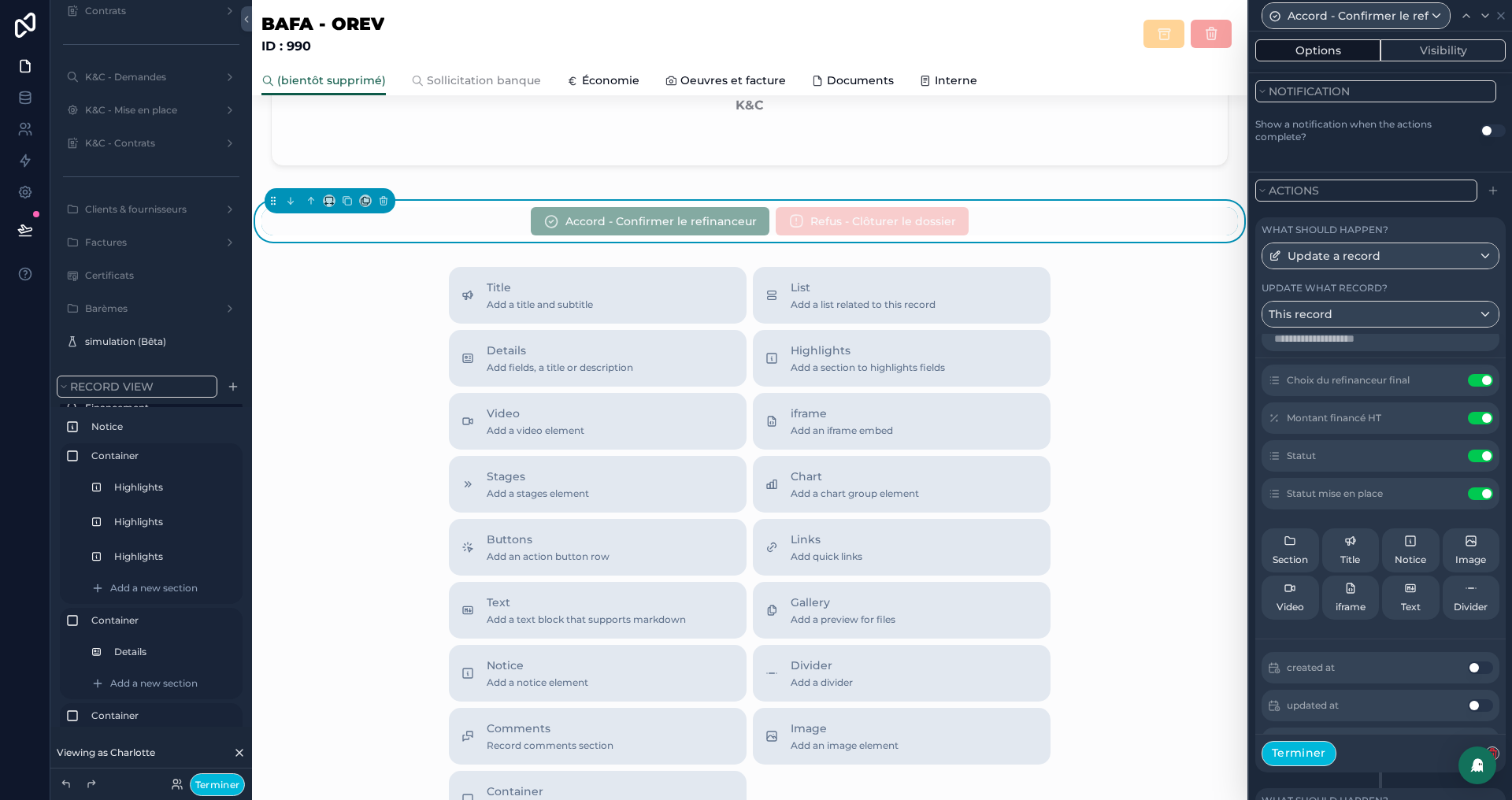
scroll to position [0, 0]
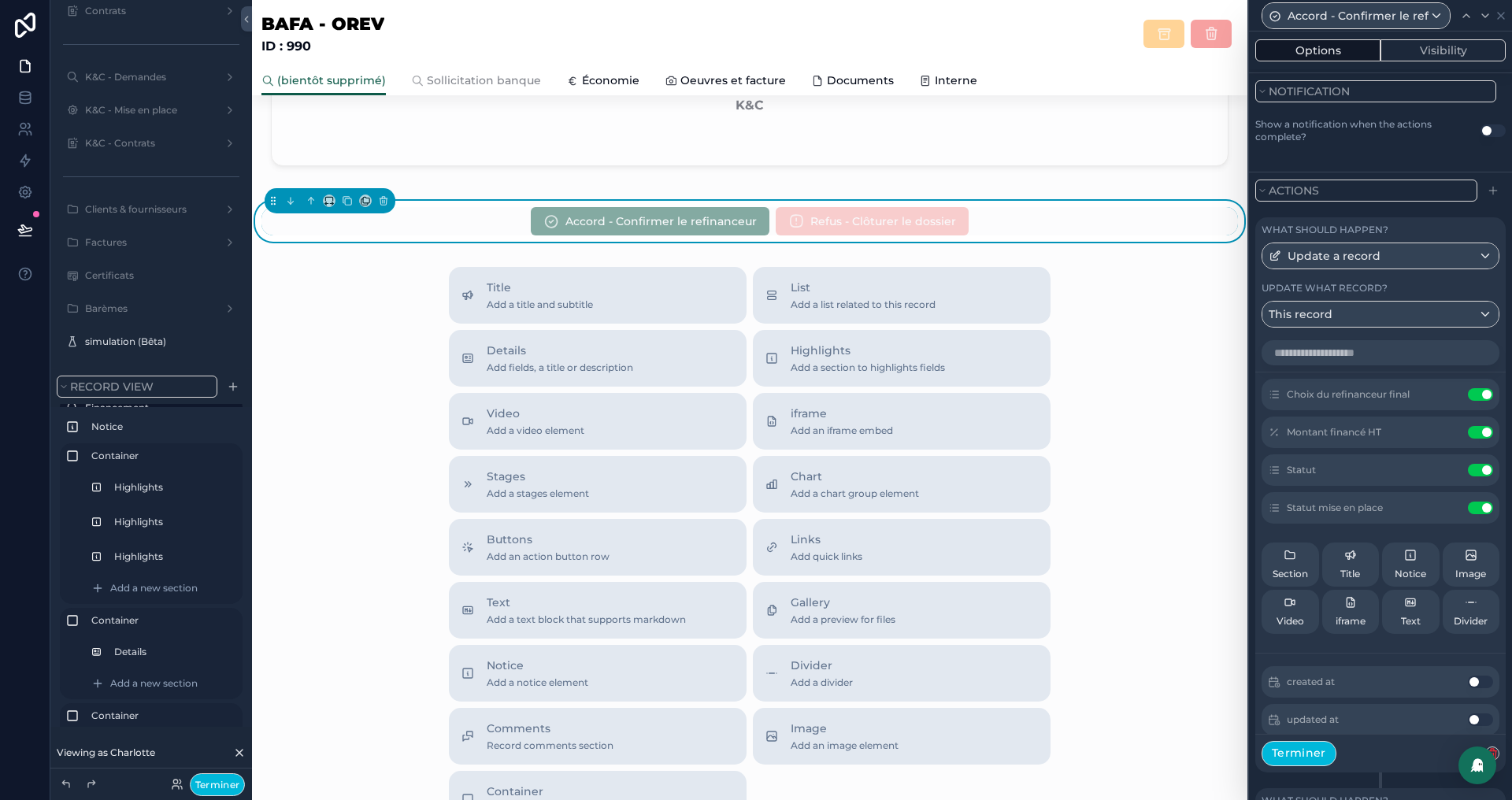
click at [0, 0] on icon at bounding box center [0, 0] width 0 height 0
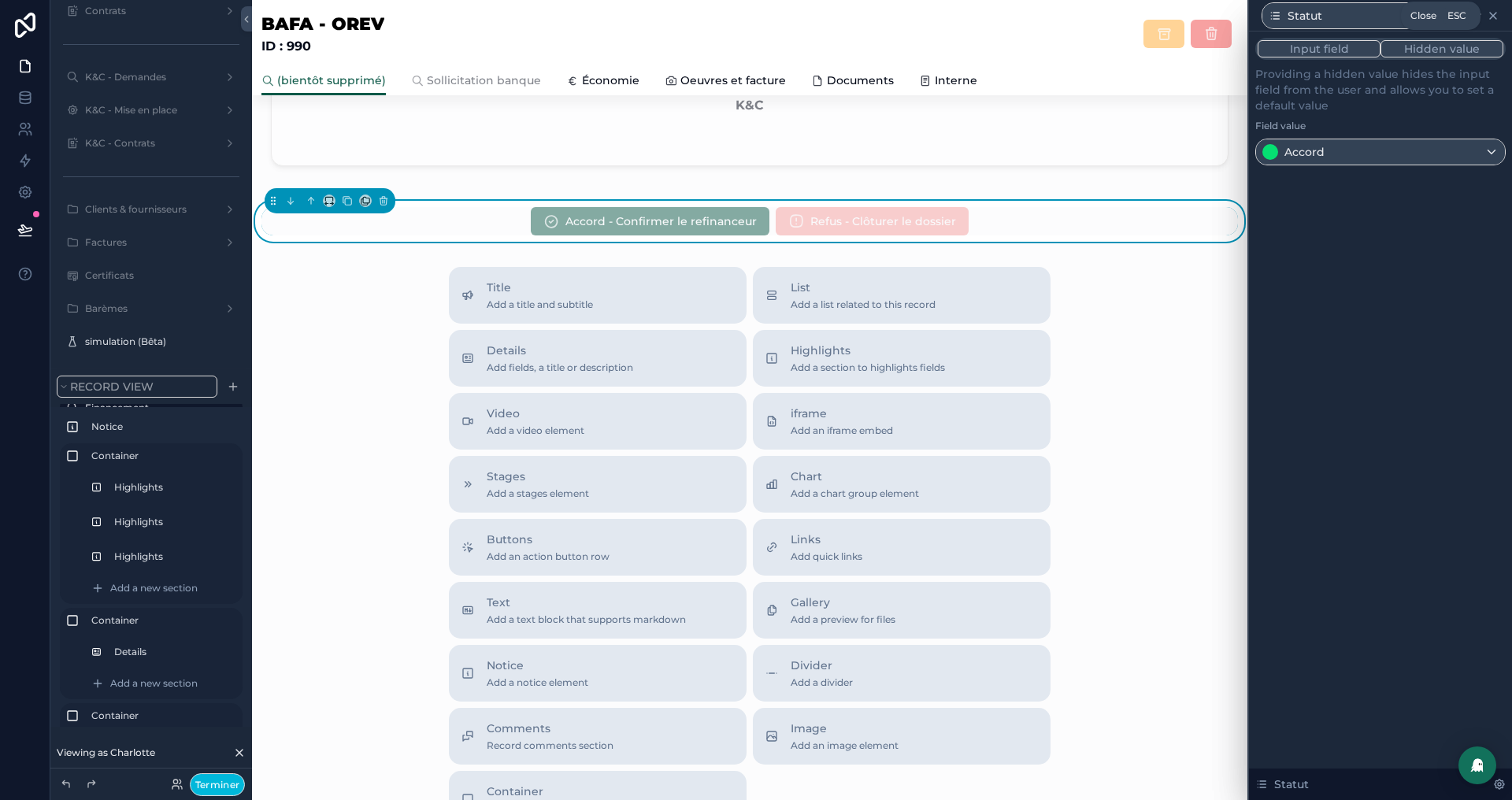
click at [1494, 12] on icon at bounding box center [1494, 16] width 13 height 13
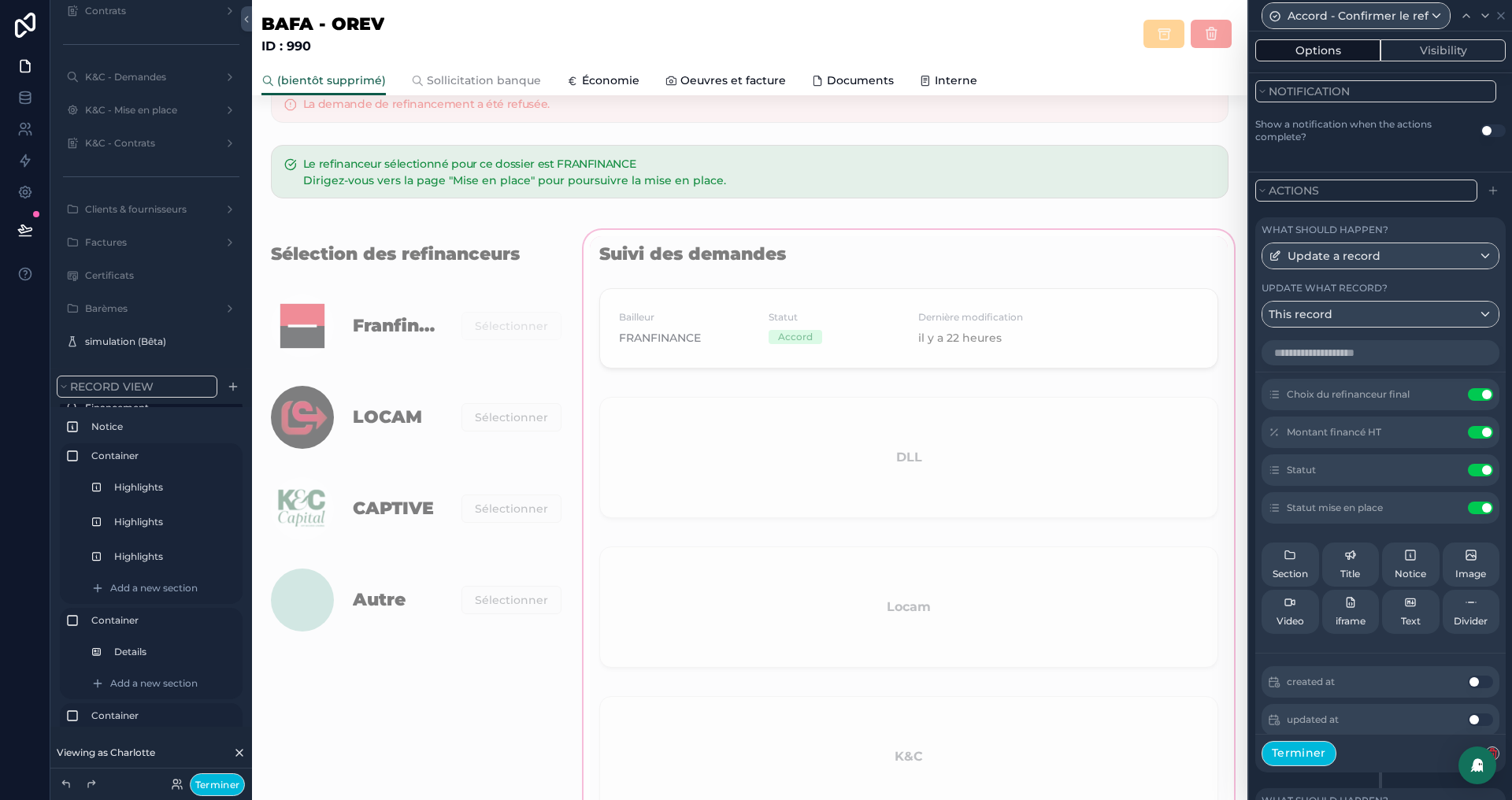
scroll to position [350, 0]
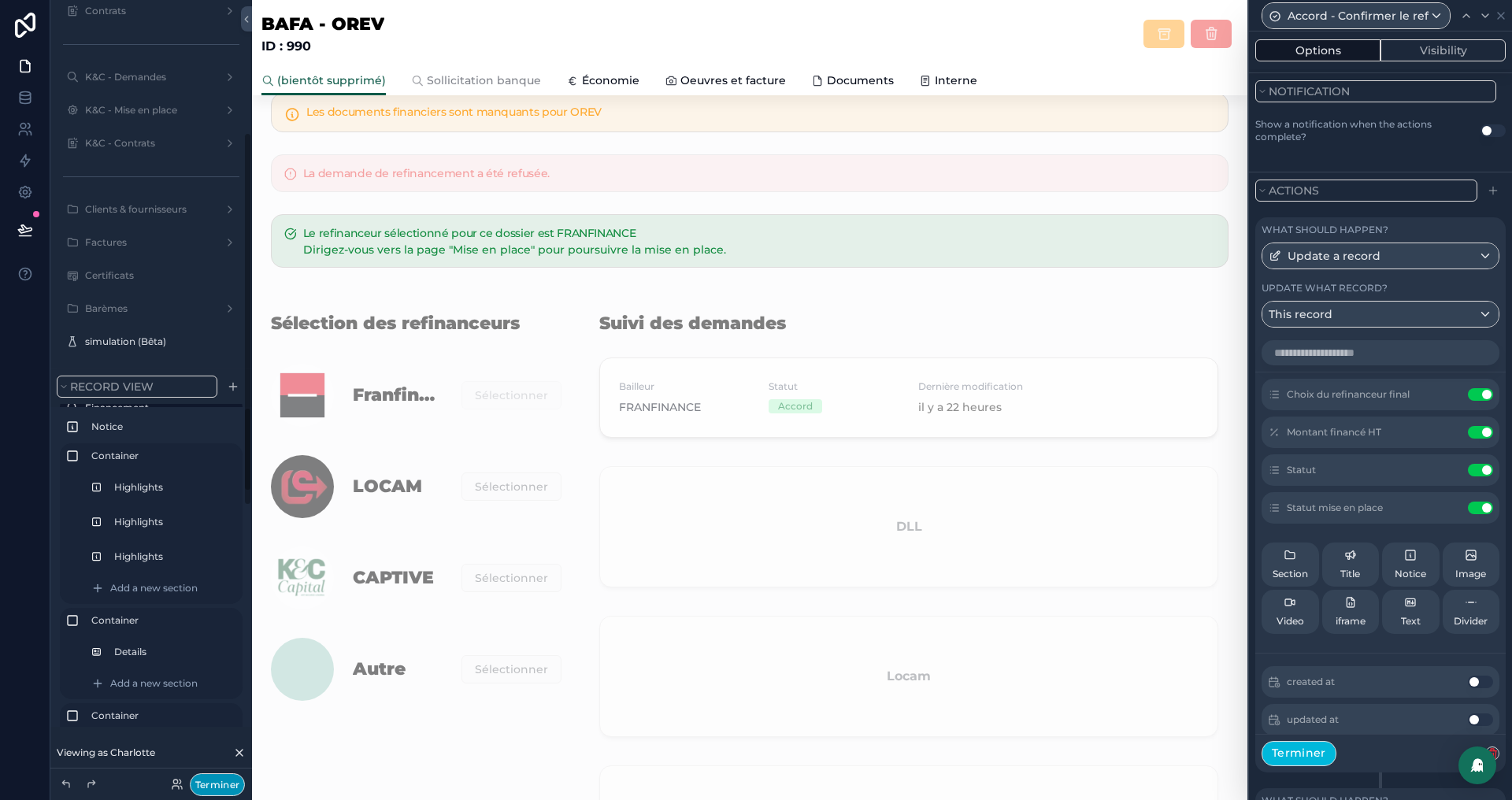
click at [226, 782] on button "Terminer" at bounding box center [217, 784] width 55 height 23
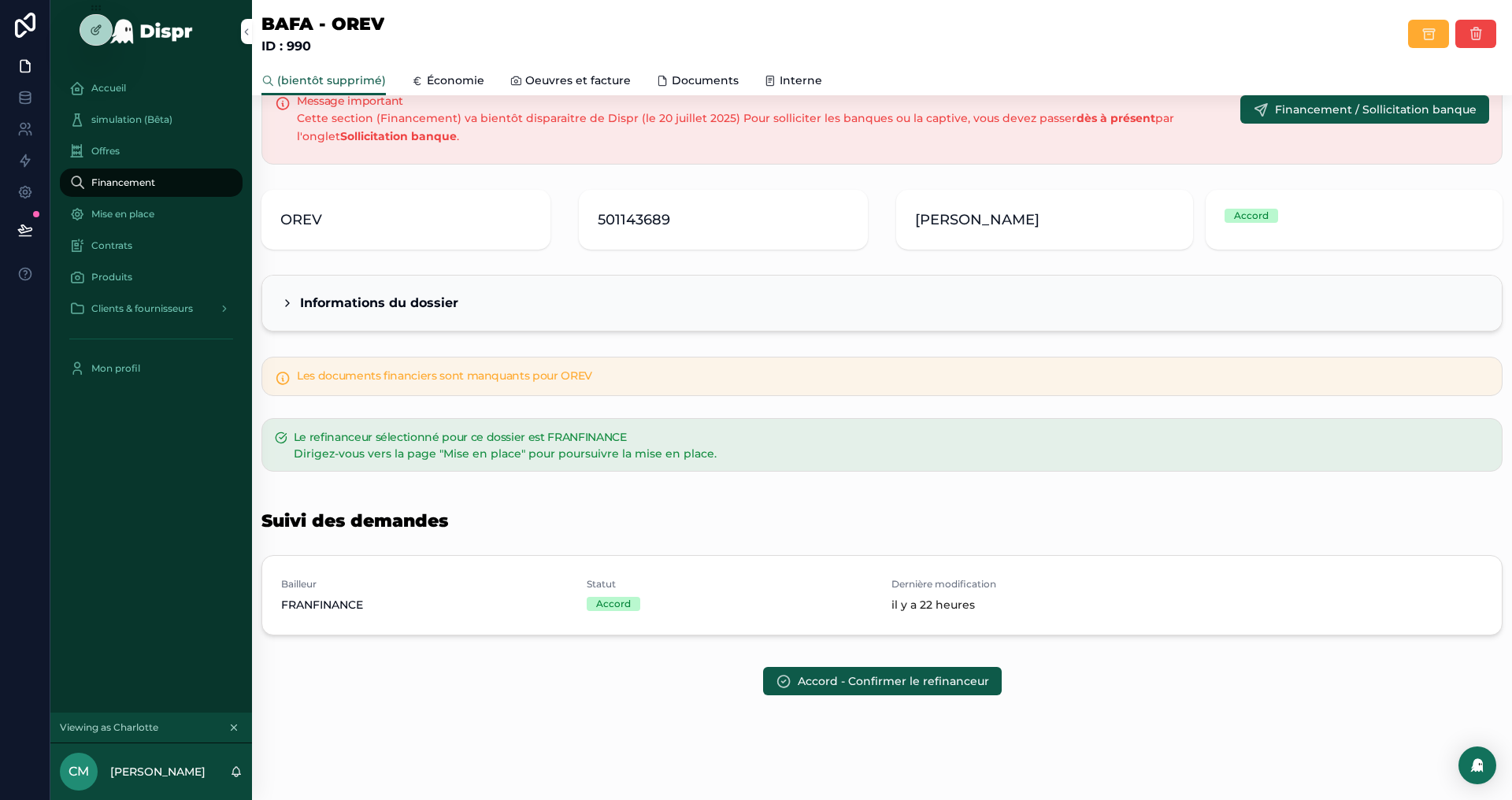
scroll to position [0, 0]
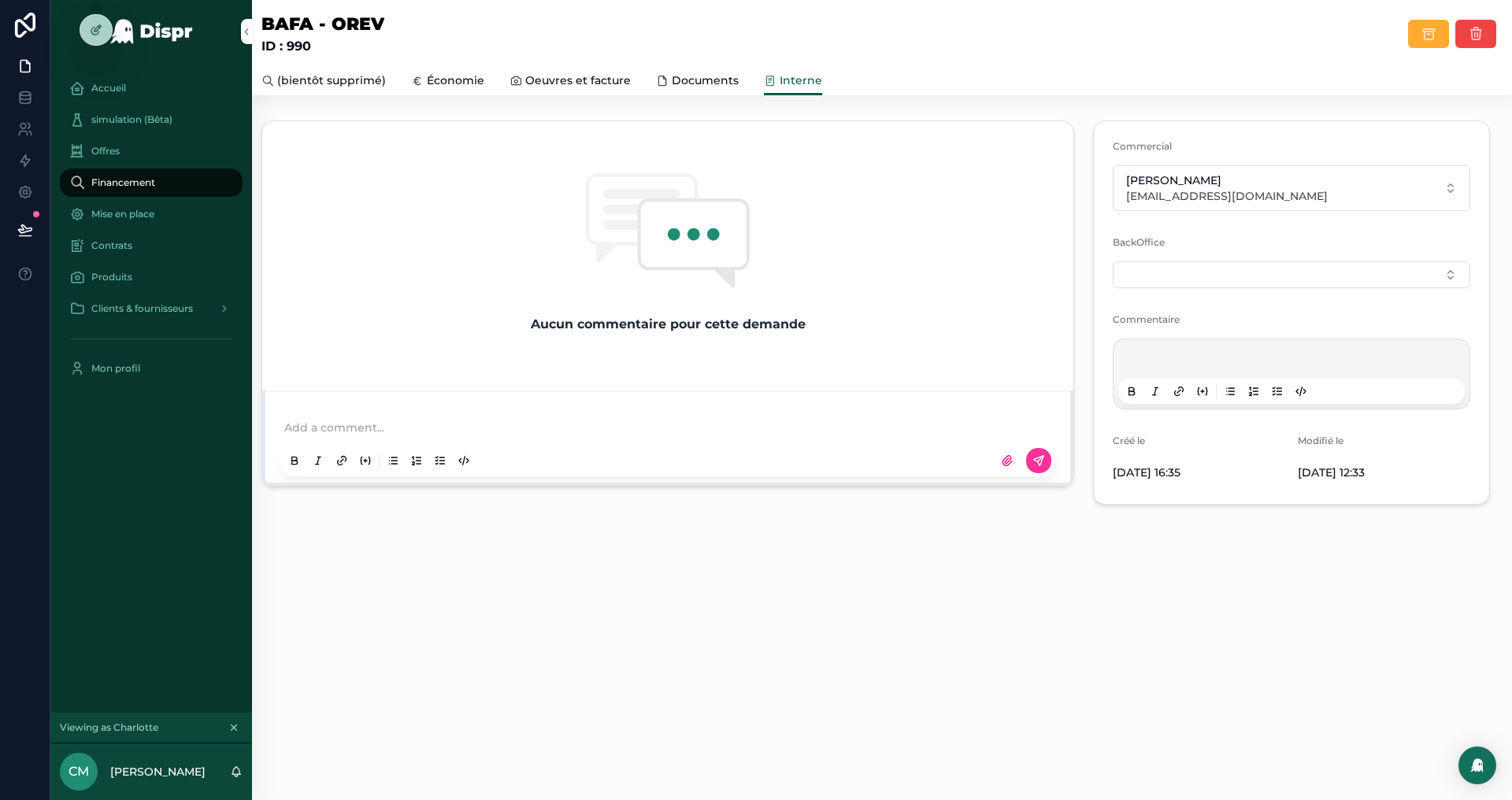
click at [116, 177] on span "Financement" at bounding box center [124, 183] width 64 height 13
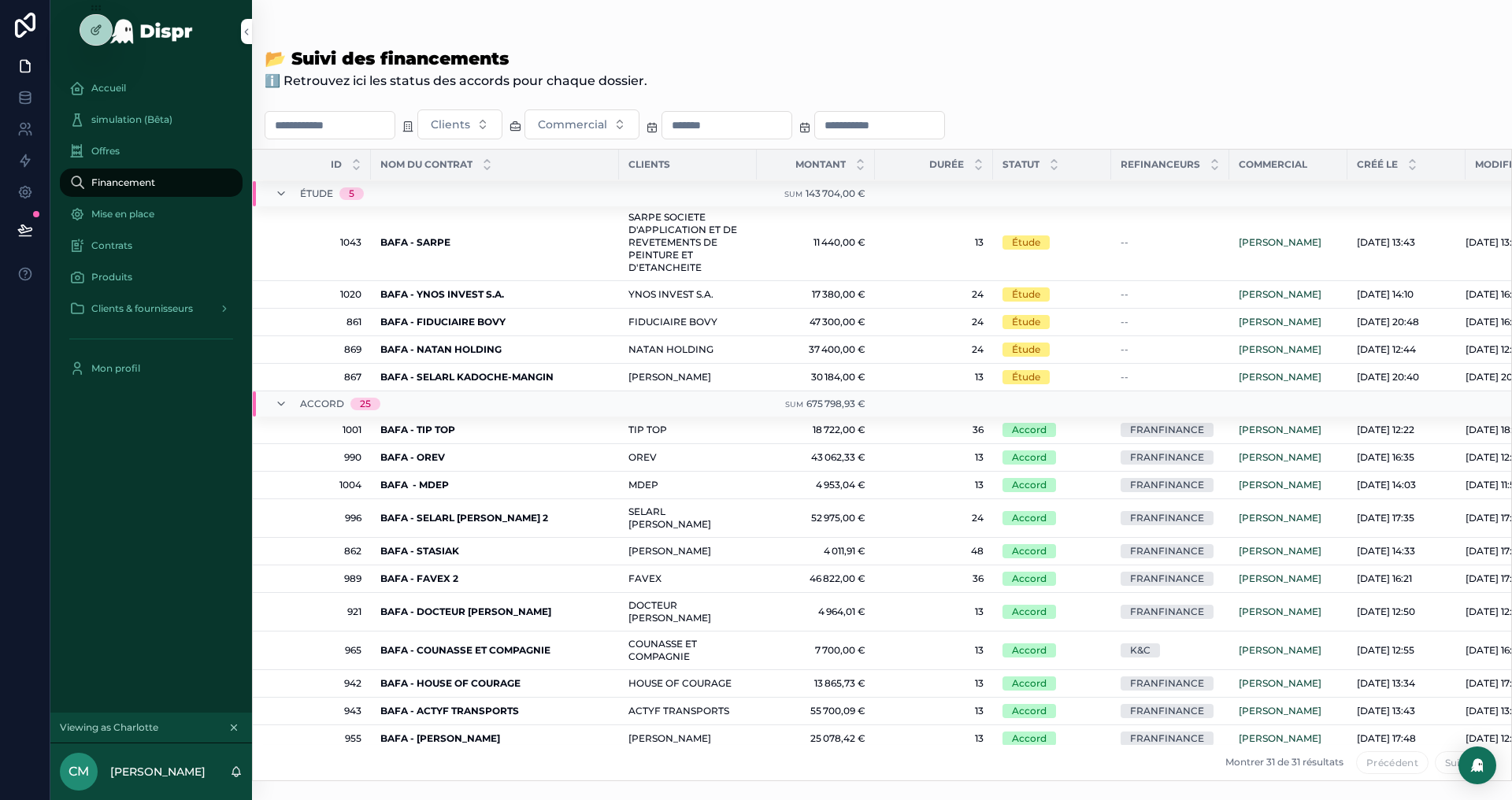
click at [546, 294] on div "BAFA - YNOS INVEST S.A. BAFA - YNOS INVEST S.A." at bounding box center [495, 295] width 229 height 13
click at [508, 376] on strong "BAFA - SELARL KADOCHE-MANGIN" at bounding box center [466, 377] width 173 height 12
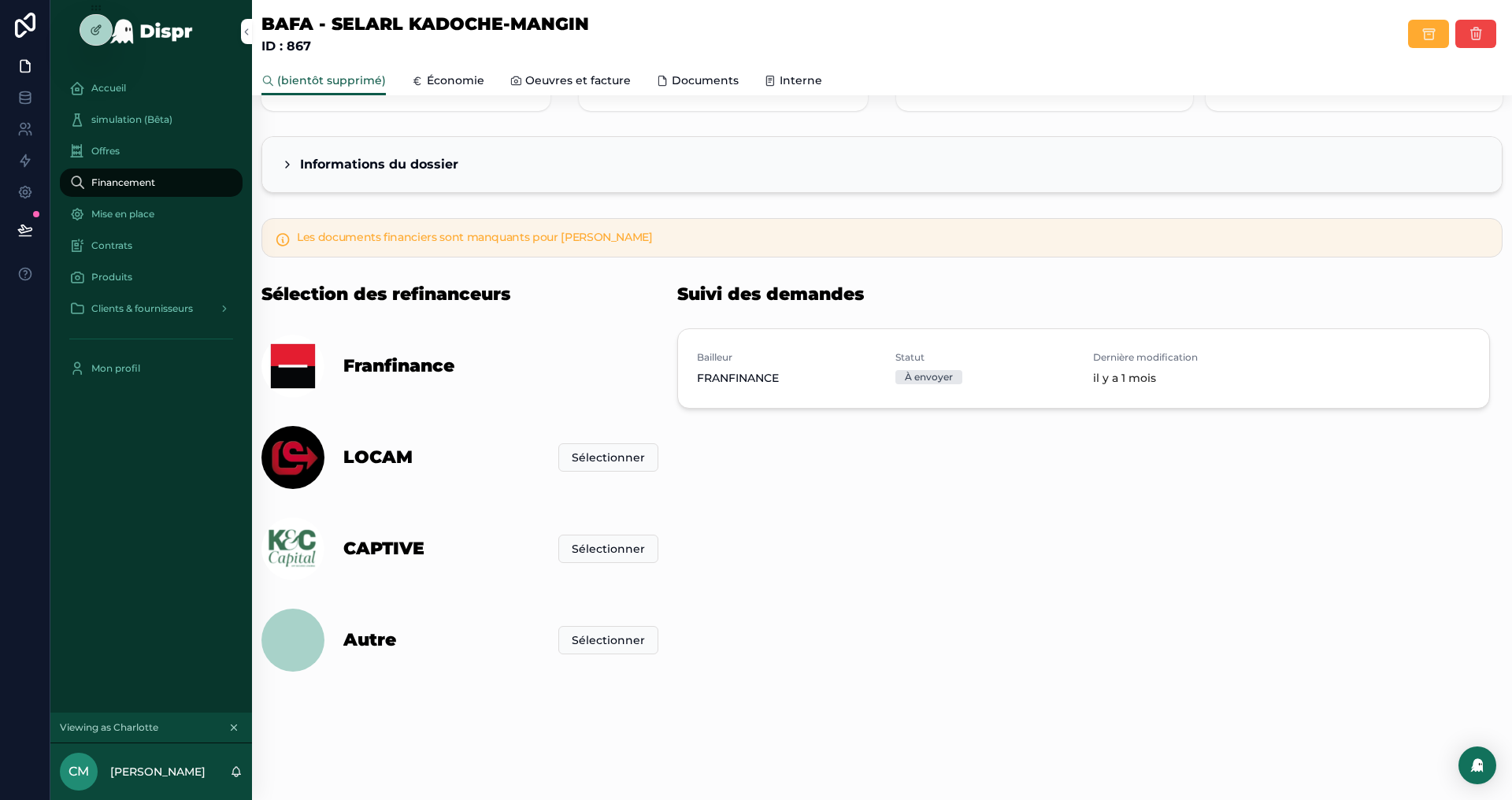
scroll to position [180, 0]
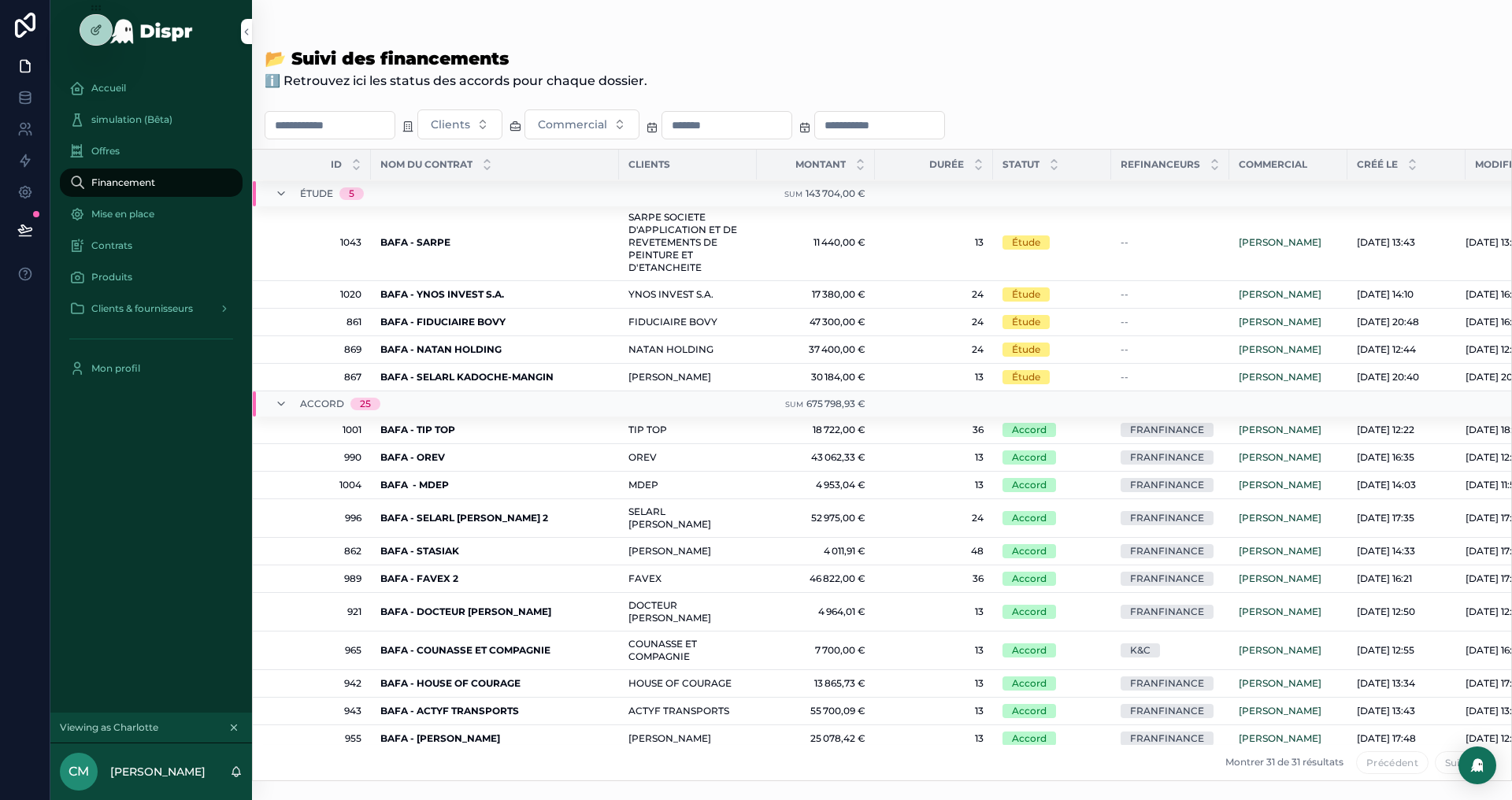
click at [565, 345] on div "BAFA - NATAN HOLDING BAFA - NATAN HOLDING" at bounding box center [495, 350] width 229 height 13
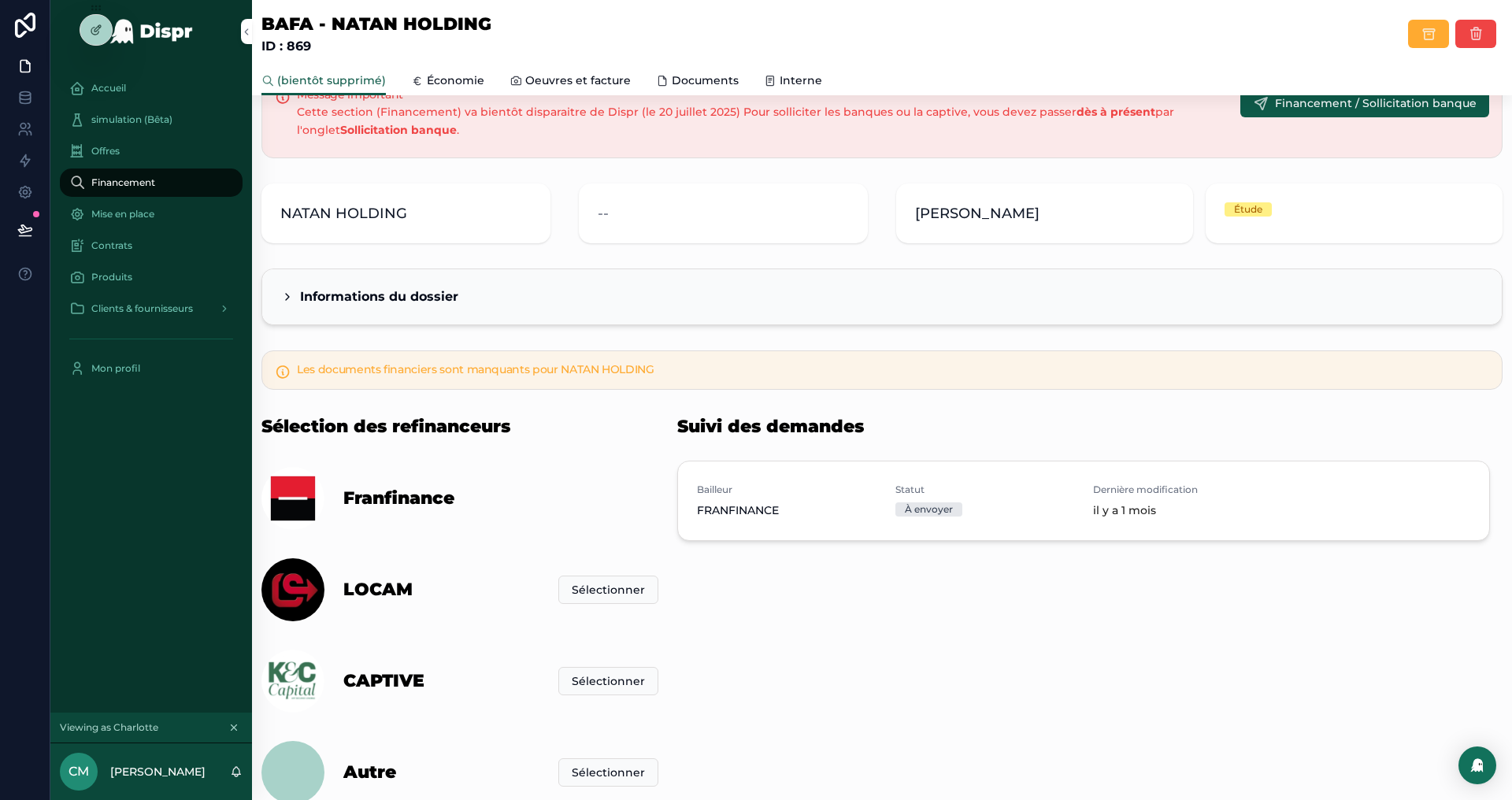
scroll to position [64, 0]
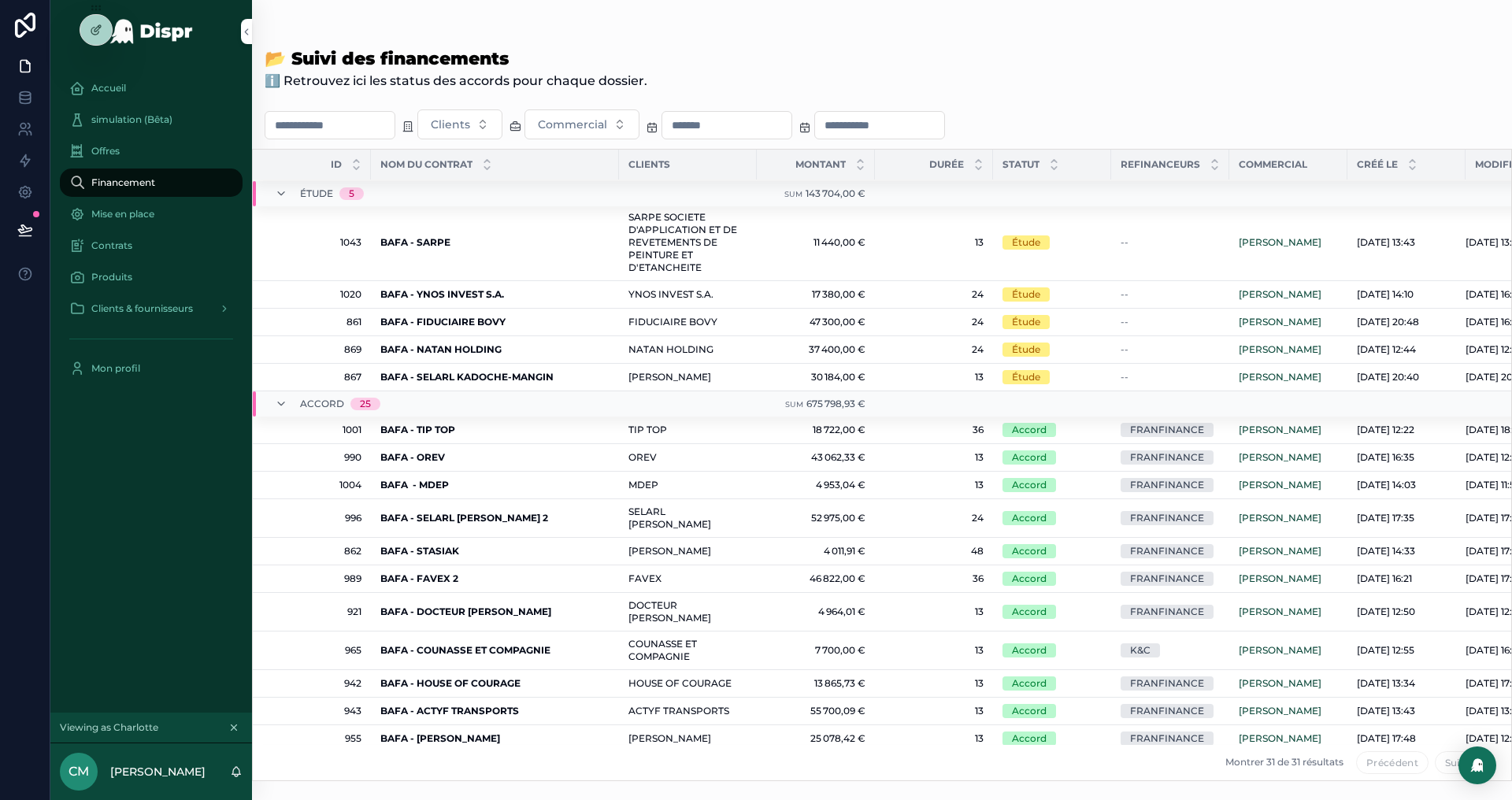
click at [602, 318] on div "BAFA - FIDUCIAIRE BOVY BAFA - FIDUCIAIRE BOVY" at bounding box center [495, 323] width 229 height 13
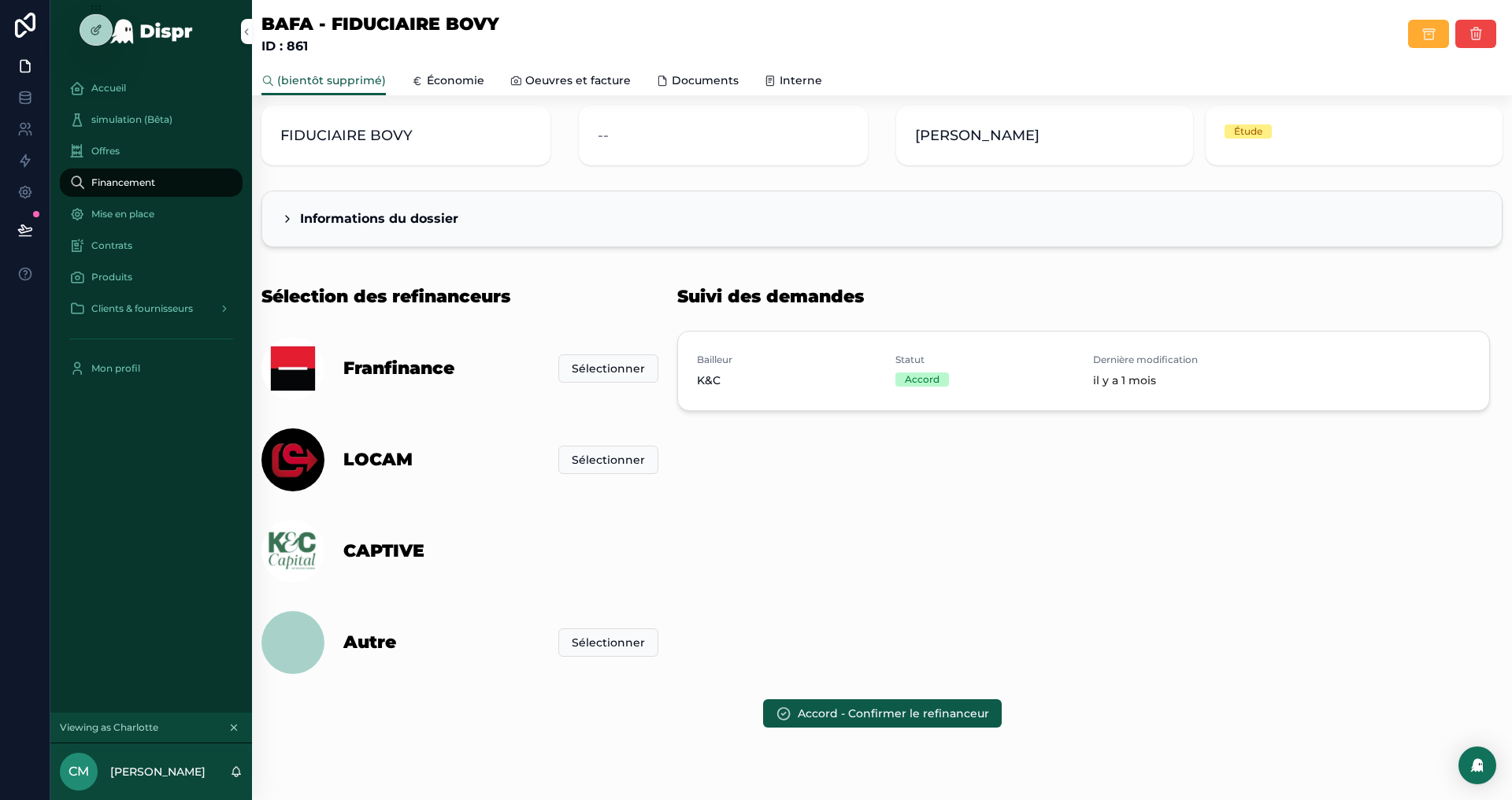
scroll to position [157, 0]
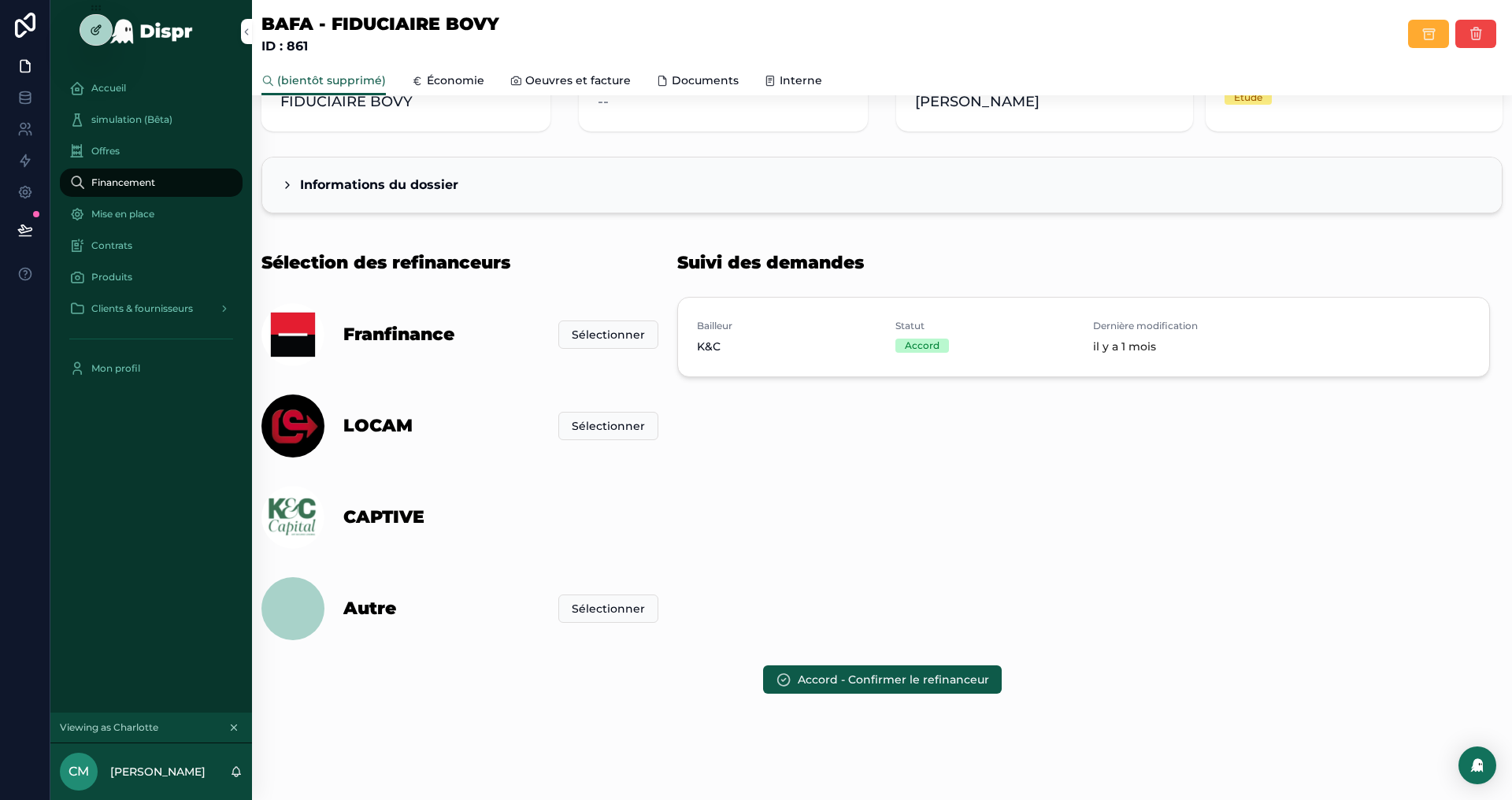
click at [101, 33] on icon at bounding box center [96, 30] width 13 height 13
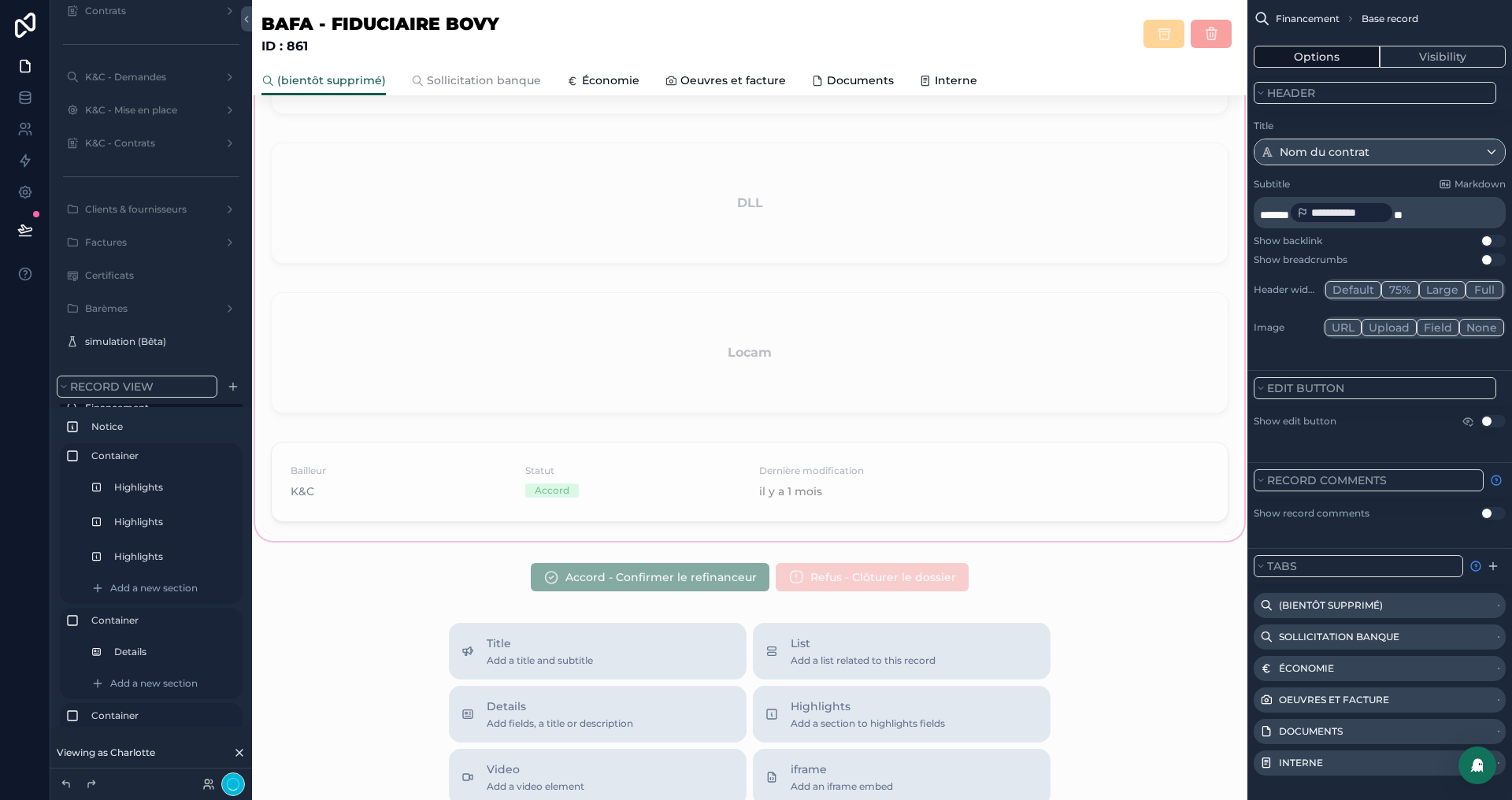
scroll to position [1288, 0]
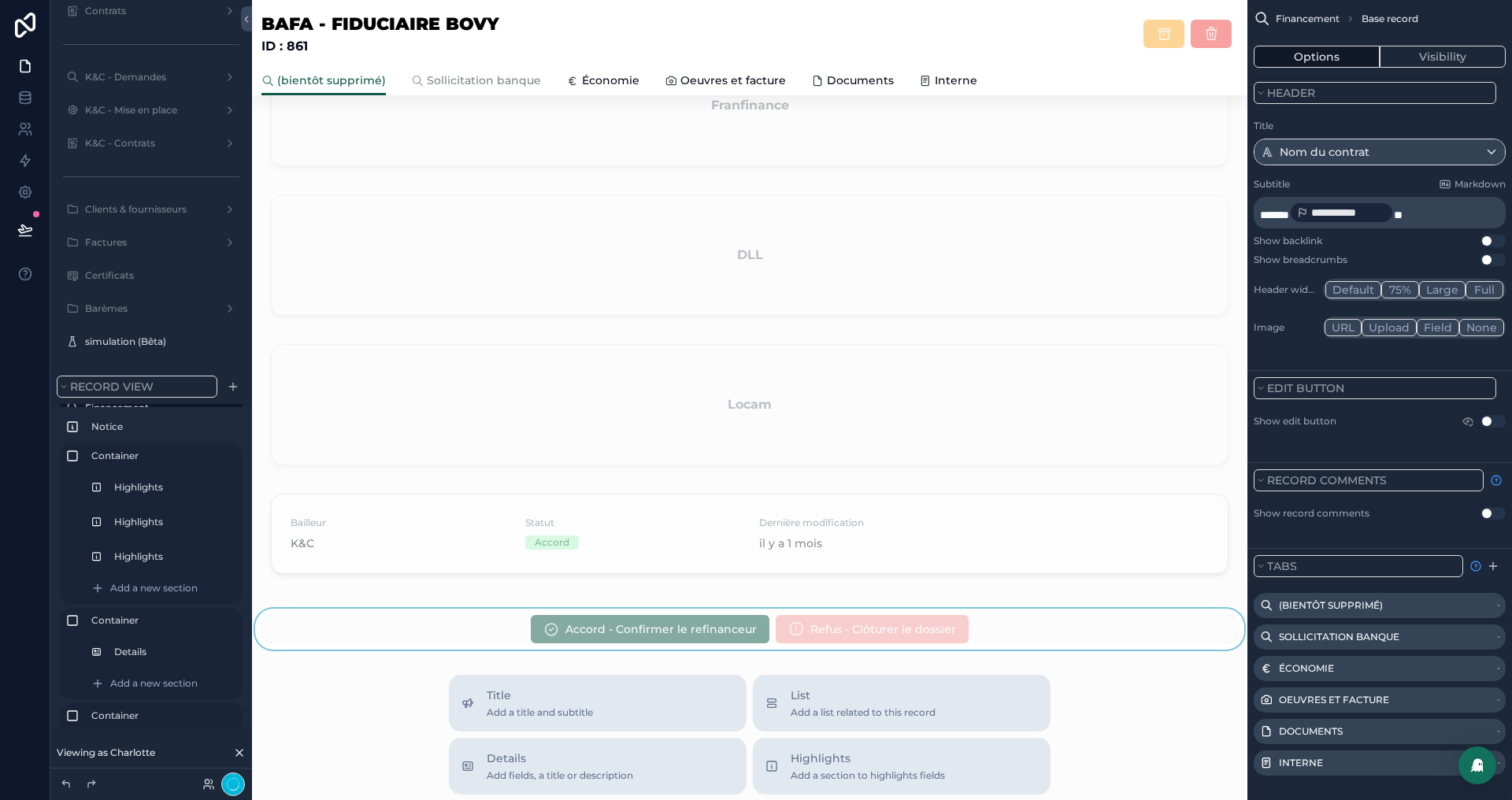
click at [969, 615] on div "scrollable content" at bounding box center [750, 629] width 996 height 41
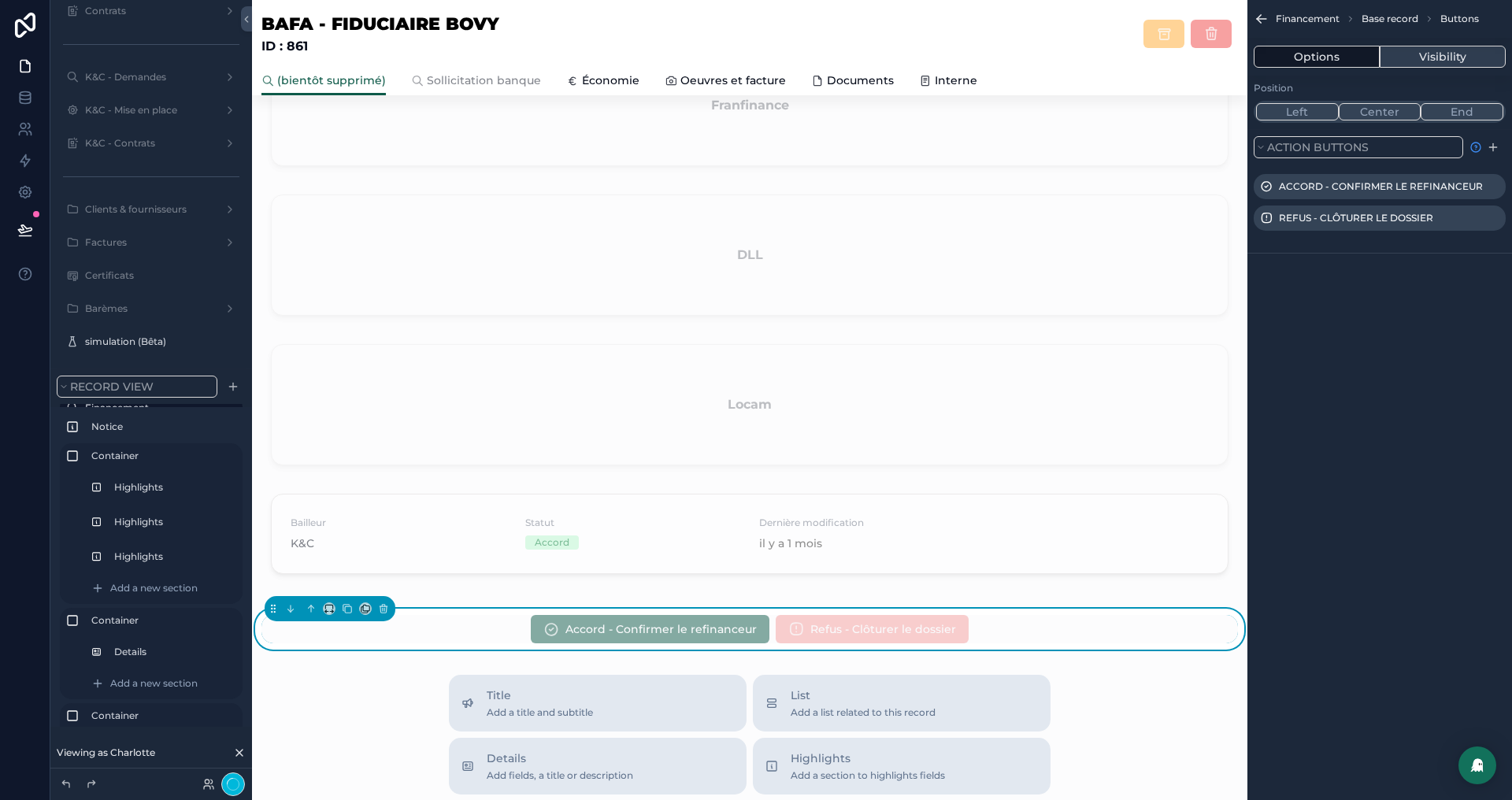
click at [1429, 53] on button "Visibility" at bounding box center [1443, 57] width 126 height 22
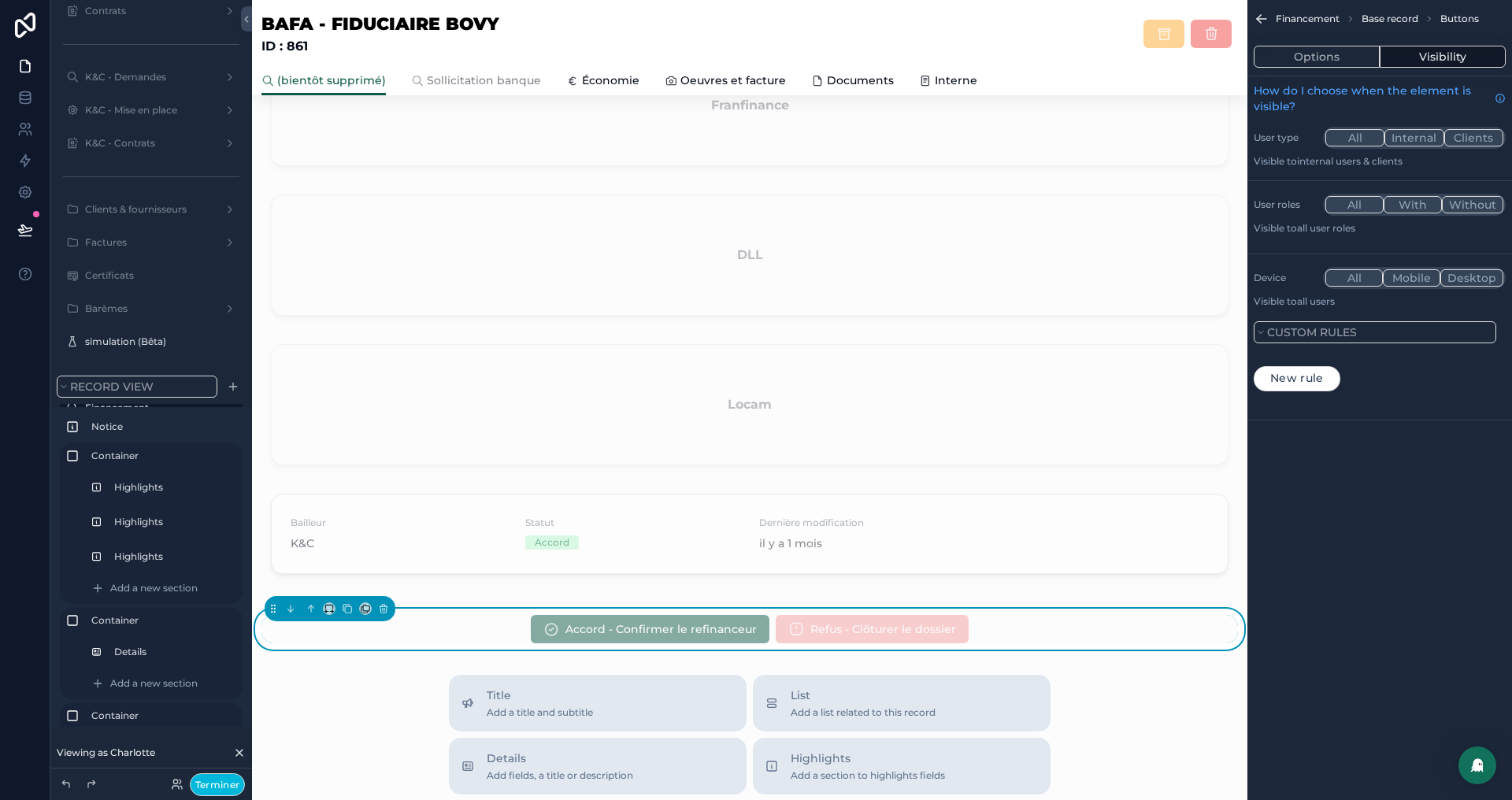
click at [1357, 316] on div "Custom rules" at bounding box center [1380, 333] width 265 height 37
click at [1329, 333] on span "Custom rules" at bounding box center [1312, 332] width 90 height 14
click at [1320, 334] on span "Custom rules" at bounding box center [1312, 332] width 90 height 14
click at [1310, 358] on div "New rule" at bounding box center [1380, 378] width 265 height 50
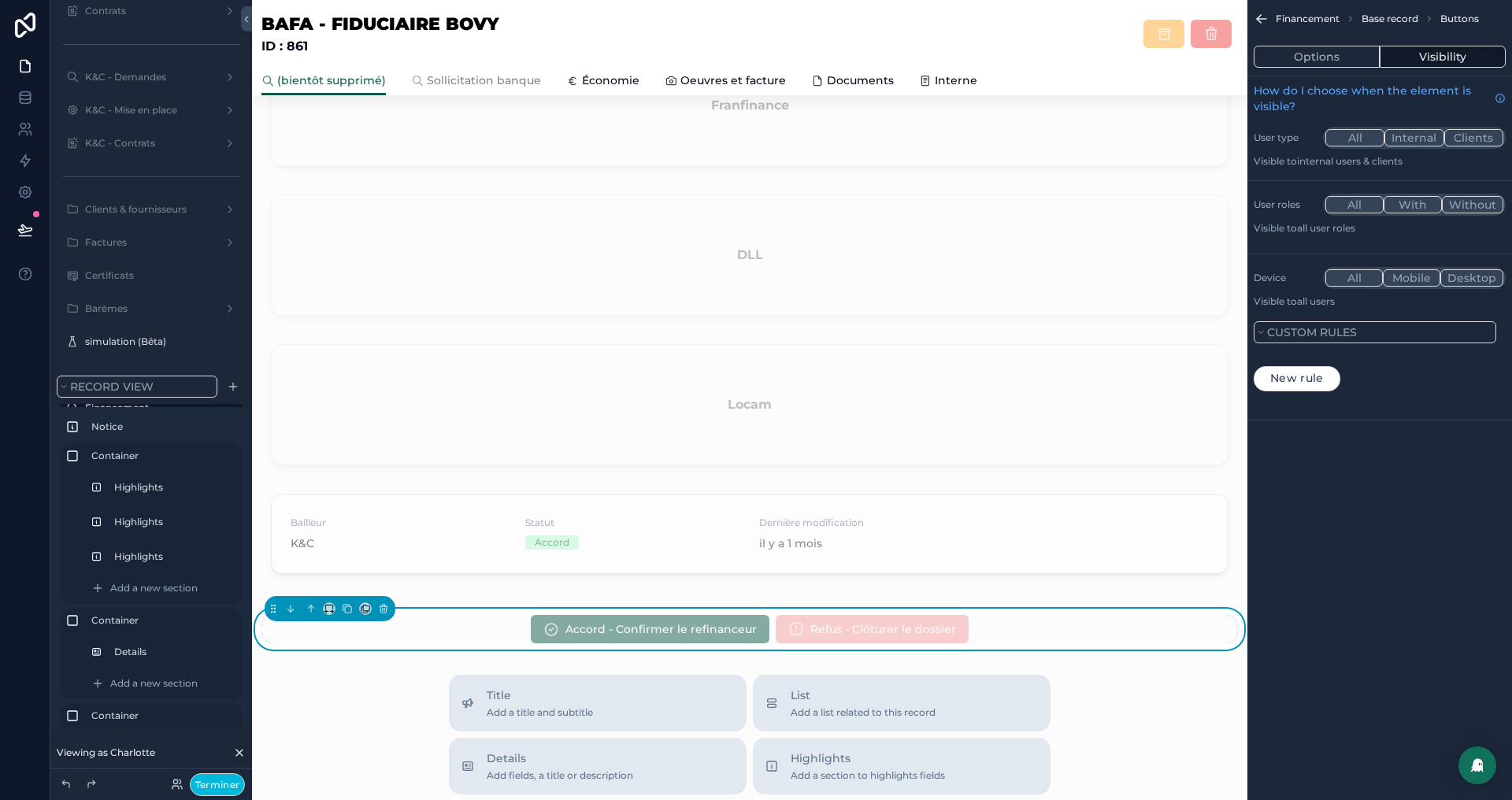
click at [1307, 368] on button "New rule" at bounding box center [1298, 379] width 87 height 26
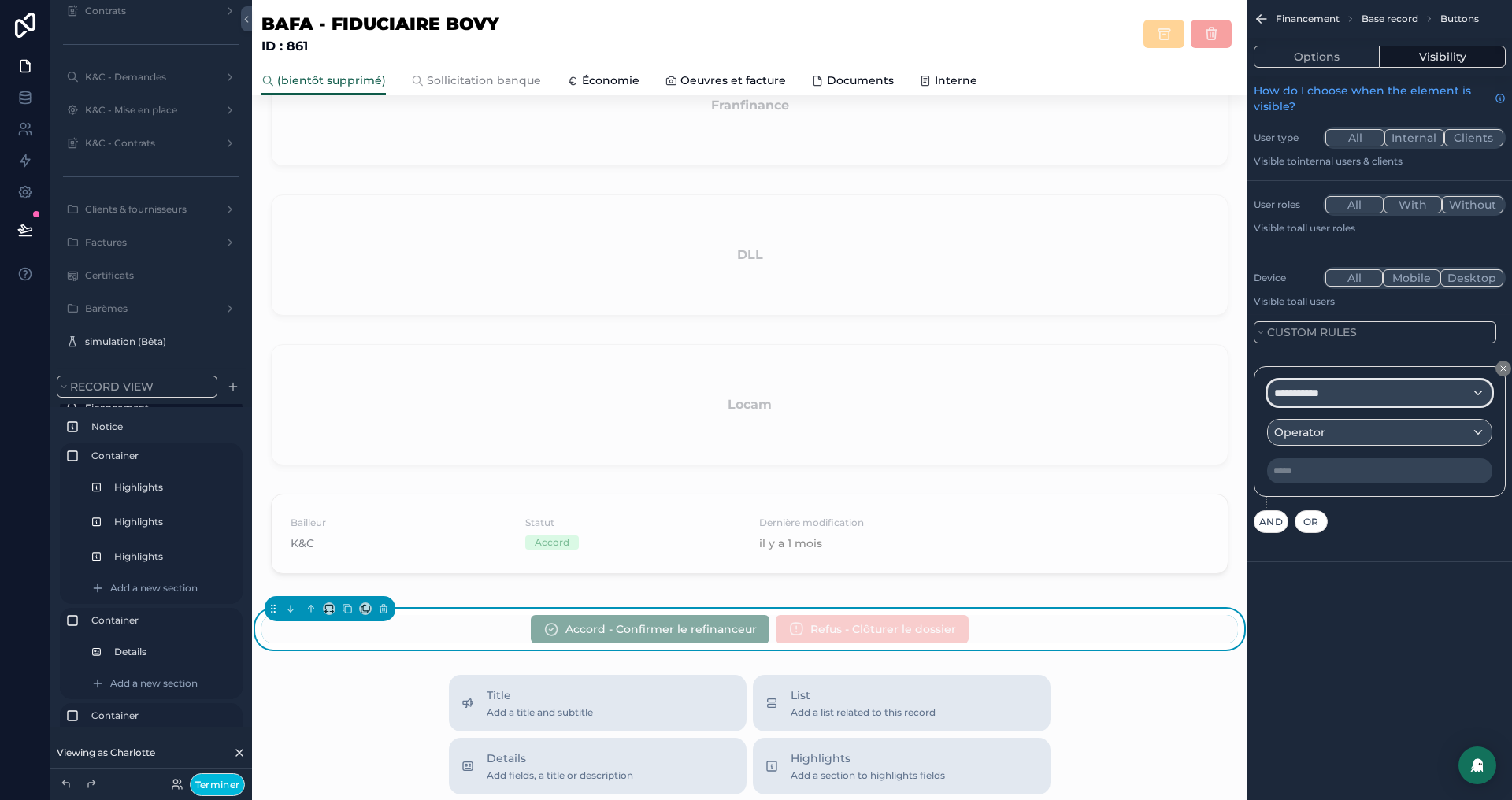
click at [1327, 397] on span "**********" at bounding box center [1306, 392] width 62 height 16
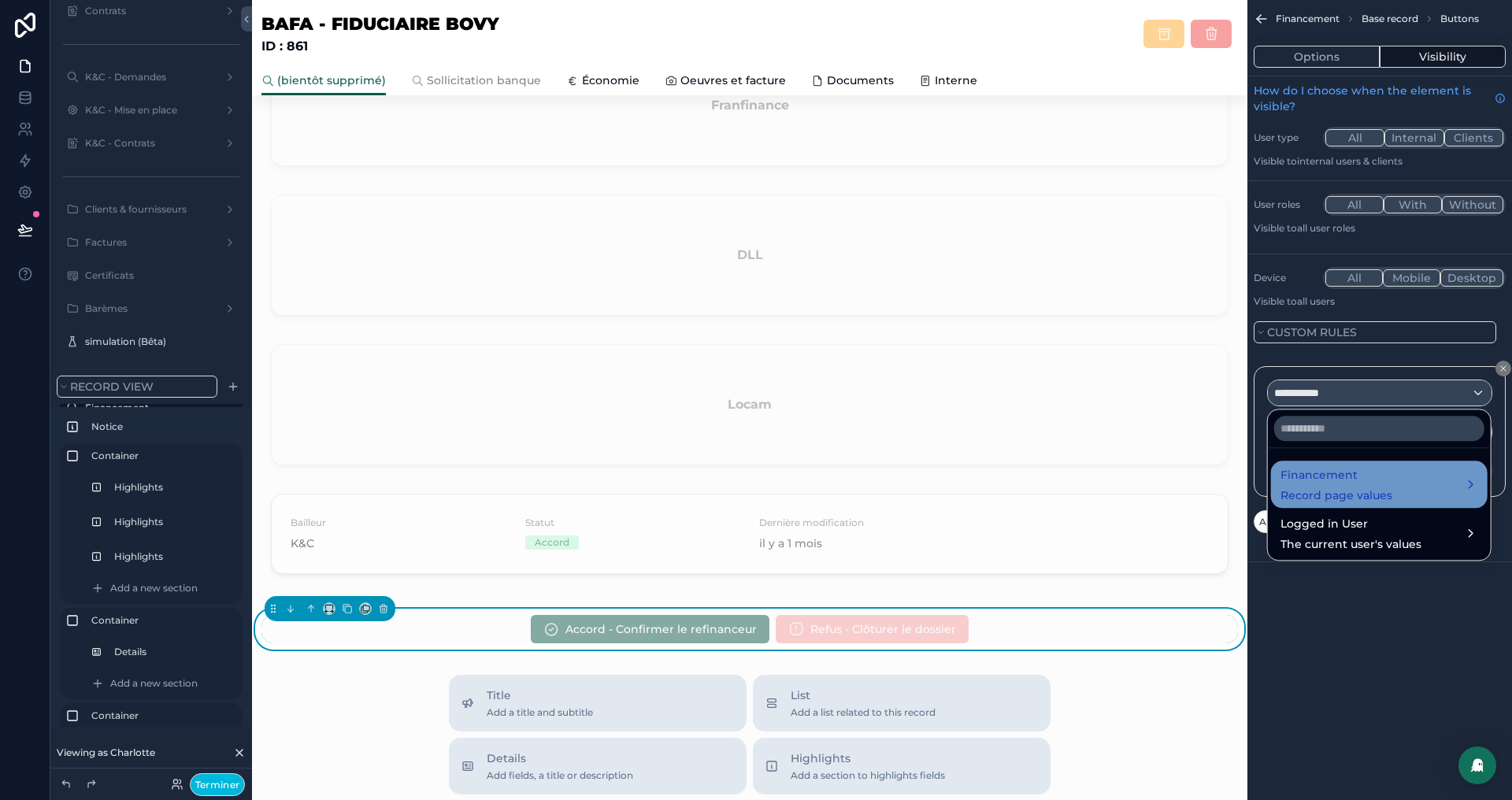
click at [1342, 483] on span "Financement" at bounding box center [1337, 475] width 112 height 19
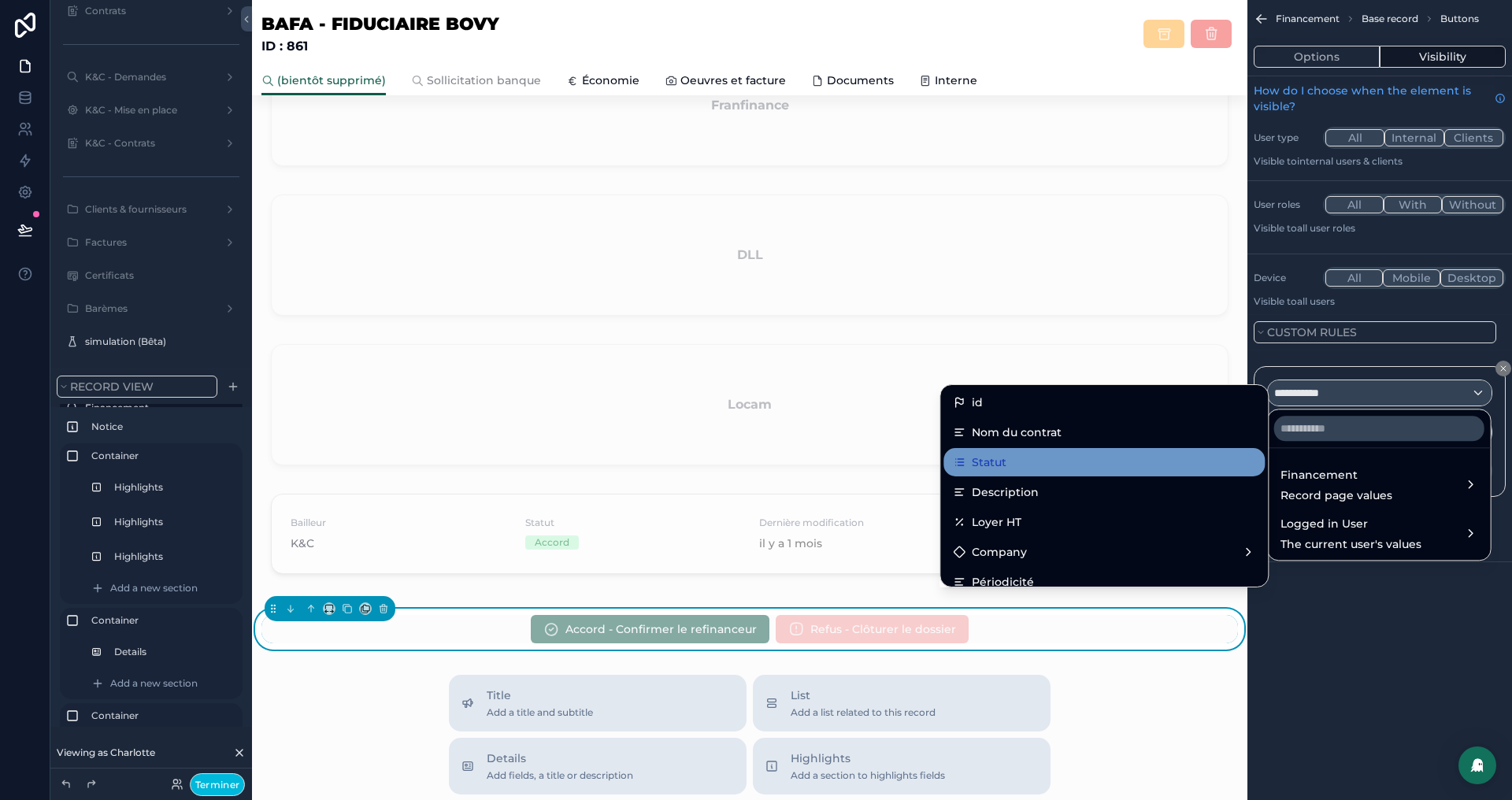
scroll to position [16, 0]
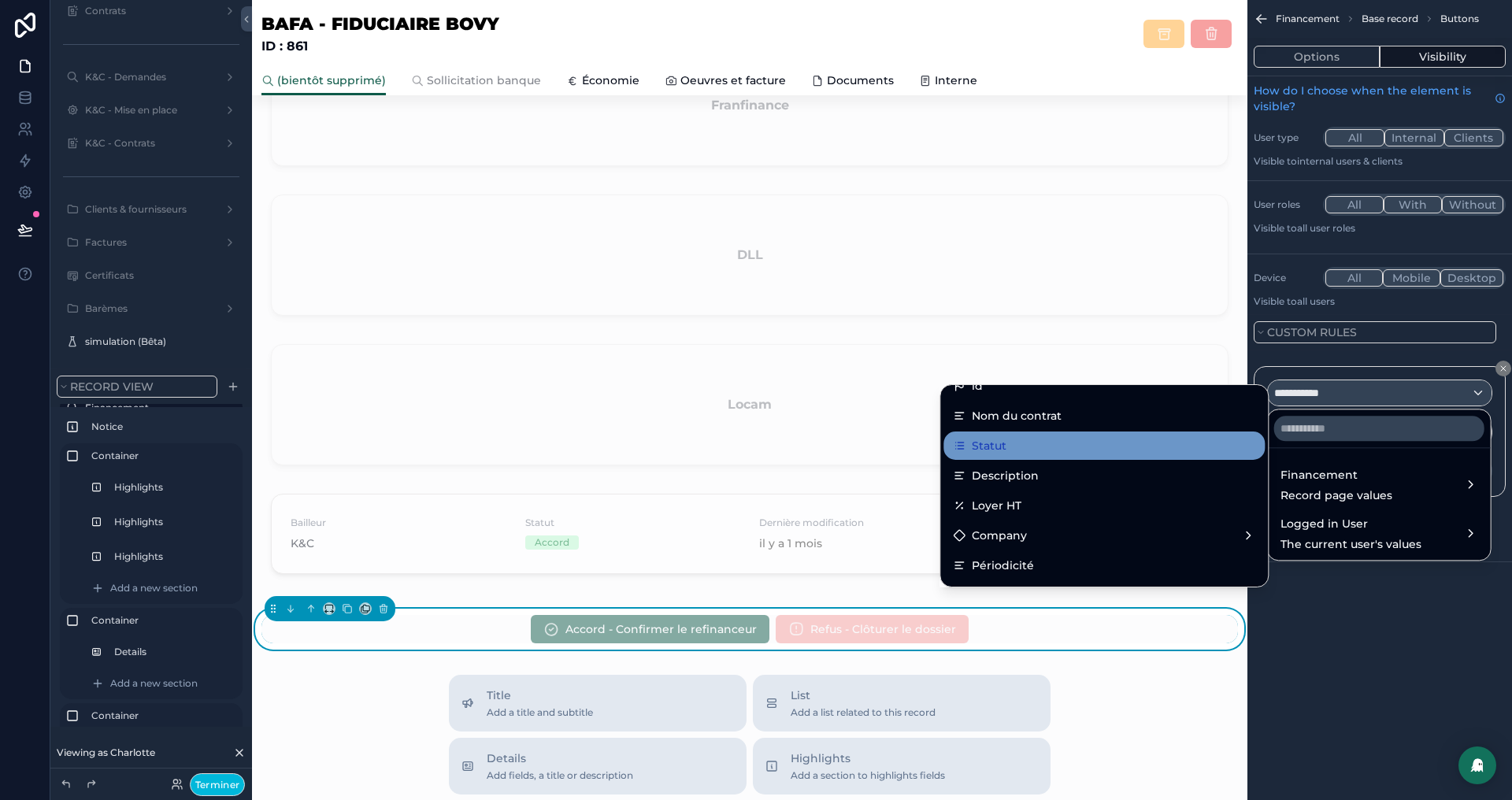
click at [1045, 439] on div "Statut" at bounding box center [1104, 445] width 302 height 19
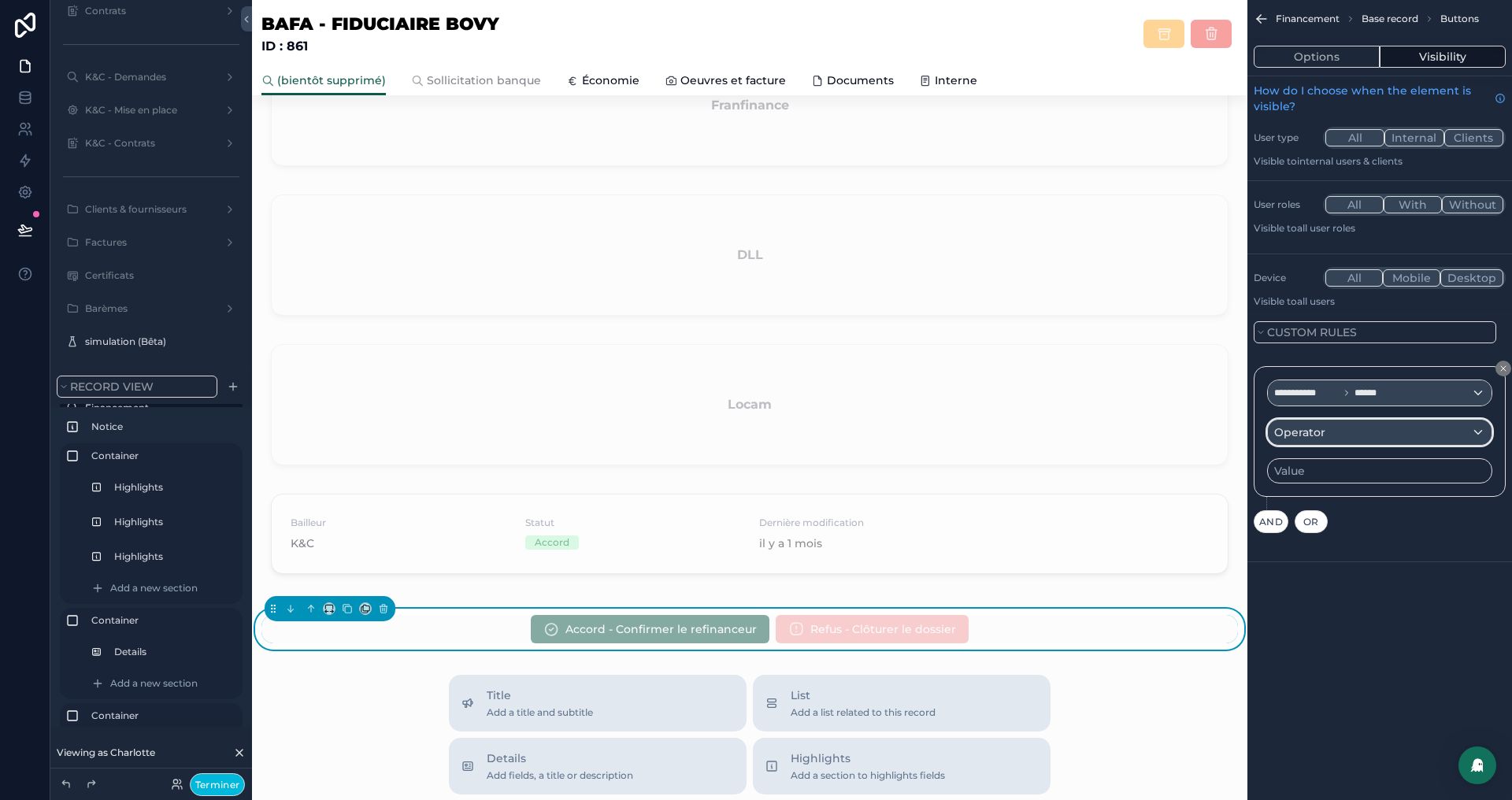
click at [1351, 440] on div "Operator" at bounding box center [1380, 433] width 224 height 26
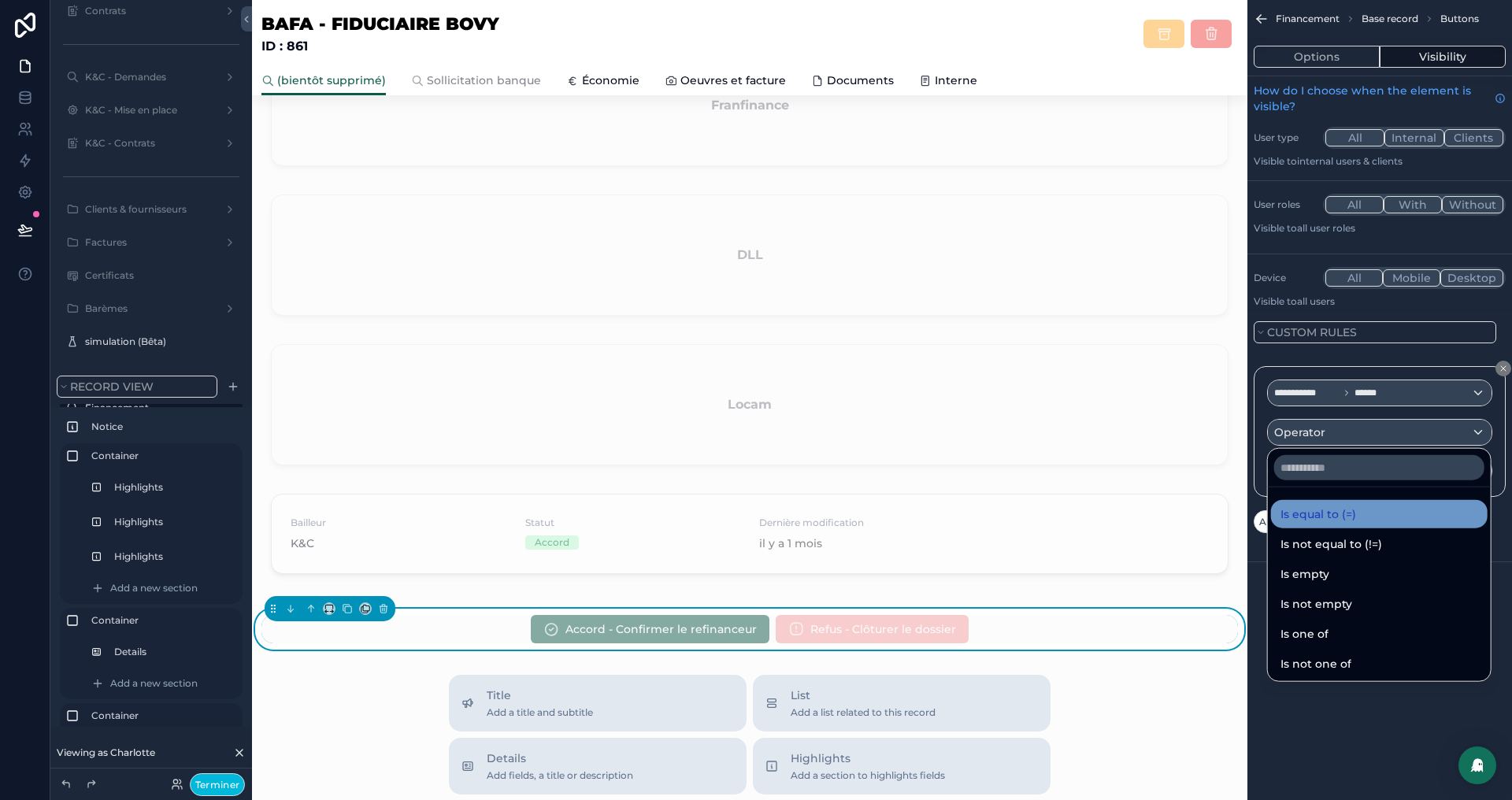
click at [1316, 510] on span "Is equal to (=)" at bounding box center [1319, 514] width 76 height 19
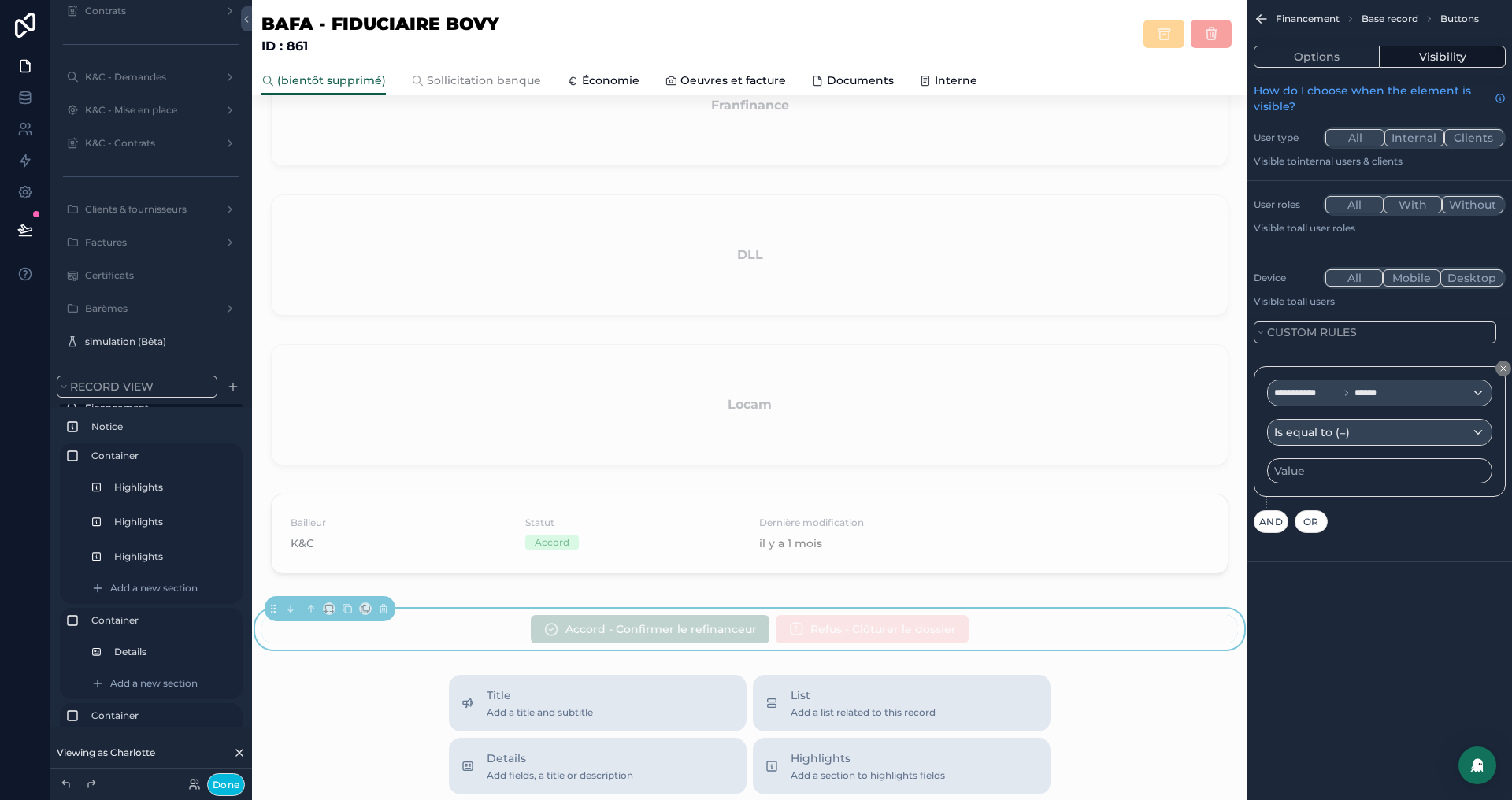
click at [1312, 472] on div "Value" at bounding box center [1380, 471] width 225 height 26
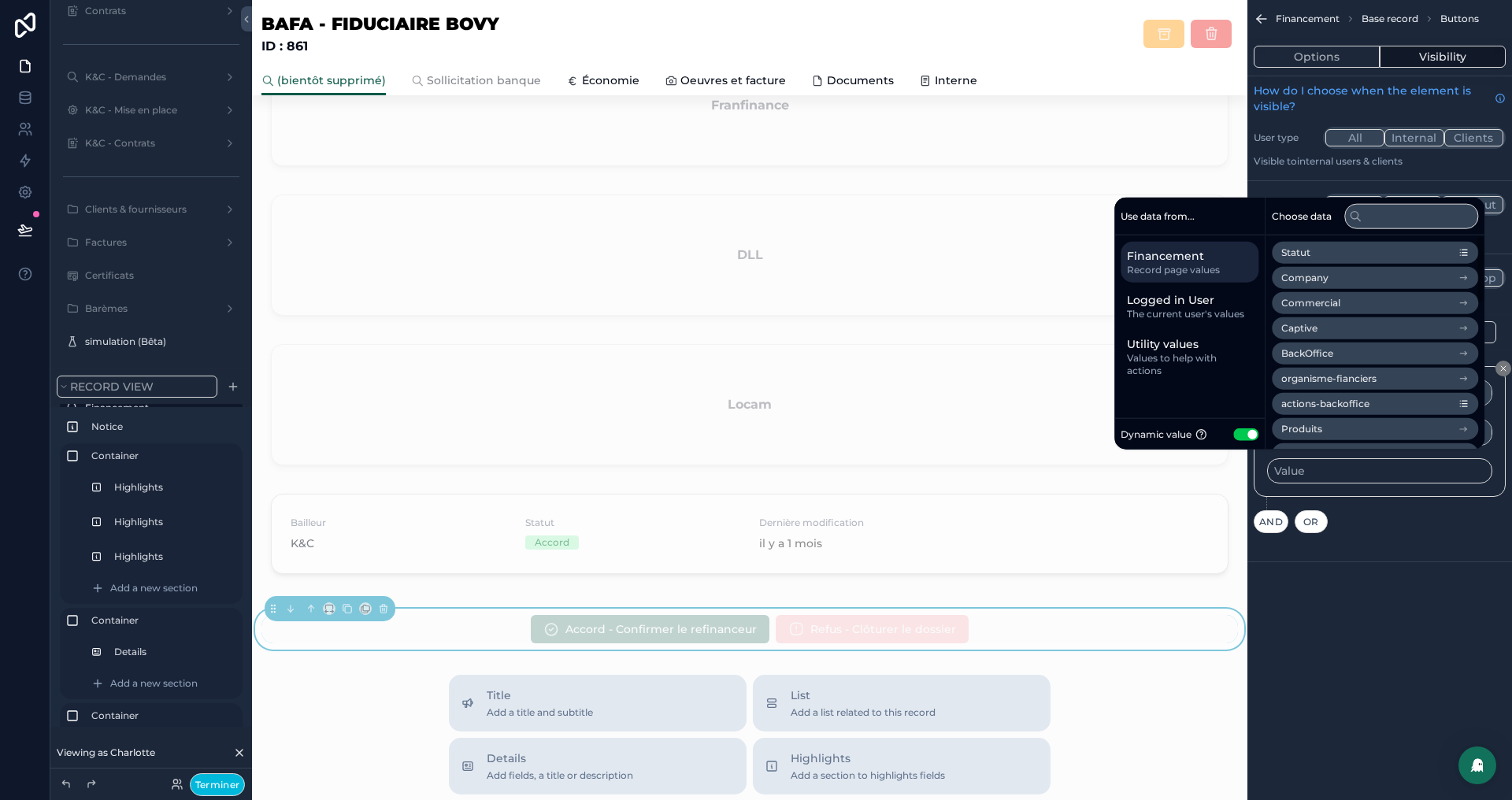
click at [1244, 434] on button "Use setting" at bounding box center [1246, 434] width 26 height 13
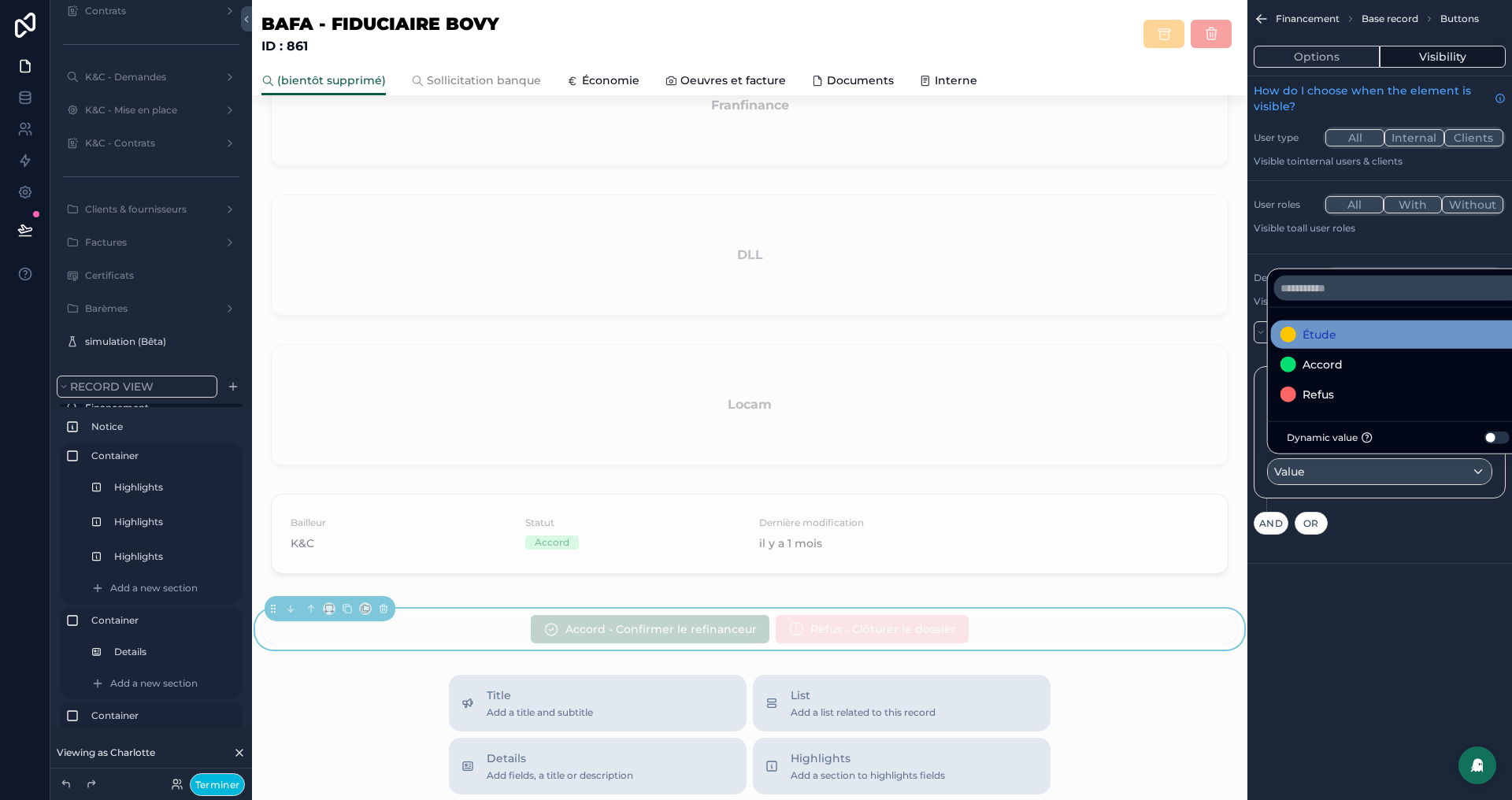
click at [1338, 341] on div "Étude" at bounding box center [1398, 334] width 236 height 19
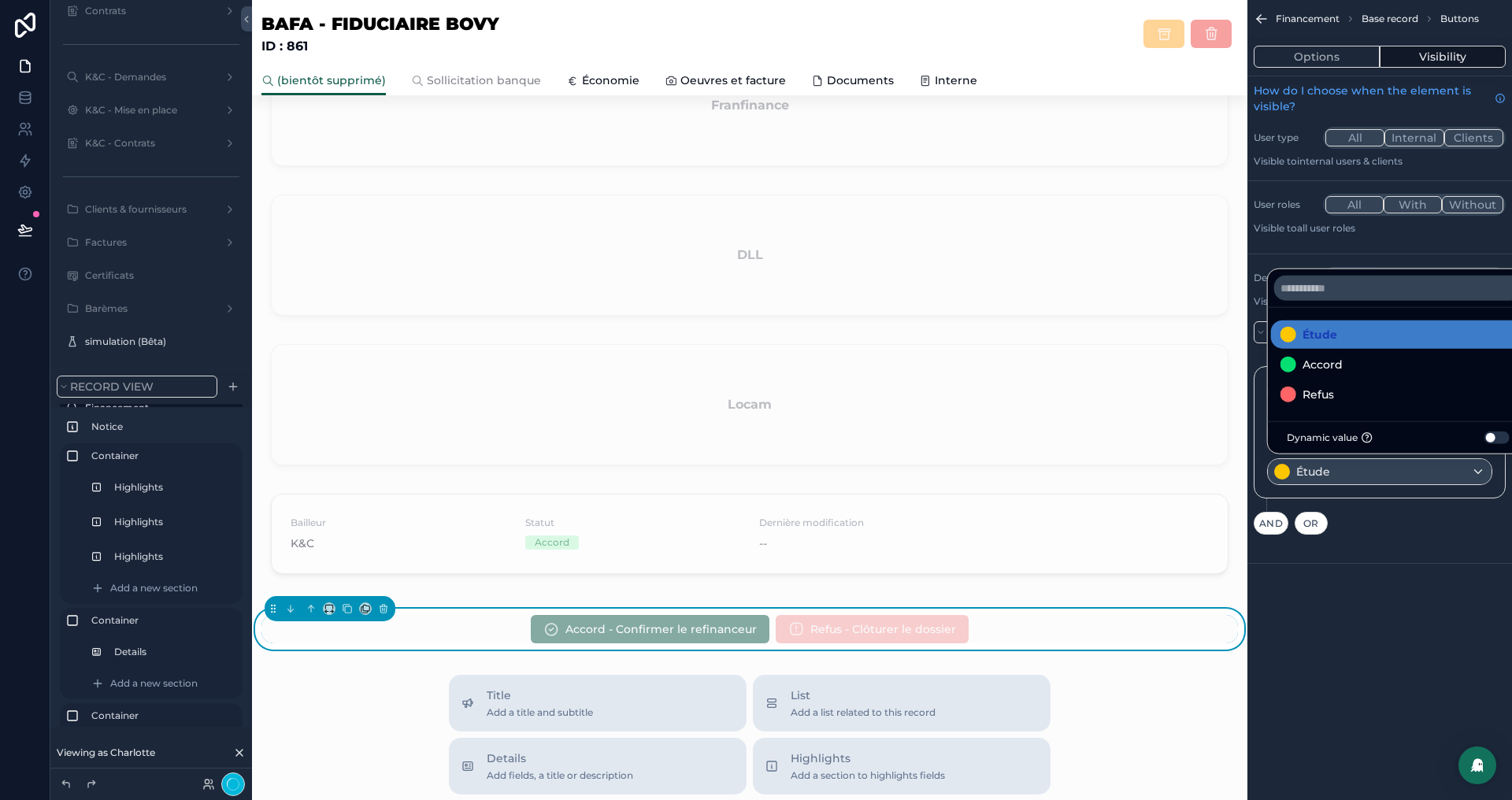
click at [1418, 655] on div "**********" at bounding box center [1380, 400] width 265 height 800
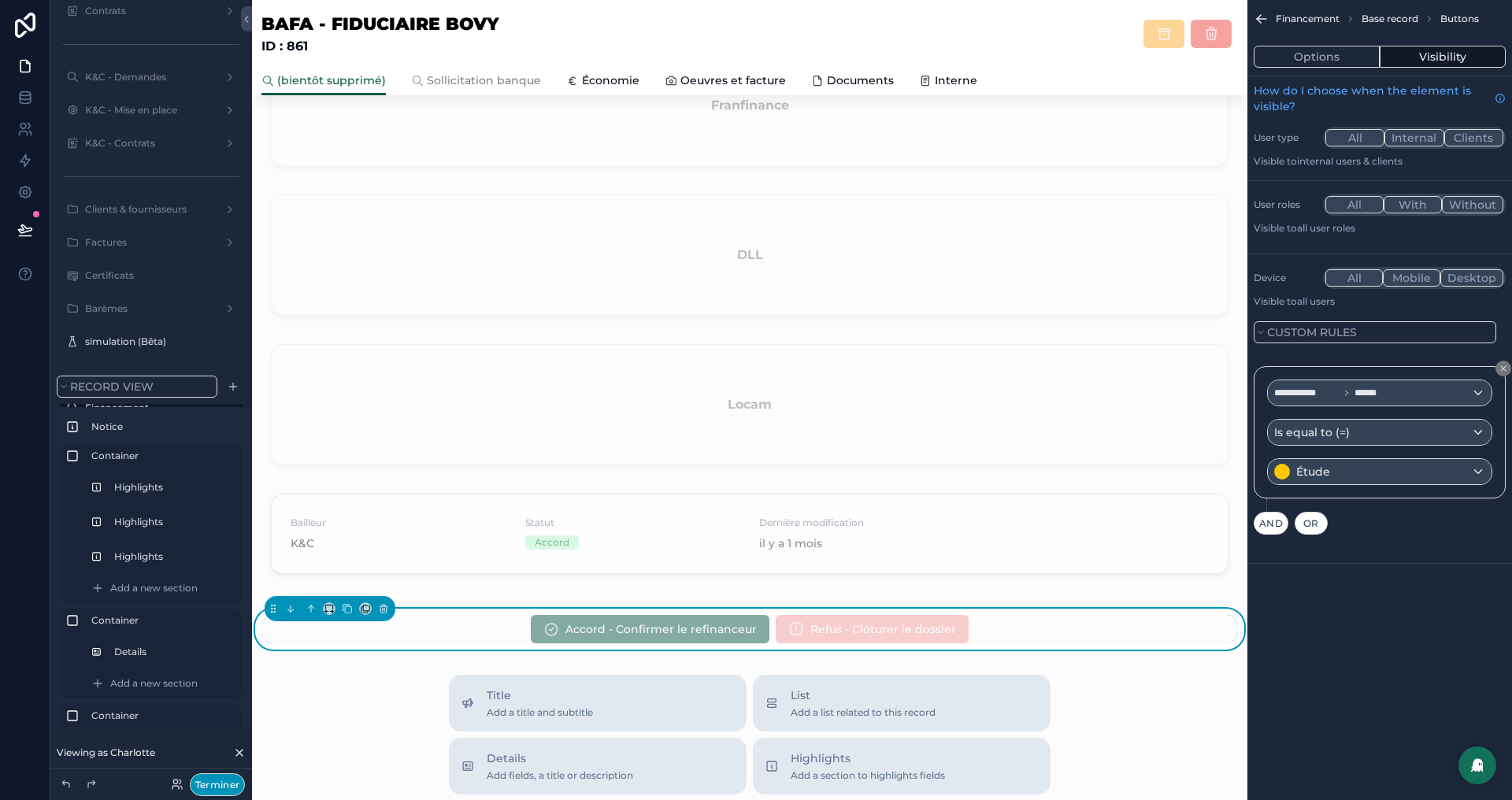
click at [216, 791] on button "Terminer" at bounding box center [217, 784] width 55 height 23
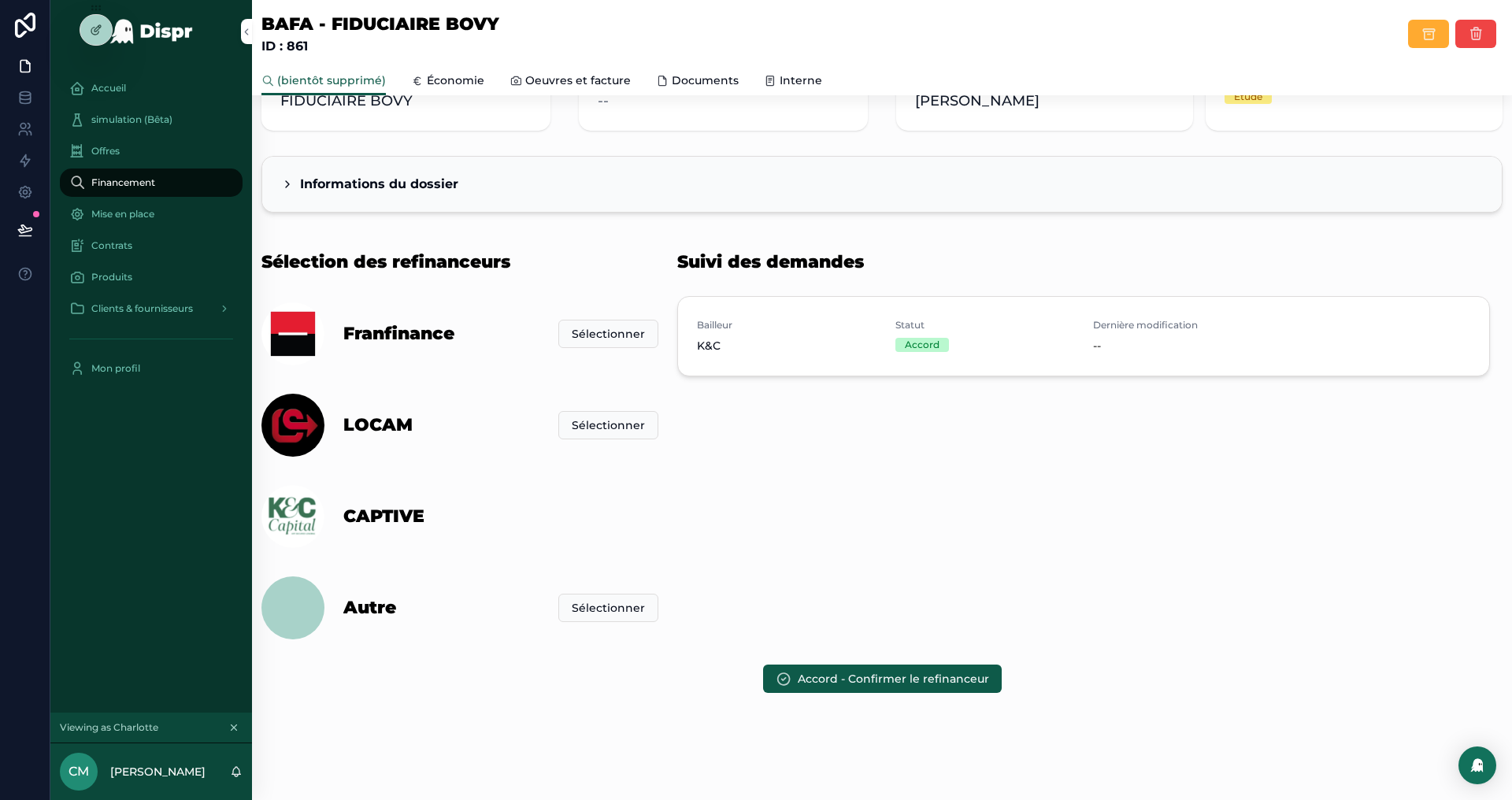
scroll to position [157, 0]
click at [804, 679] on span "Accord - Confirmer le refinanceur" at bounding box center [893, 679] width 192 height 16
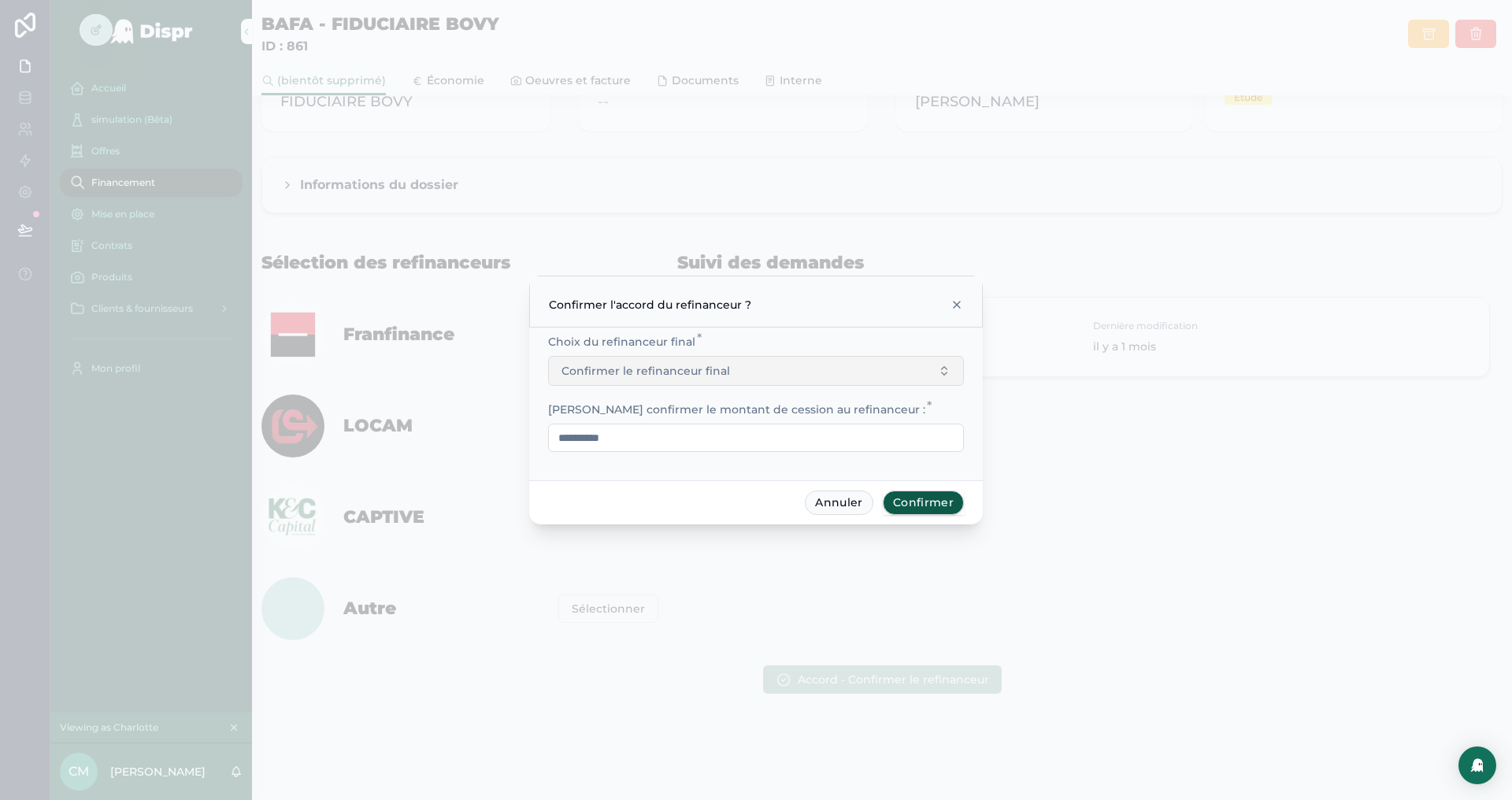
click at [800, 378] on button "Confirmer le refinanceur final" at bounding box center [756, 371] width 416 height 30
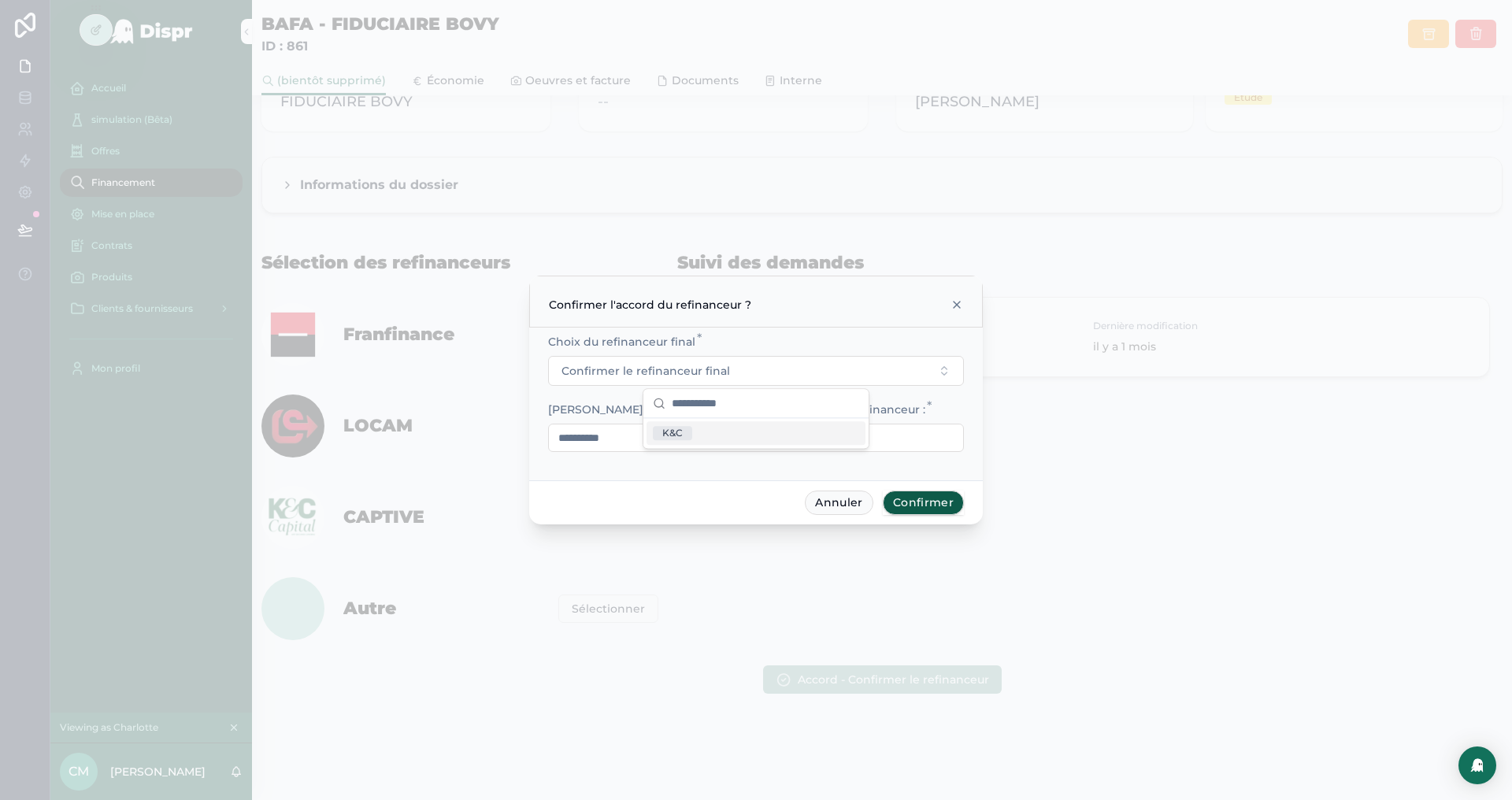
click at [957, 303] on icon at bounding box center [958, 305] width 13 height 13
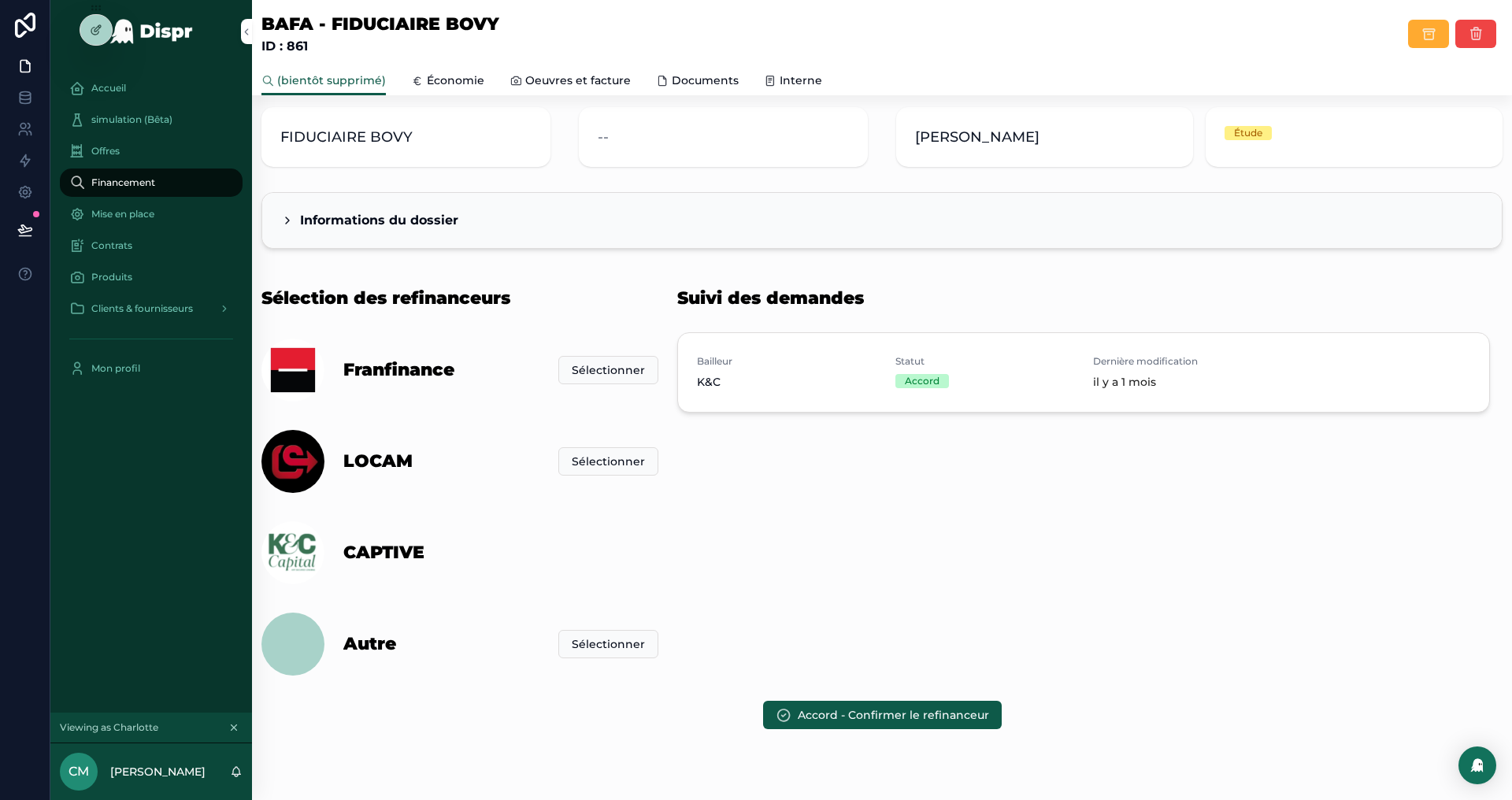
scroll to position [123, 0]
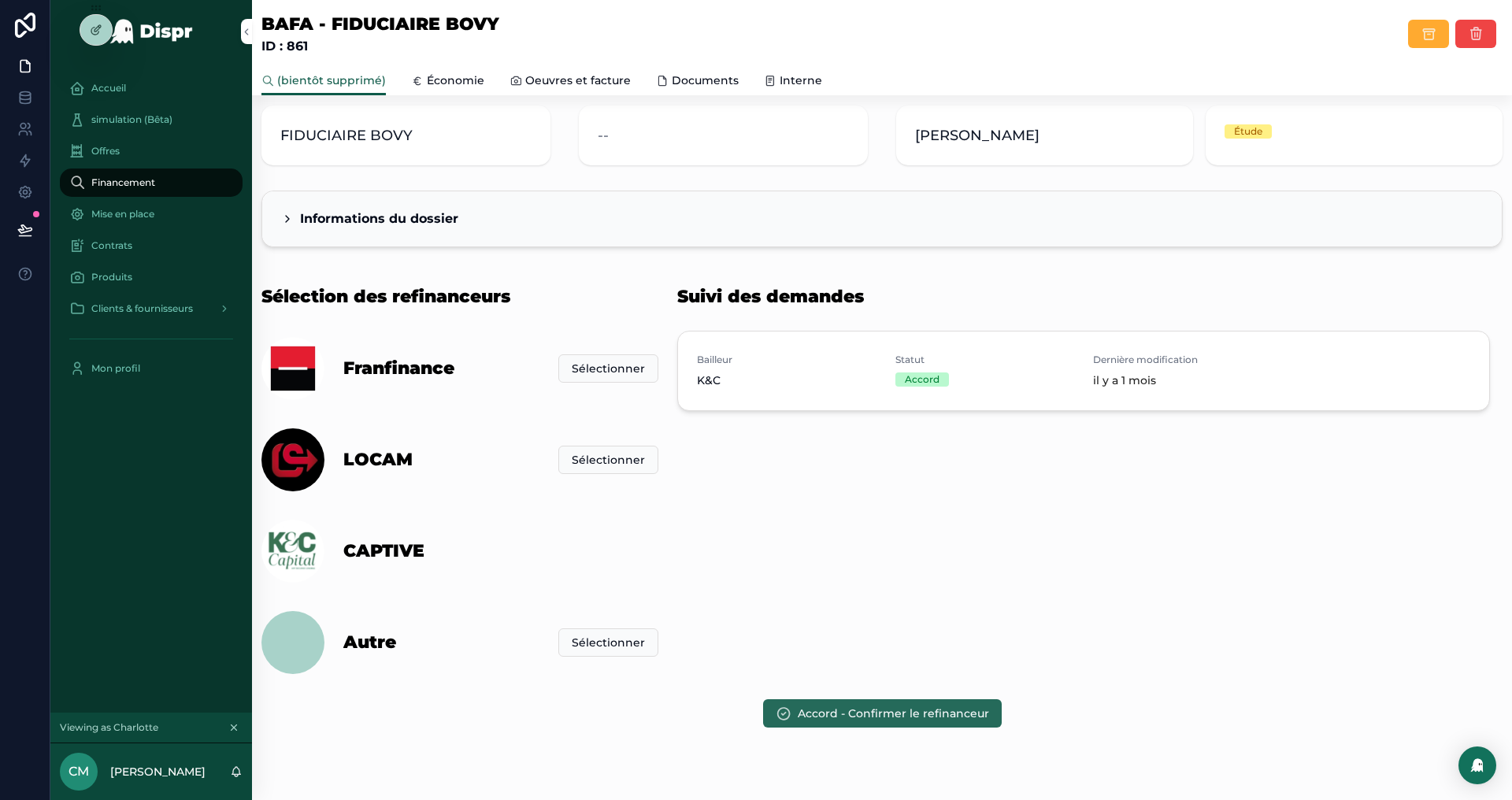
click at [800, 713] on span "Accord - Confirmer le refinanceur" at bounding box center [893, 713] width 192 height 16
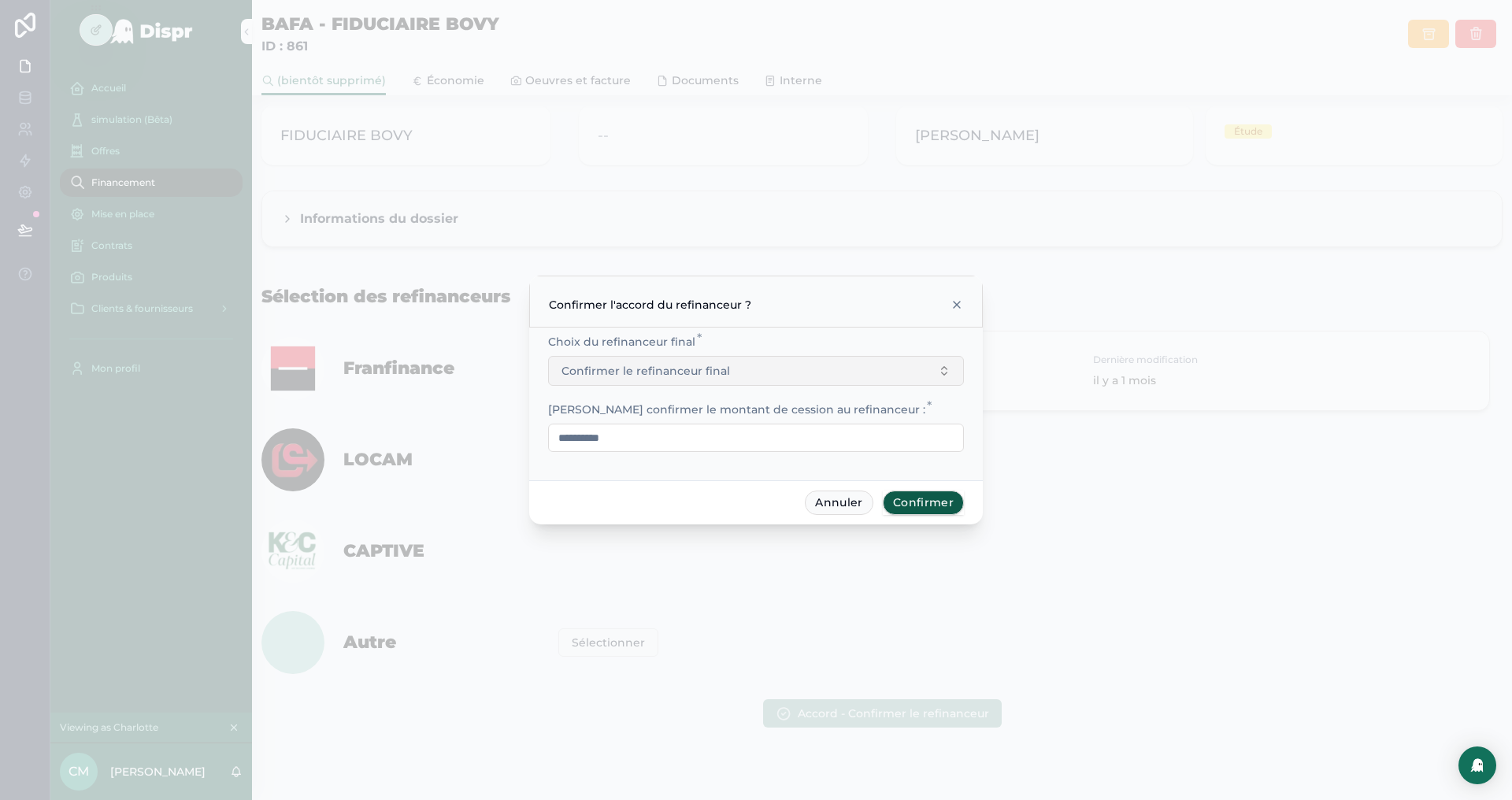
click at [742, 365] on button "Confirmer le refinanceur final" at bounding box center [756, 371] width 416 height 30
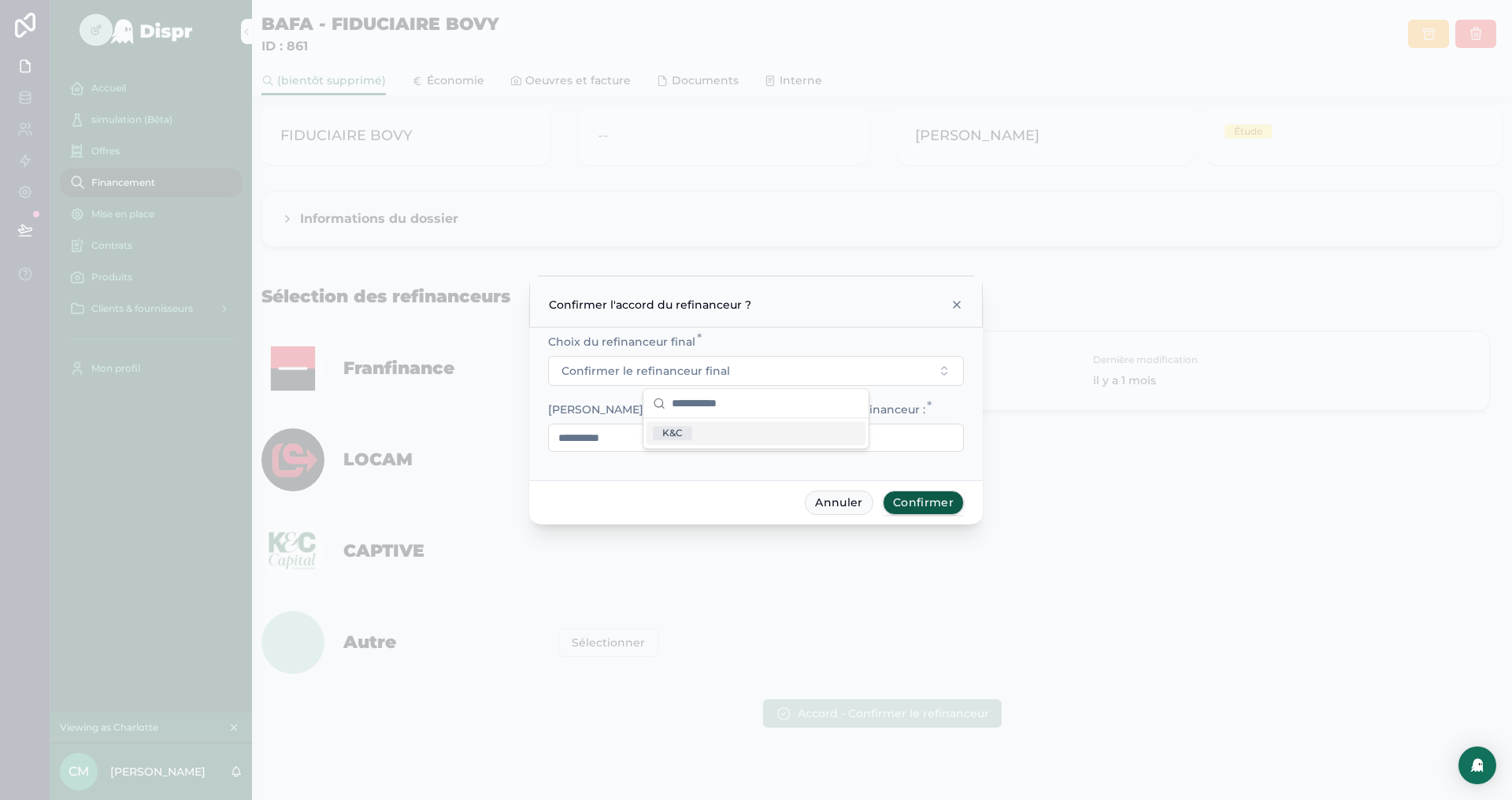
click at [955, 301] on icon at bounding box center [958, 305] width 13 height 13
